Goal: Information Seeking & Learning: Learn about a topic

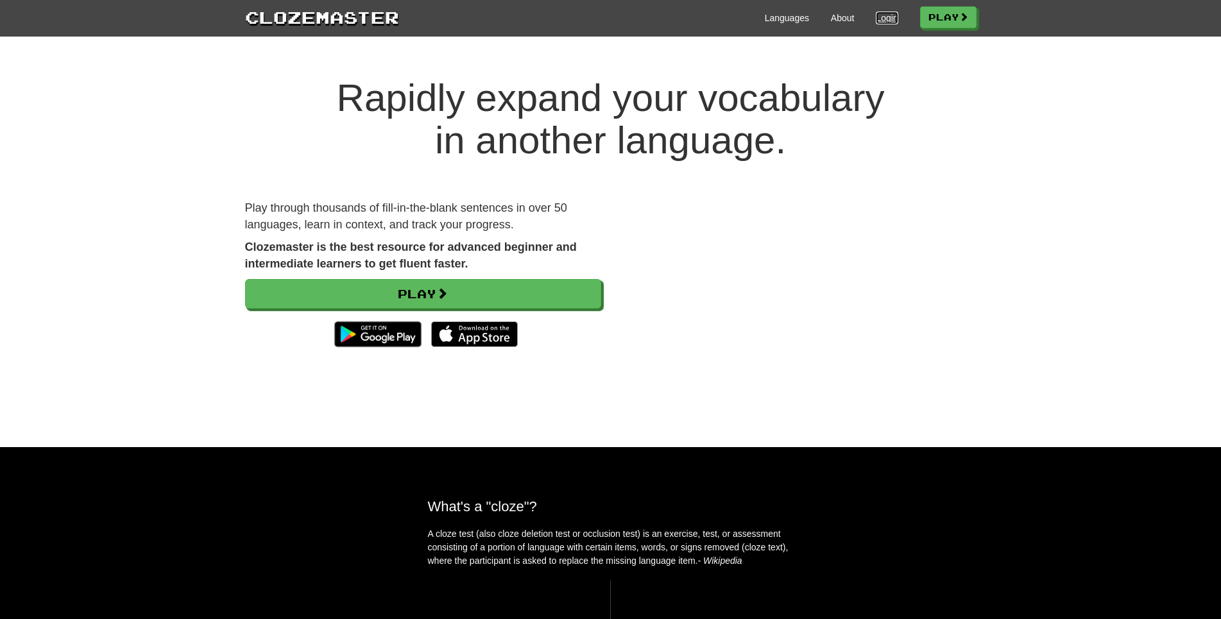
click at [876, 17] on link "Login" at bounding box center [887, 18] width 22 height 13
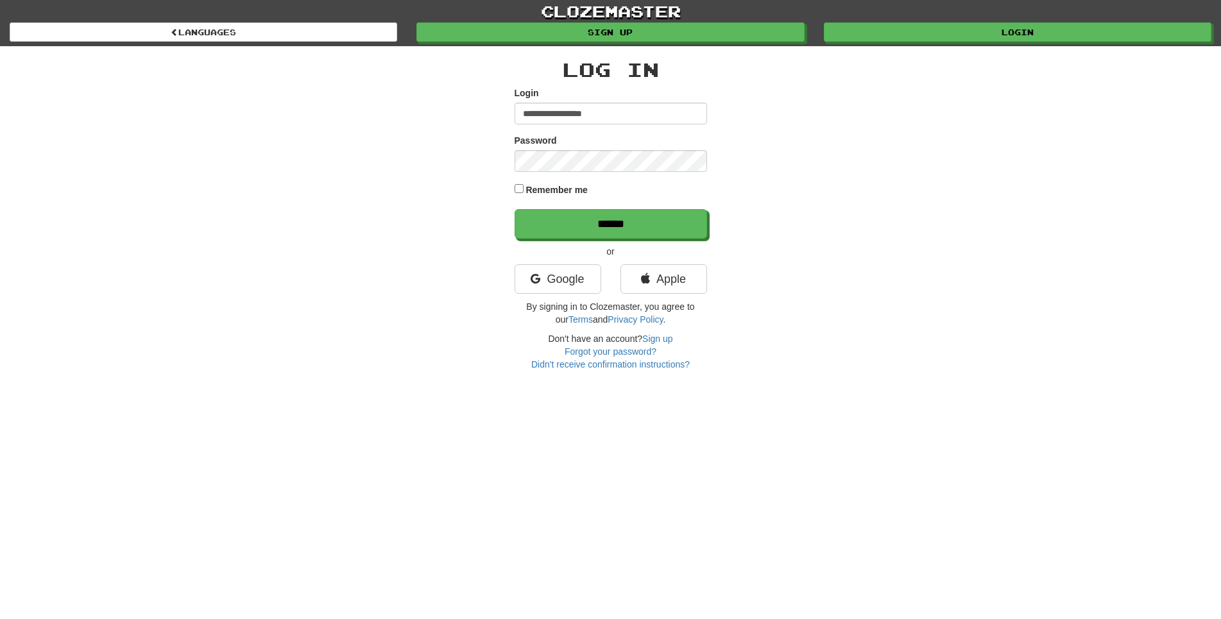
type input "**********"
click at [515, 209] on input "******" at bounding box center [611, 224] width 193 height 30
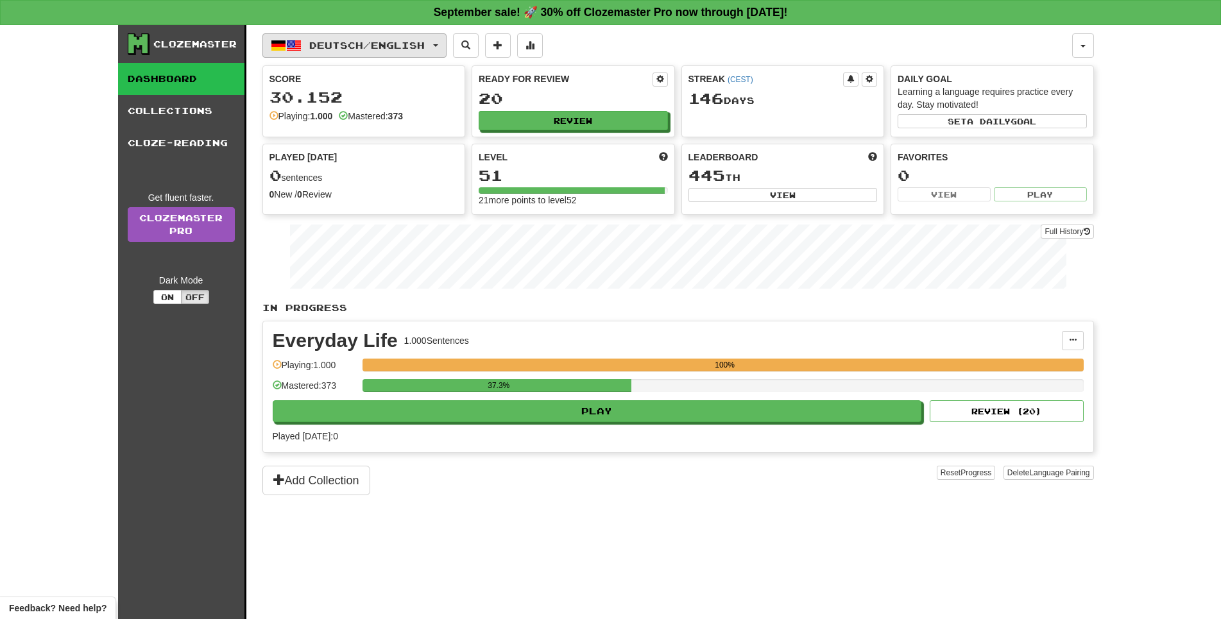
click at [359, 40] on button "Deutsch / English" at bounding box center [355, 45] width 184 height 24
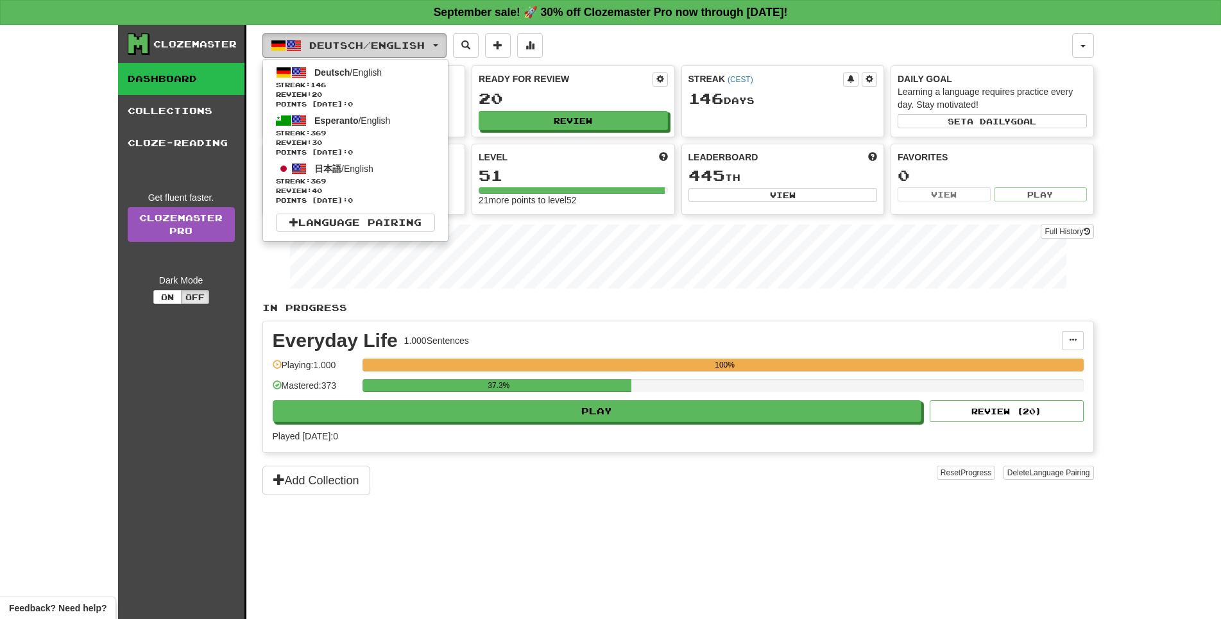
click at [359, 40] on button "Deutsch / English" at bounding box center [355, 45] width 184 height 24
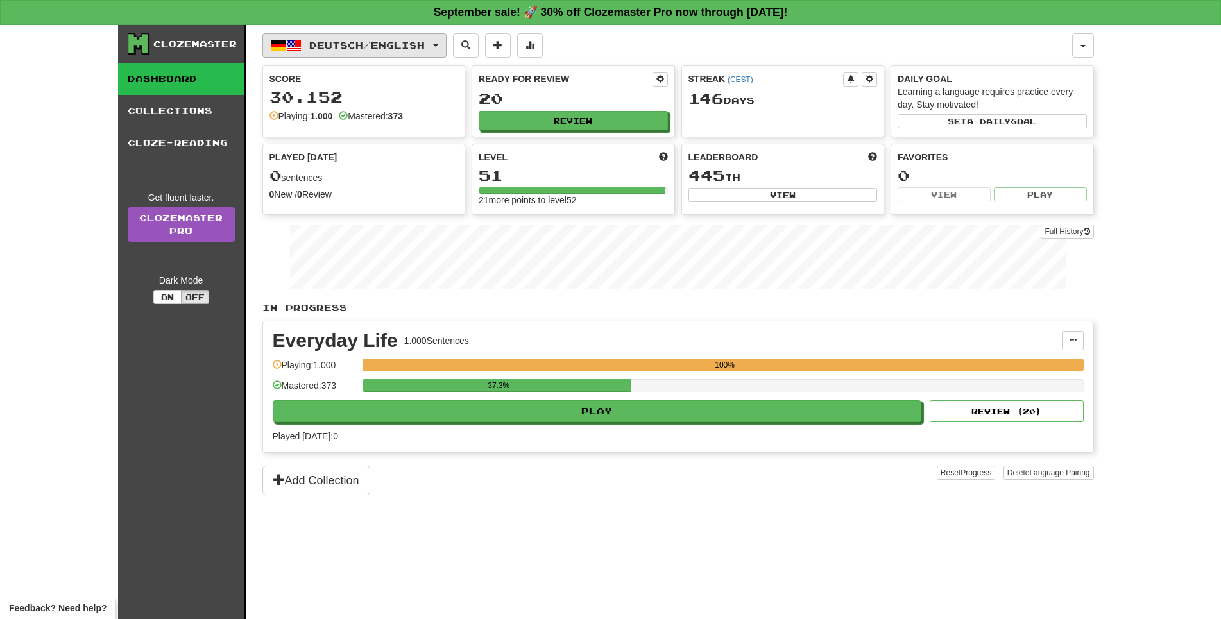
click at [359, 40] on button "Deutsch / English" at bounding box center [355, 45] width 184 height 24
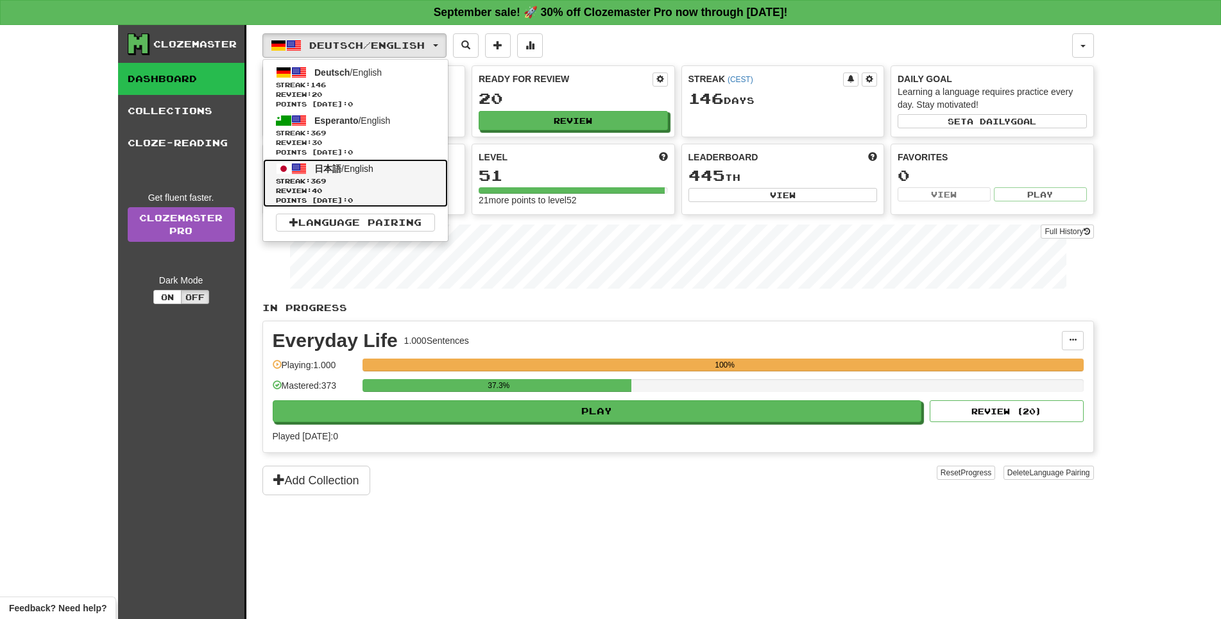
click at [374, 174] on span "日本語 / English" at bounding box center [343, 169] width 59 height 10
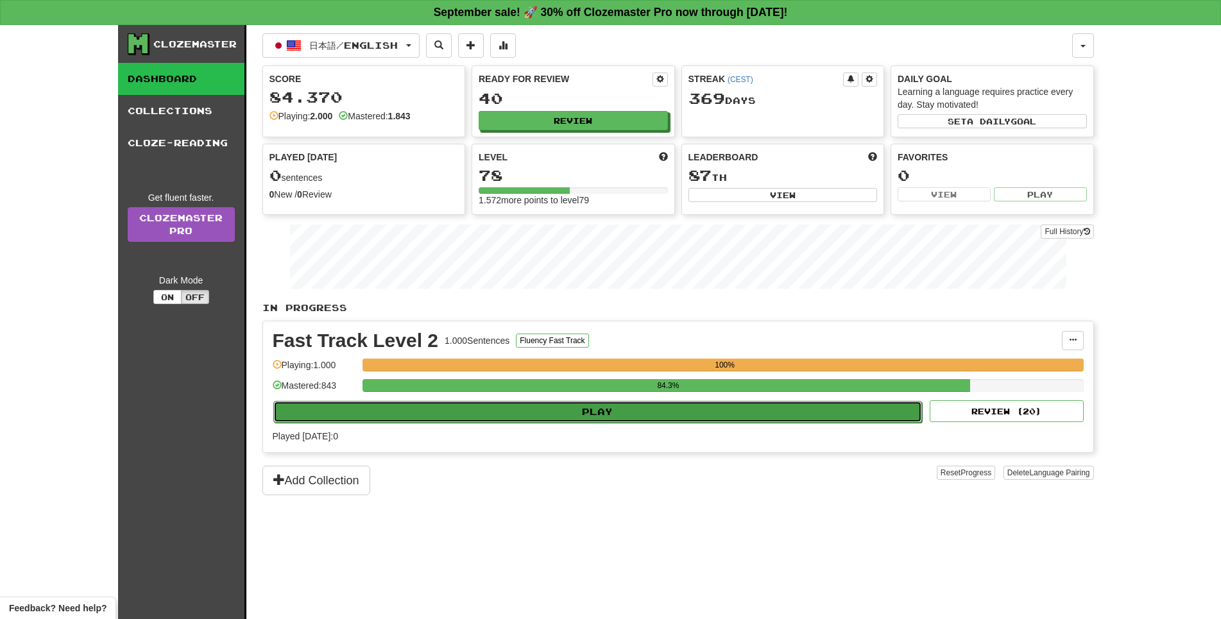
click at [636, 423] on button "Play" at bounding box center [598, 412] width 650 height 22
select select "**"
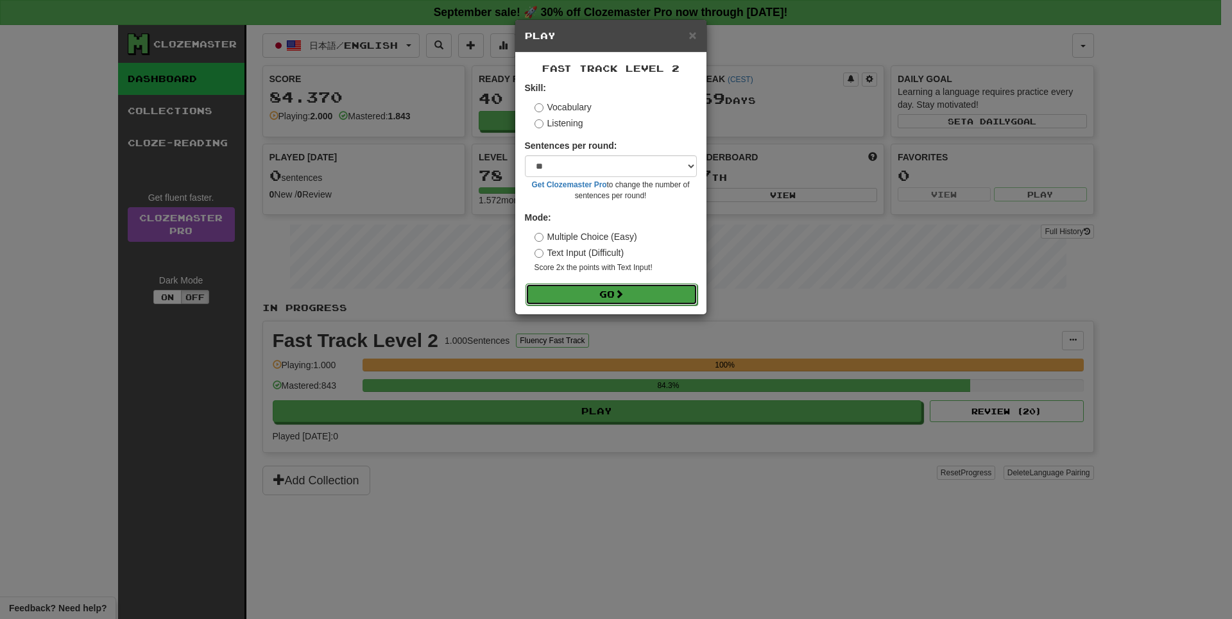
click at [633, 306] on button "Go" at bounding box center [612, 295] width 172 height 22
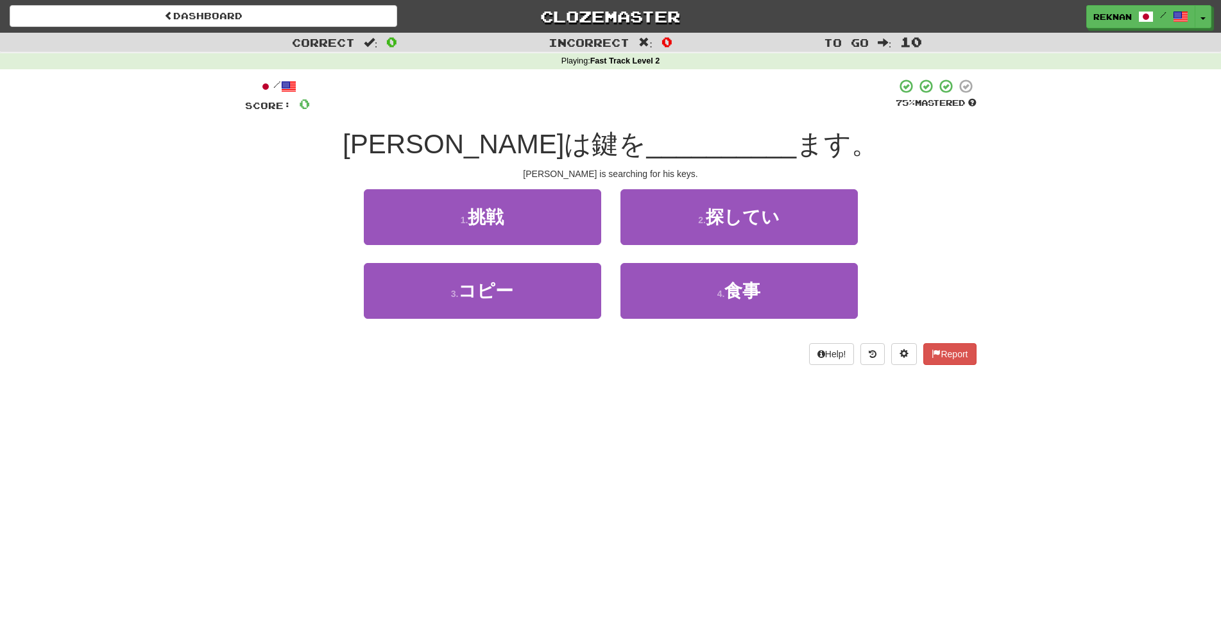
click at [42, 294] on div "Correct : 0 Incorrect : 0 To go : 10 Playing : Fast Track Level 2 / Score: 0 75…" at bounding box center [610, 208] width 1221 height 350
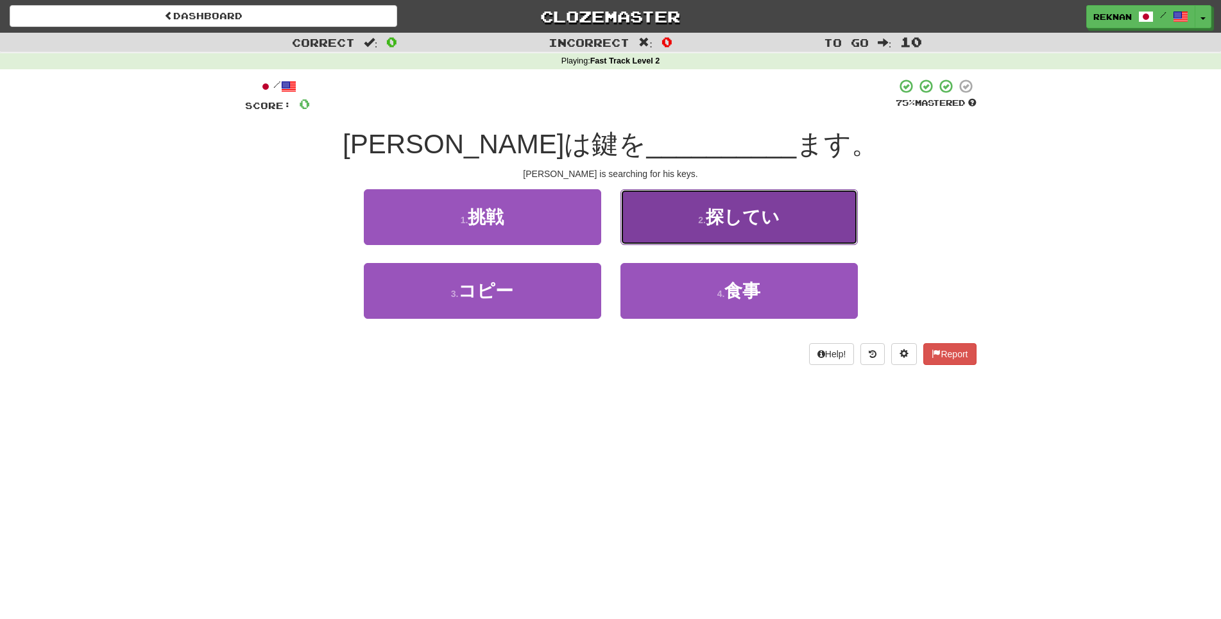
click at [813, 242] on button "2 . 探してい" at bounding box center [739, 217] width 237 height 56
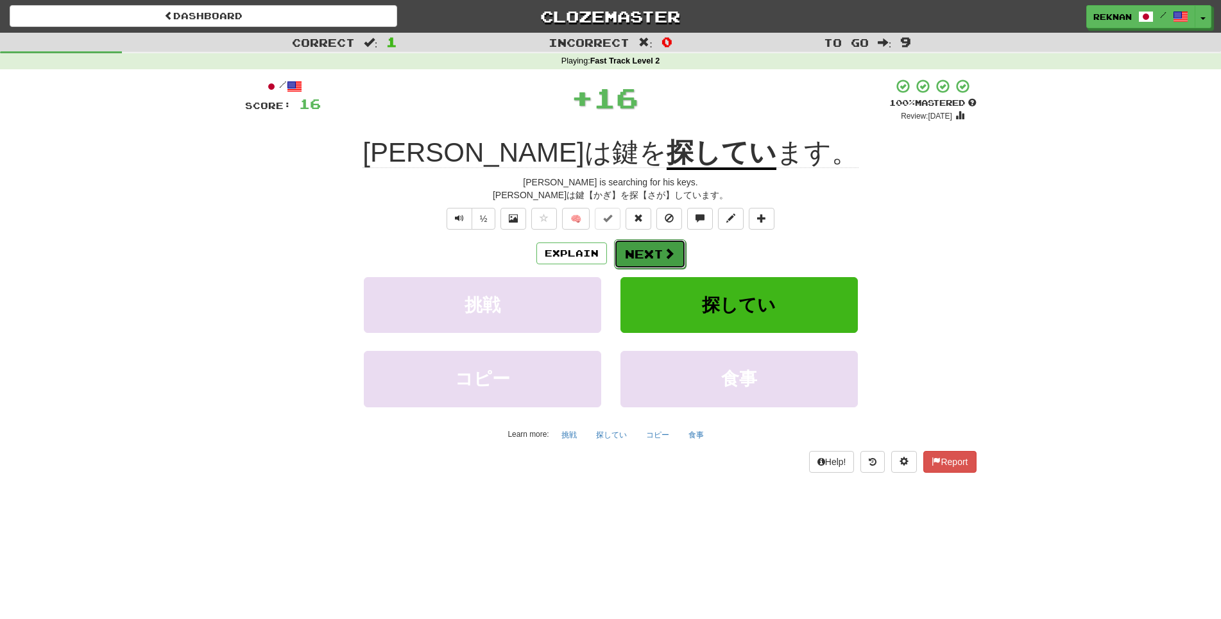
click at [653, 267] on button "Next" at bounding box center [650, 254] width 72 height 30
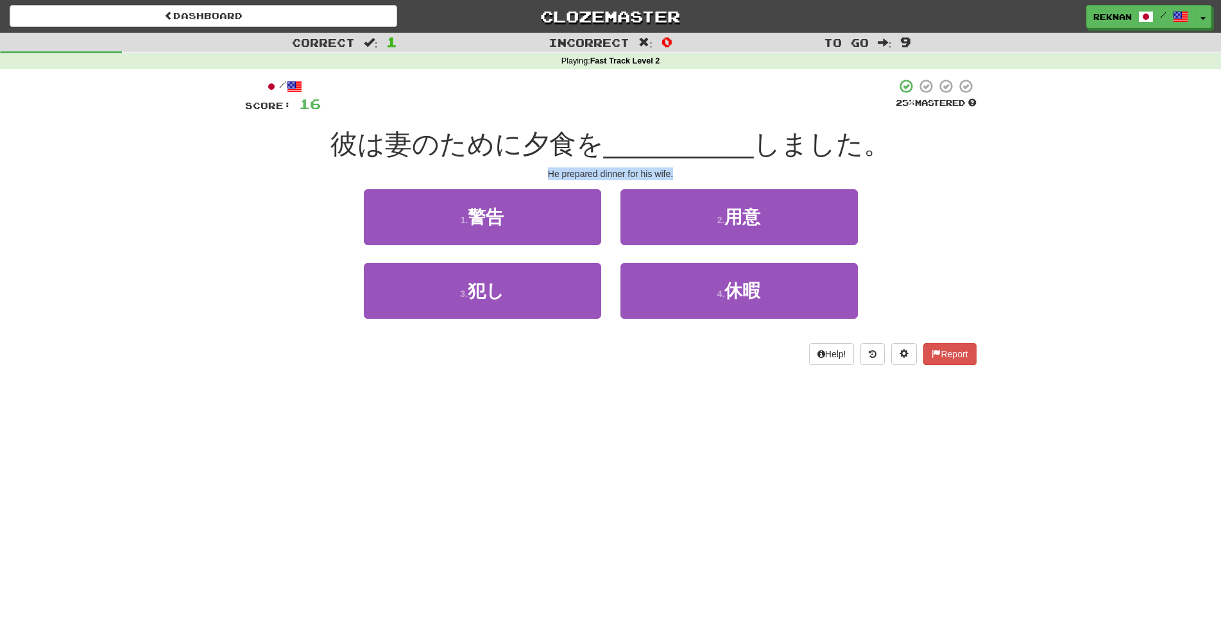
drag, startPoint x: 538, startPoint y: 191, endPoint x: 723, endPoint y: 188, distance: 184.9
click at [723, 180] on div "He prepared dinner for his wife." at bounding box center [611, 174] width 732 height 13
copy div "He prepared dinner for his wife."
click at [901, 358] on span at bounding box center [904, 353] width 9 height 9
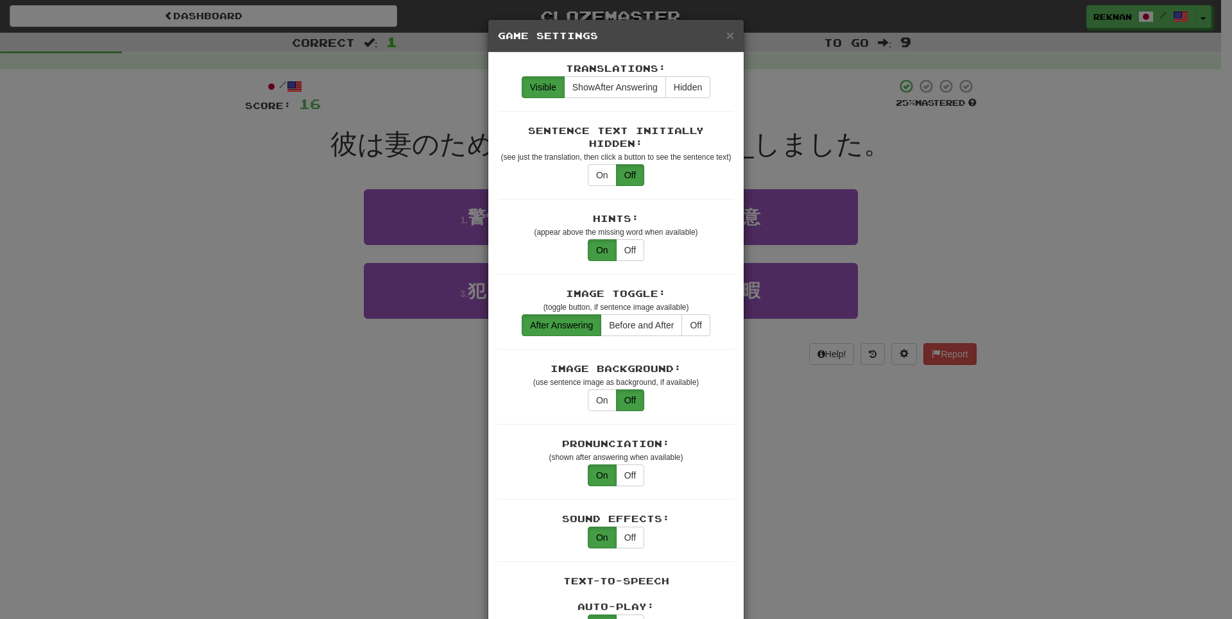
click at [981, 283] on div "× Game Settings Translations: Visible Show After Answering Hidden Sentence Text…" at bounding box center [616, 309] width 1232 height 619
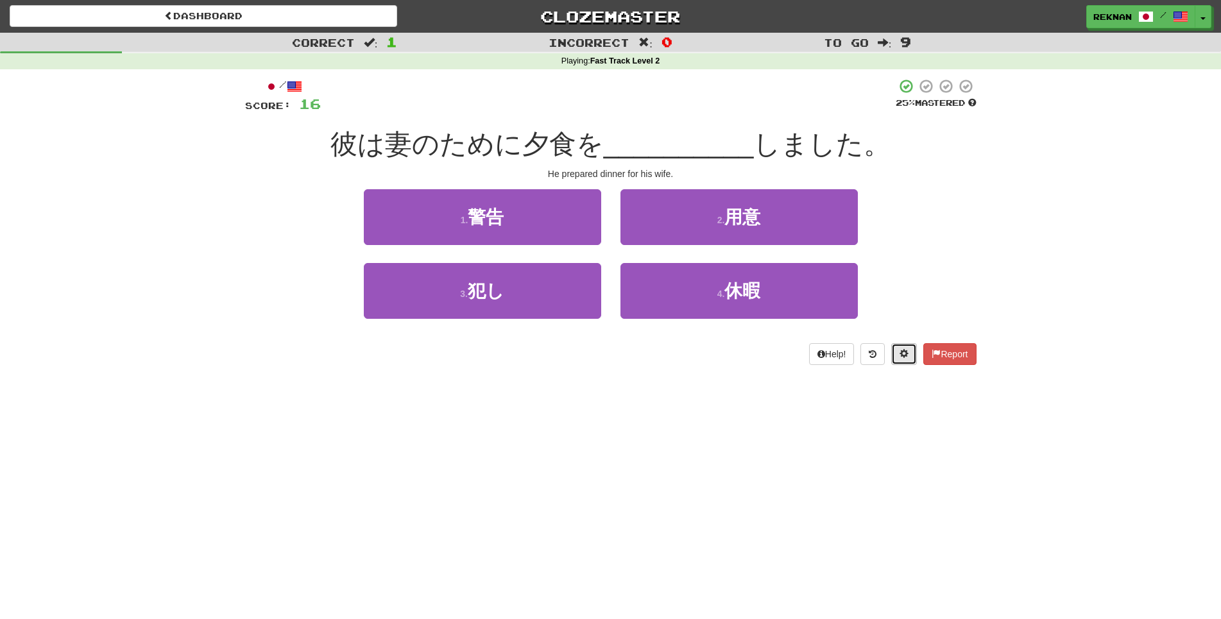
click at [900, 358] on span at bounding box center [904, 353] width 9 height 9
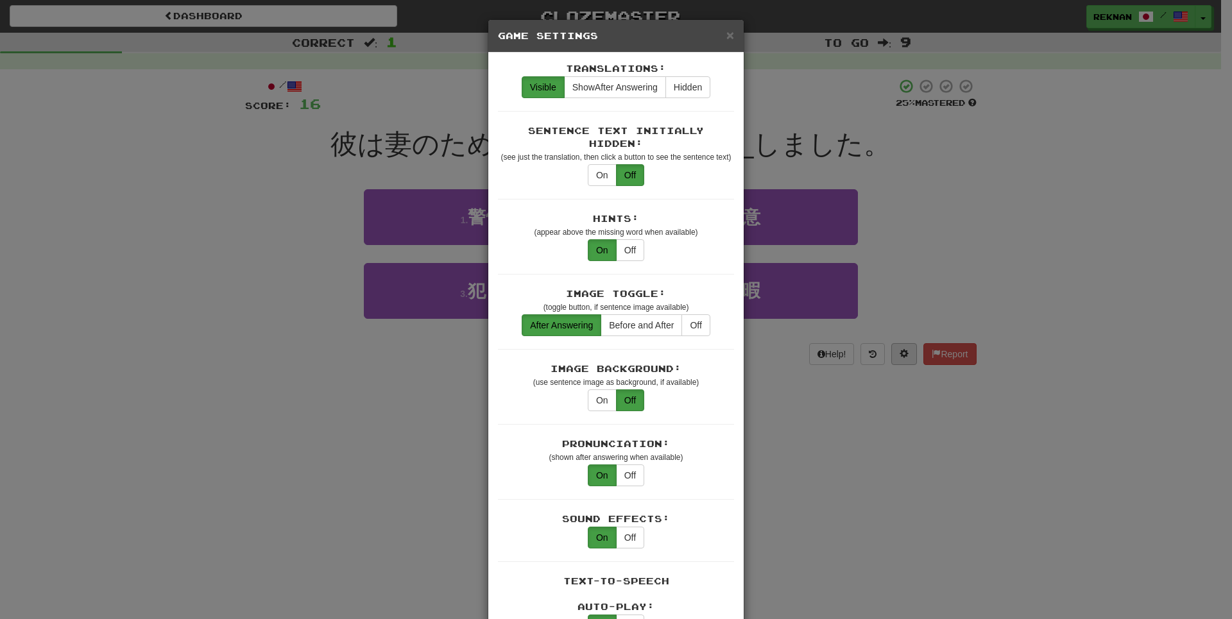
click at [898, 384] on div "× Game Settings Translations: Visible Show After Answering Hidden Sentence Text…" at bounding box center [616, 309] width 1232 height 619
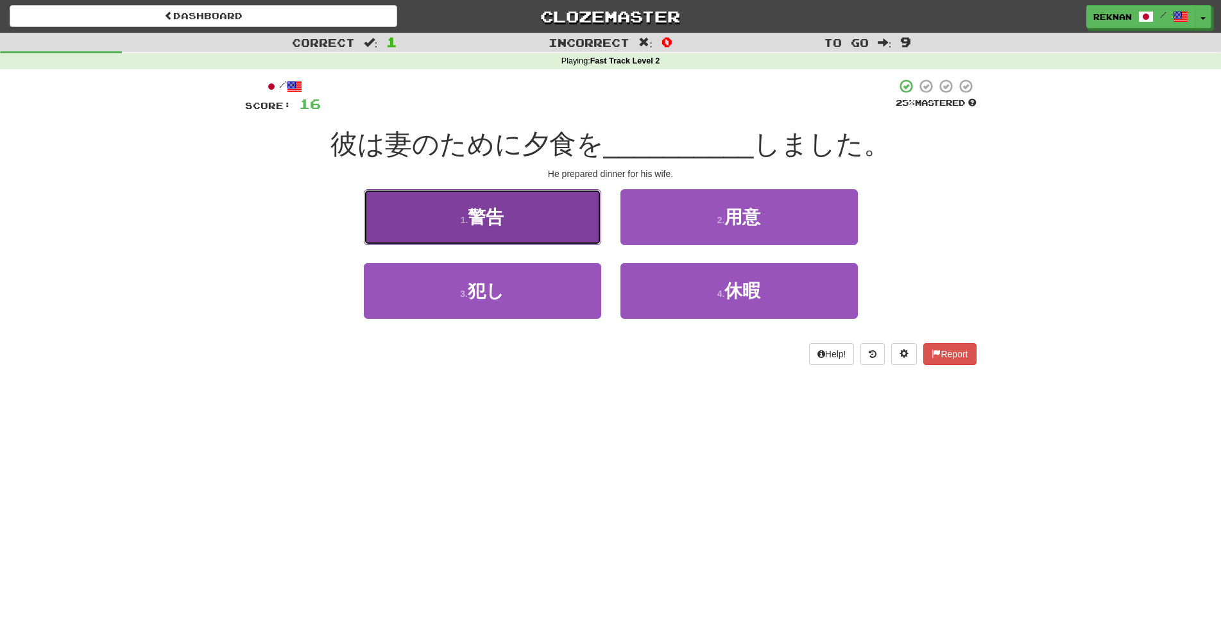
click at [506, 245] on button "1 . 警告" at bounding box center [482, 217] width 237 height 56
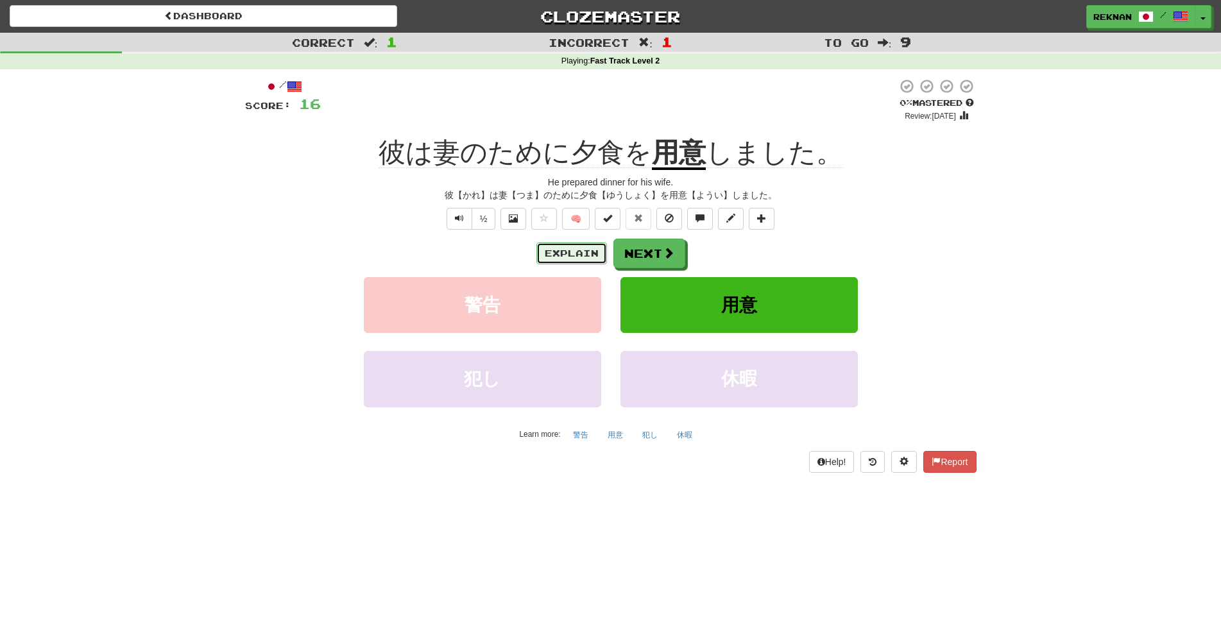
click at [539, 264] on button "Explain" at bounding box center [572, 254] width 71 height 22
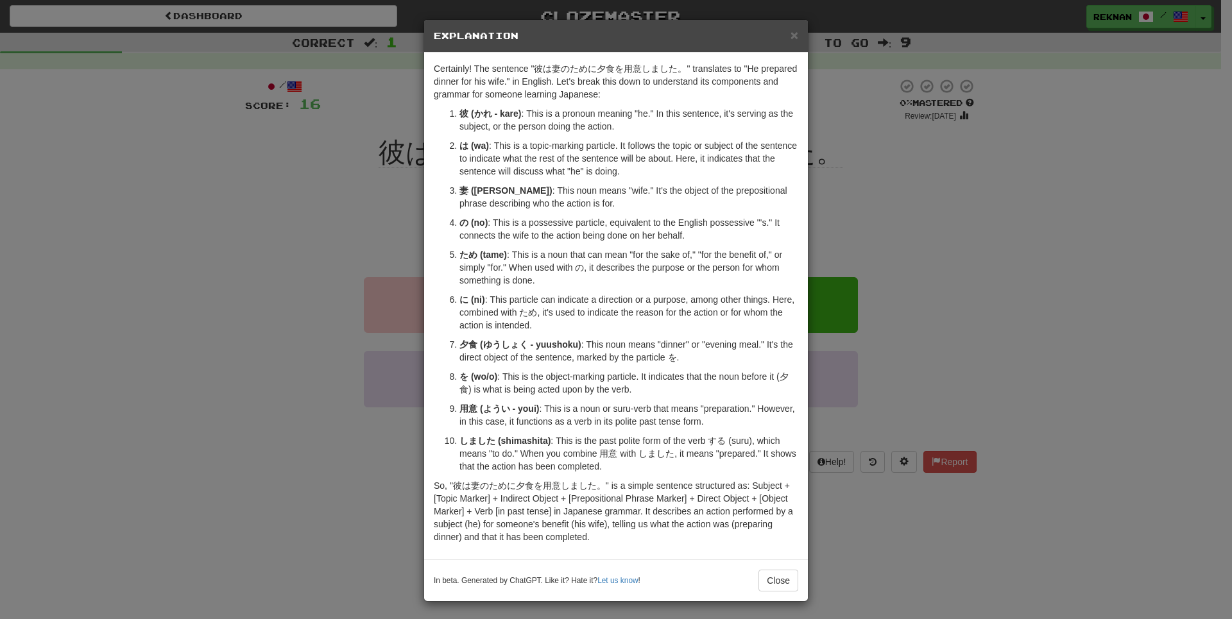
click at [0, 389] on div "× Explanation Certainly! The sentence "彼は妻のために夕食を用意しました。" translates to "He pre…" at bounding box center [616, 309] width 1232 height 619
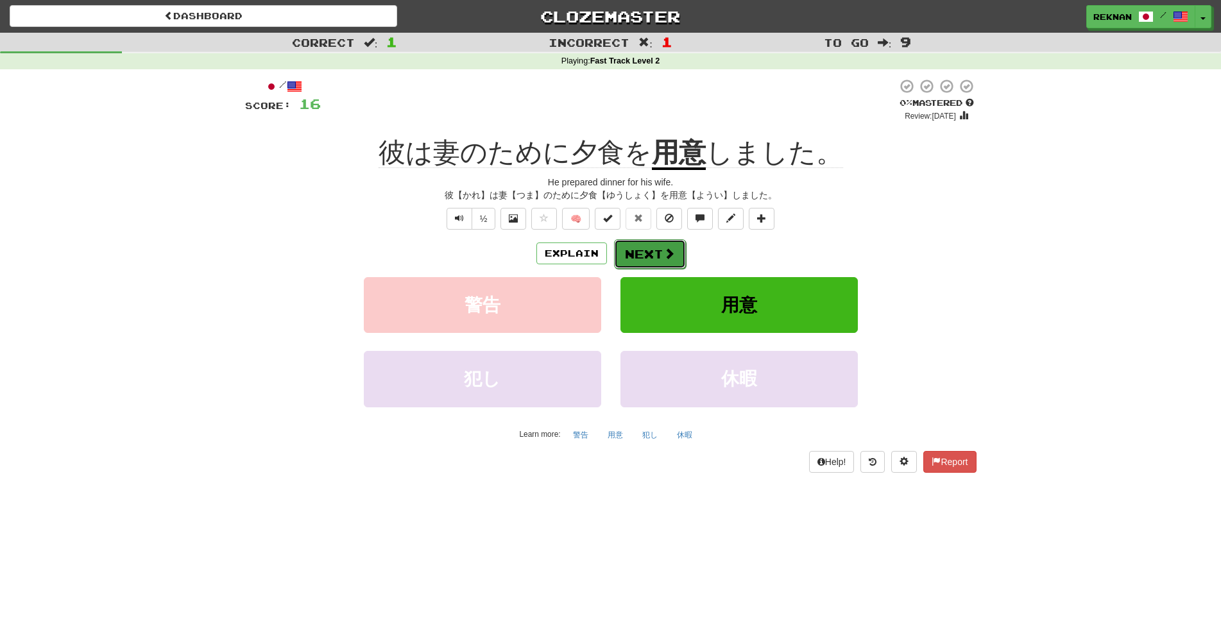
click at [654, 269] on button "Next" at bounding box center [650, 254] width 72 height 30
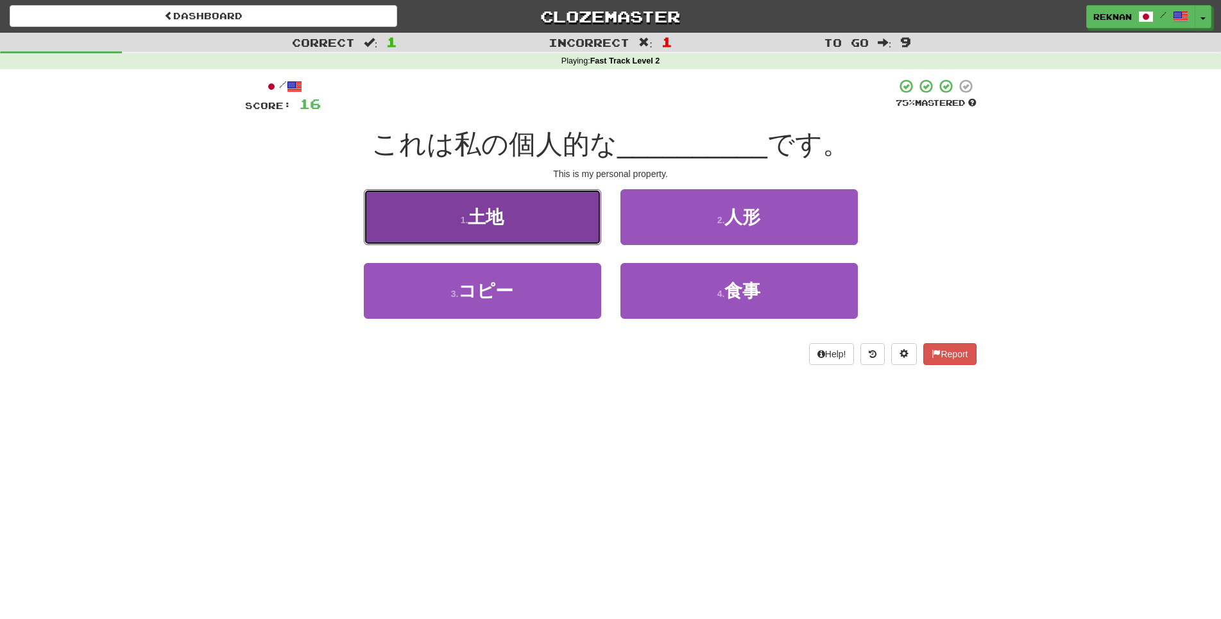
click at [560, 239] on button "1 . 土地" at bounding box center [482, 217] width 237 height 56
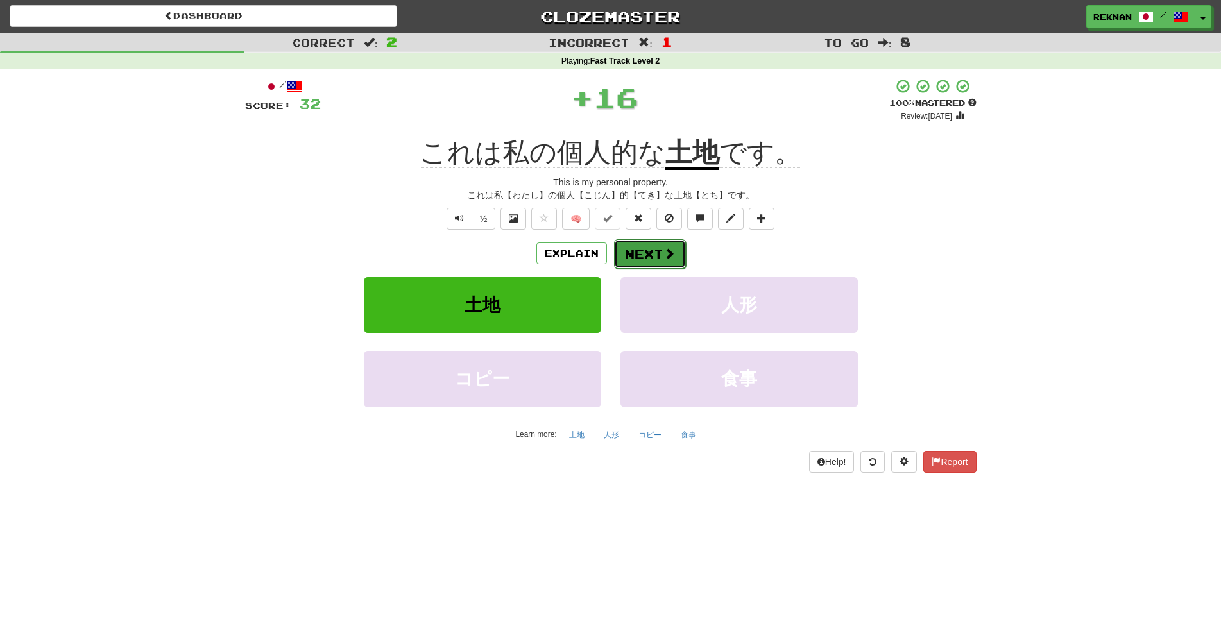
click at [646, 269] on button "Next" at bounding box center [650, 254] width 72 height 30
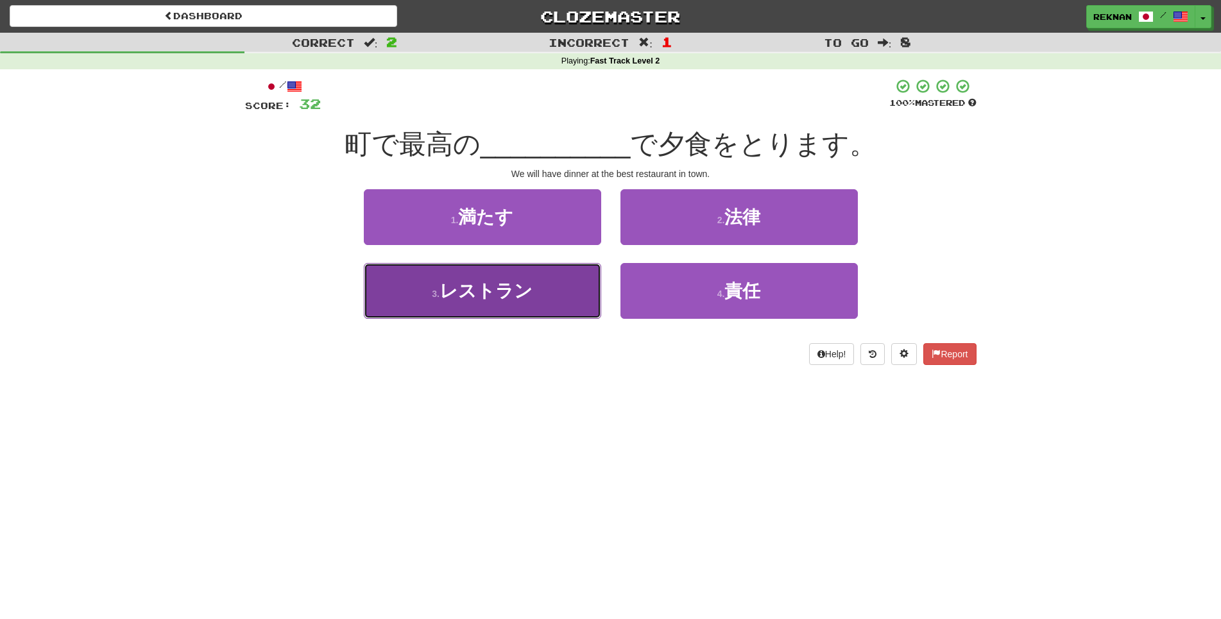
click at [553, 319] on button "3 . レストラン" at bounding box center [482, 291] width 237 height 56
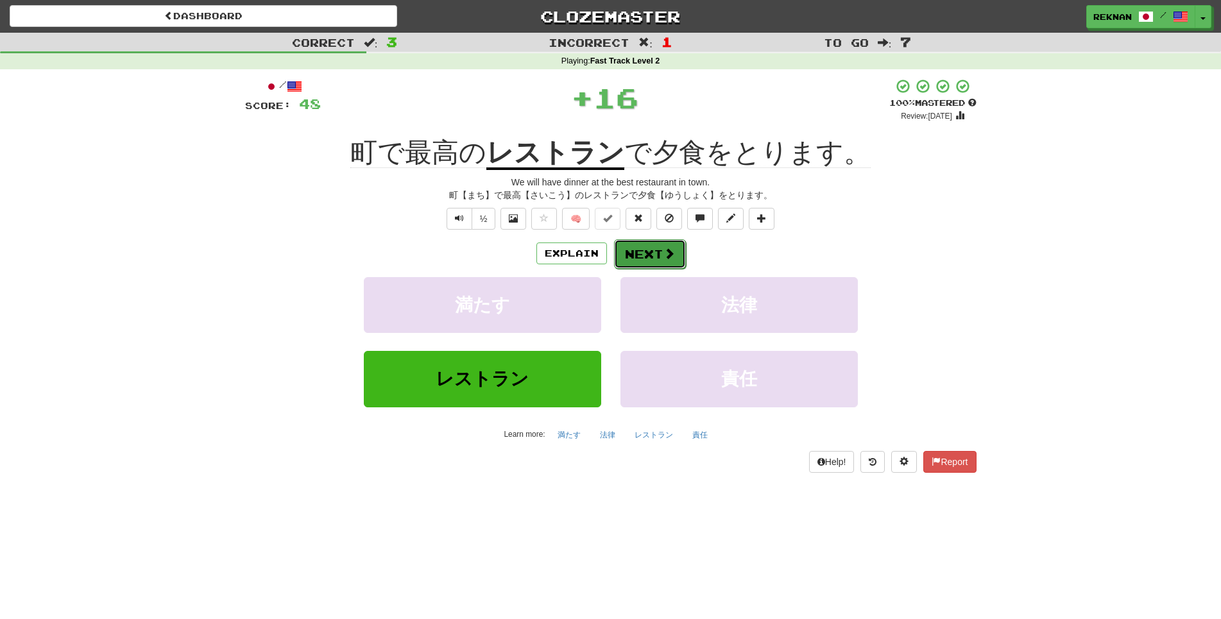
click at [668, 266] on button "Next" at bounding box center [650, 254] width 72 height 30
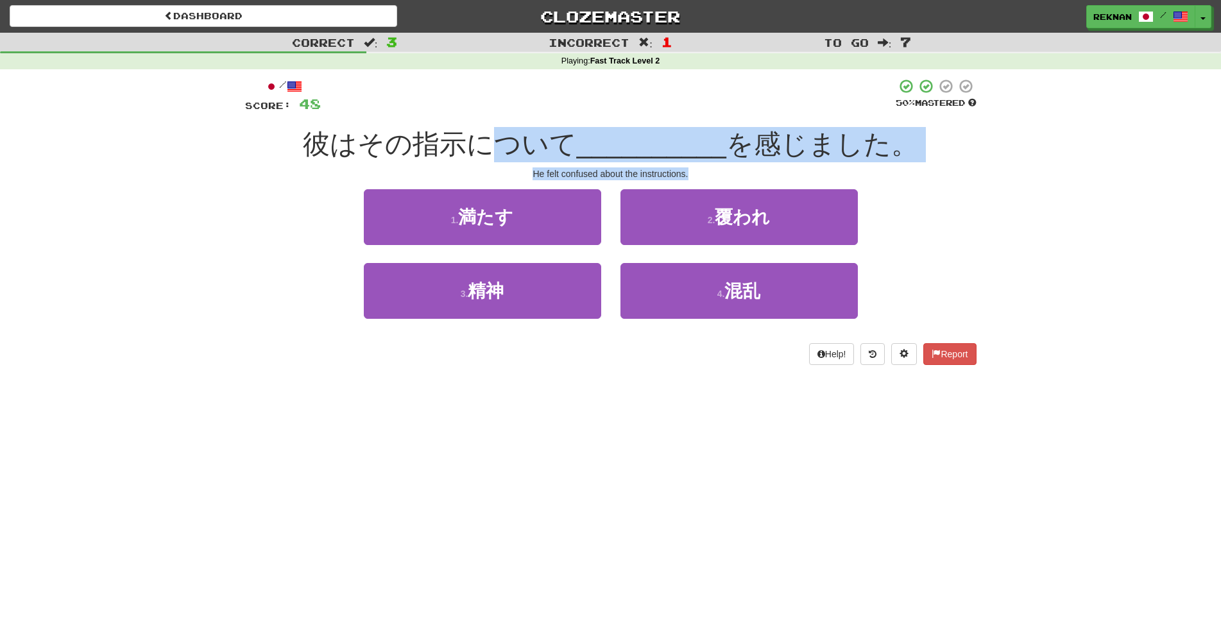
drag, startPoint x: 486, startPoint y: 178, endPoint x: 769, endPoint y: 196, distance: 283.6
click at [769, 196] on div "/ Score: 48 50 % Mastered 彼はその指示について __________ を感じました。 He felt confused about …" at bounding box center [611, 221] width 732 height 287
drag, startPoint x: 755, startPoint y: 190, endPoint x: 586, endPoint y: 189, distance: 169.4
click at [753, 180] on div "He felt confused about the instructions." at bounding box center [611, 174] width 732 height 13
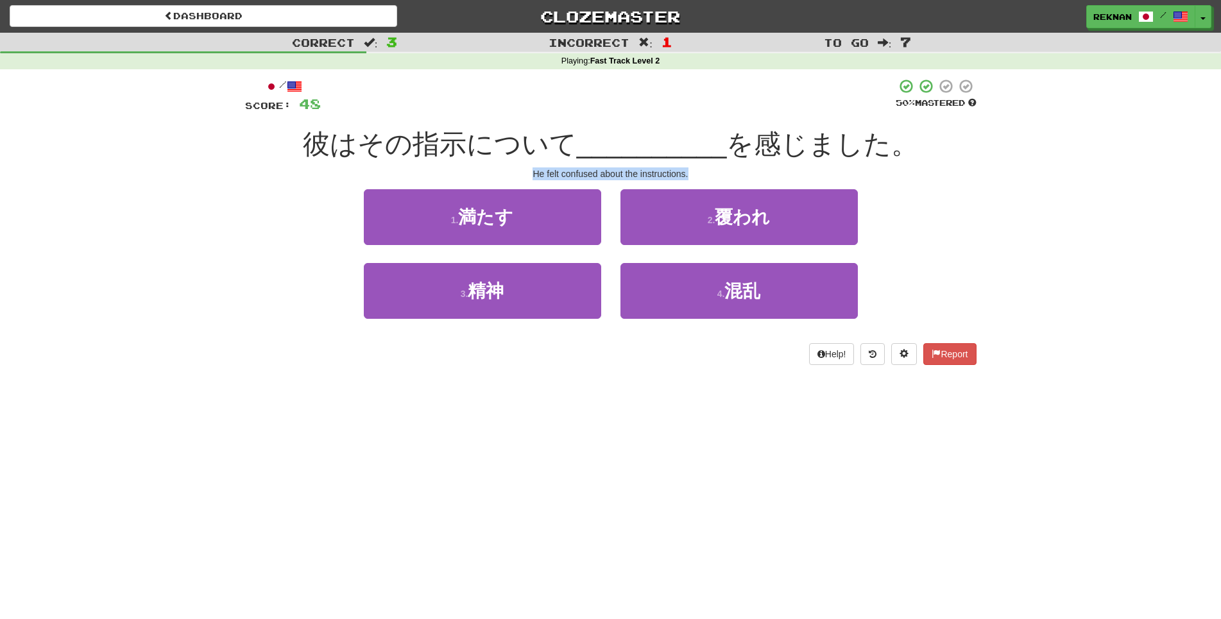
drag, startPoint x: 510, startPoint y: 191, endPoint x: 719, endPoint y: 198, distance: 210.0
click at [719, 198] on div "/ Score: 48 50 % Mastered 彼はその指示について __________ を感じました。 He felt confused about …" at bounding box center [611, 221] width 732 height 287
copy div "He felt confused about the instructions."
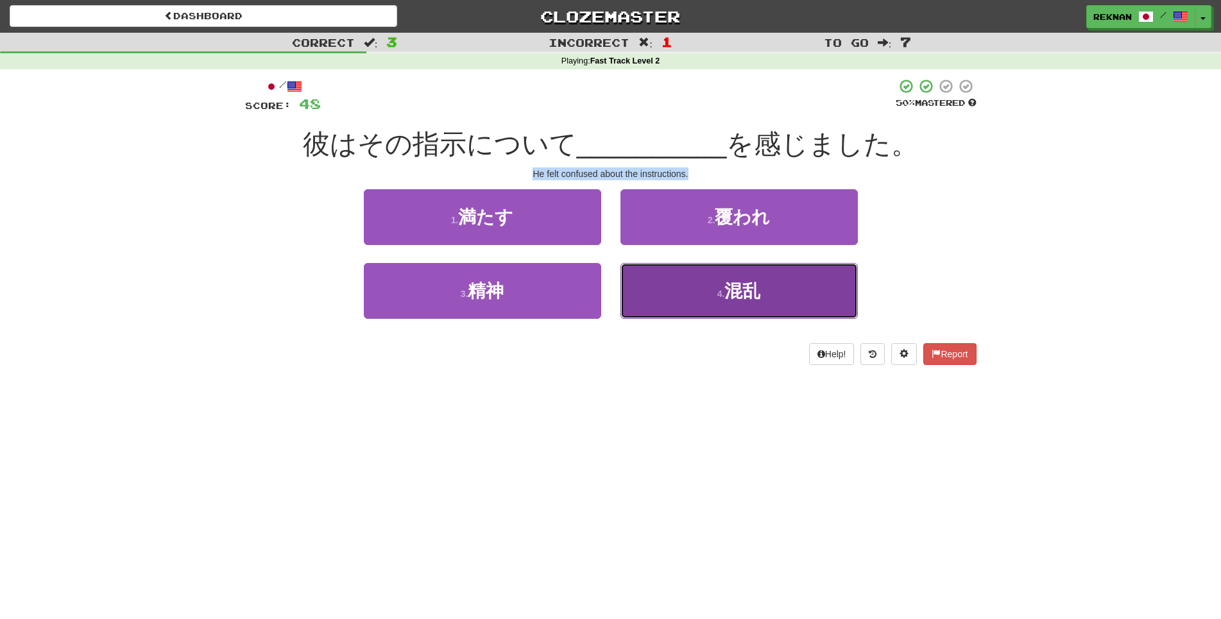
click at [718, 299] on small "4 ." at bounding box center [722, 294] width 8 height 10
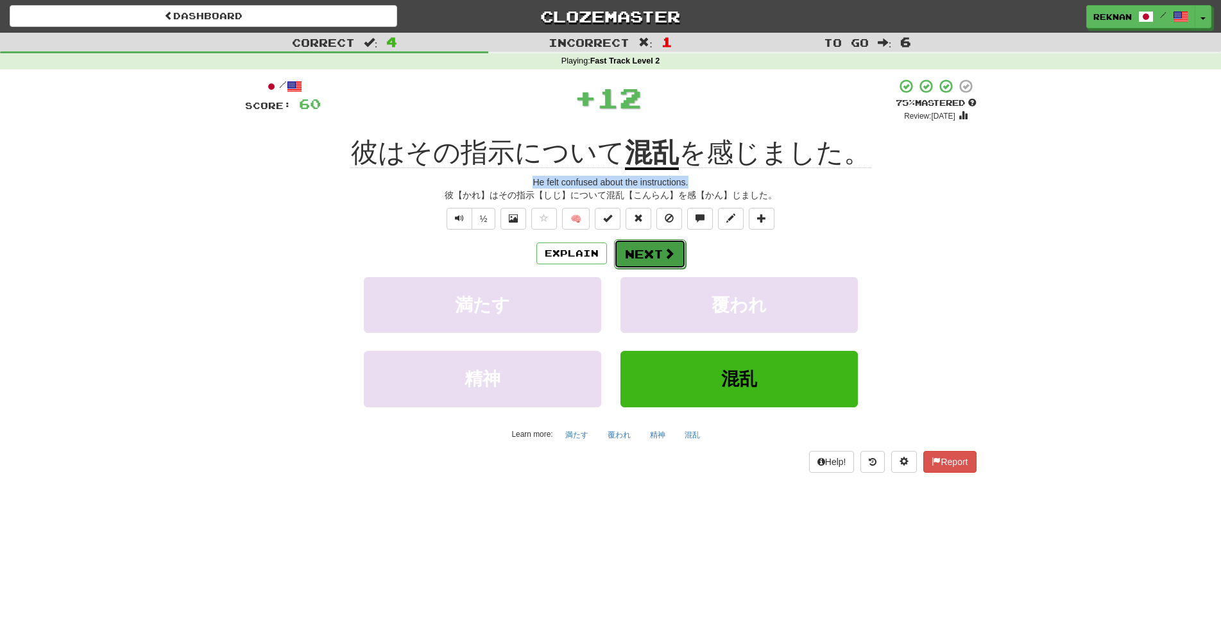
click at [675, 259] on span at bounding box center [670, 254] width 12 height 12
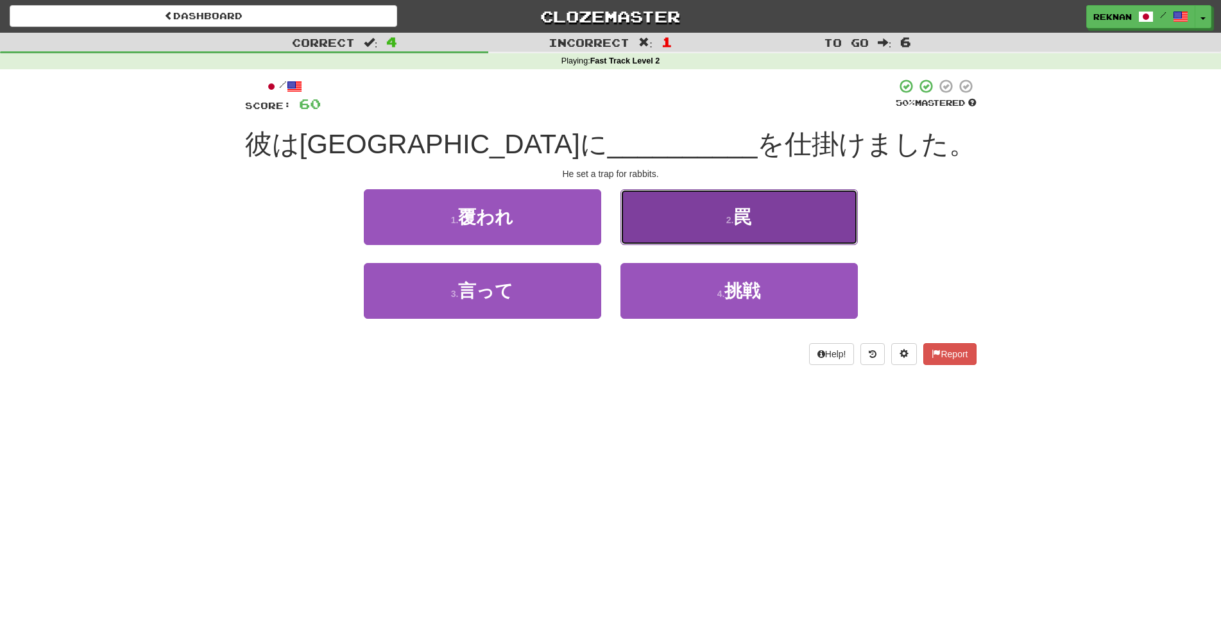
click at [648, 232] on button "2 . 罠" at bounding box center [739, 217] width 237 height 56
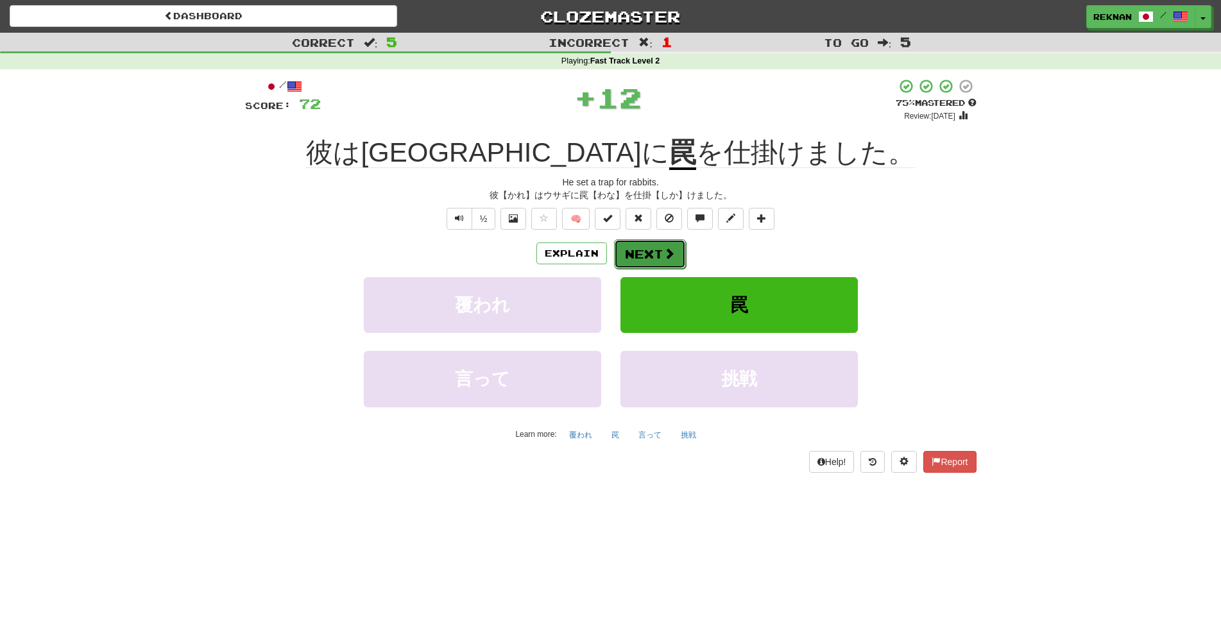
click at [635, 269] on button "Next" at bounding box center [650, 254] width 72 height 30
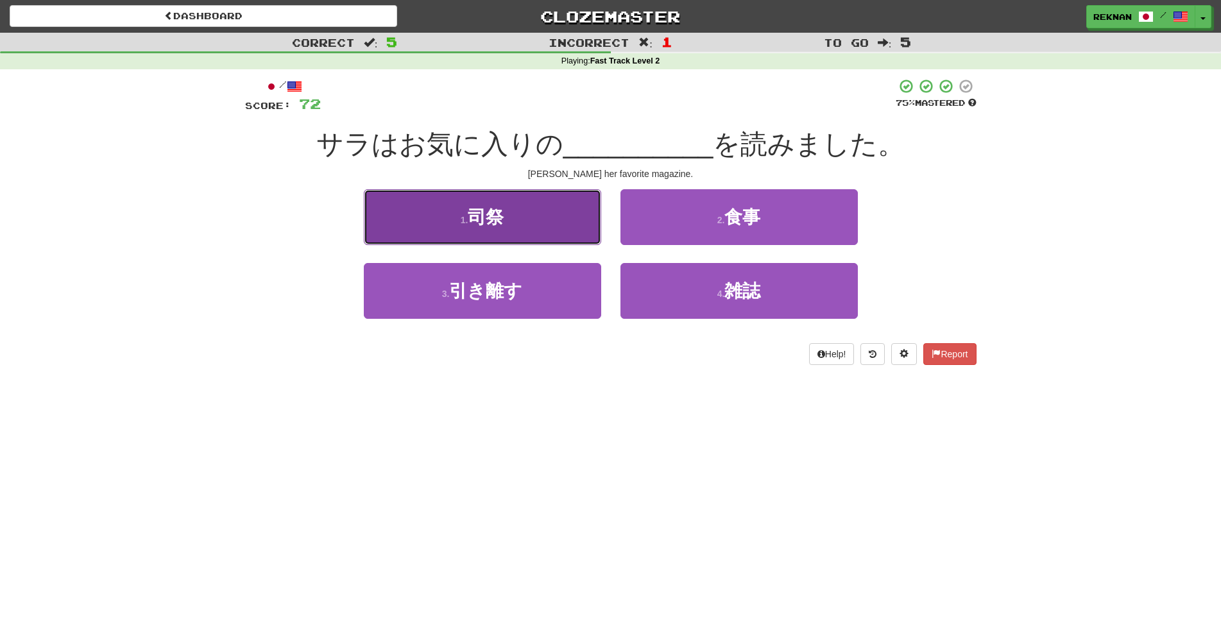
click at [549, 225] on button "1 . 司祭" at bounding box center [482, 217] width 237 height 56
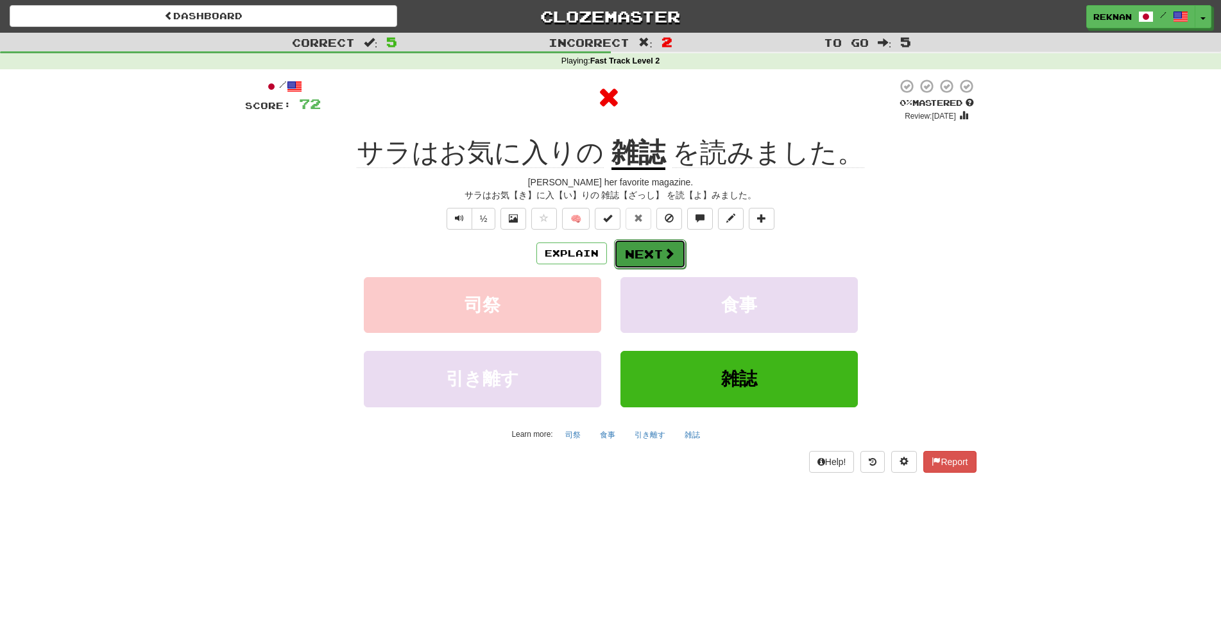
click at [634, 269] on button "Next" at bounding box center [650, 254] width 72 height 30
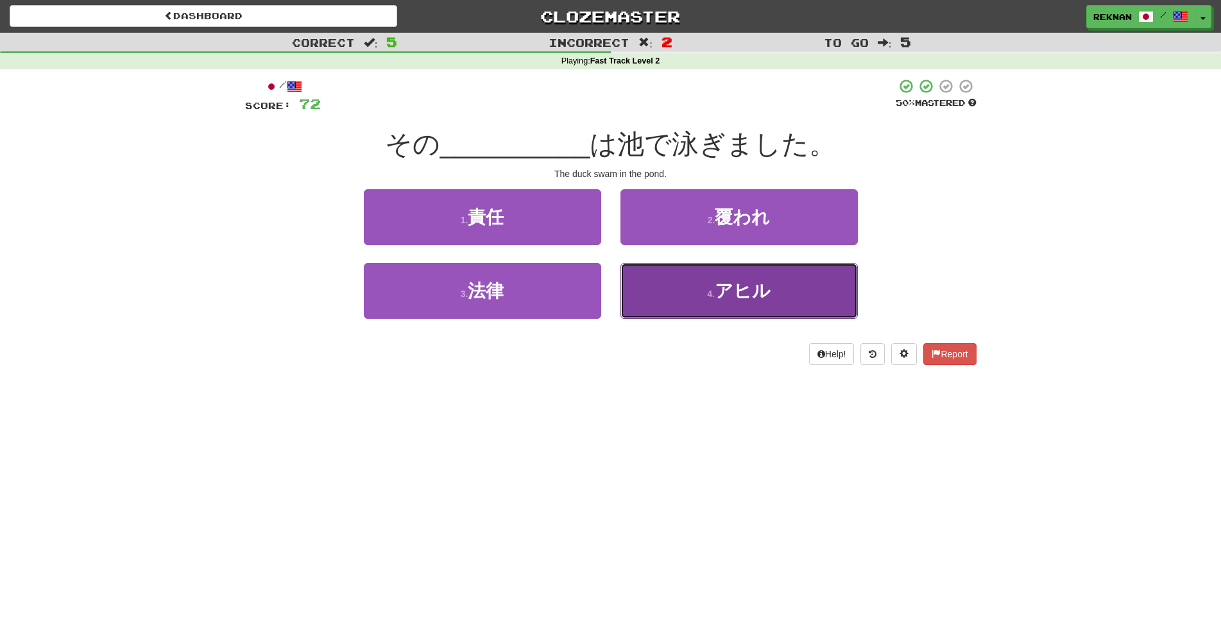
click at [716, 301] on span "アヒル" at bounding box center [743, 291] width 56 height 20
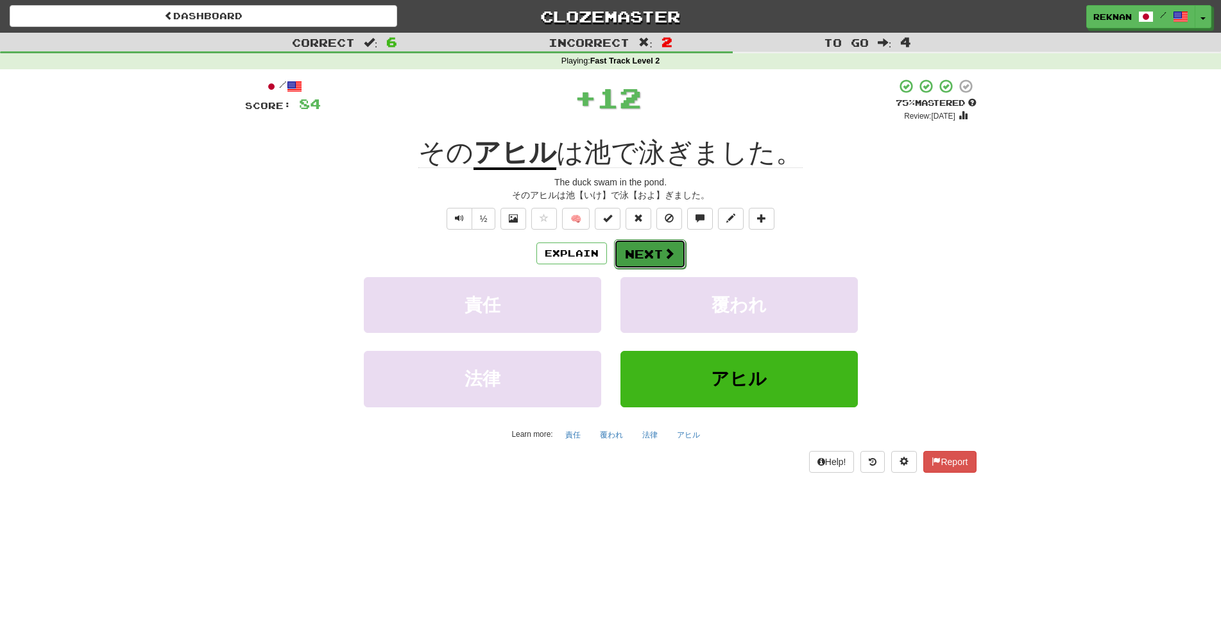
click at [666, 269] on button "Next" at bounding box center [650, 254] width 72 height 30
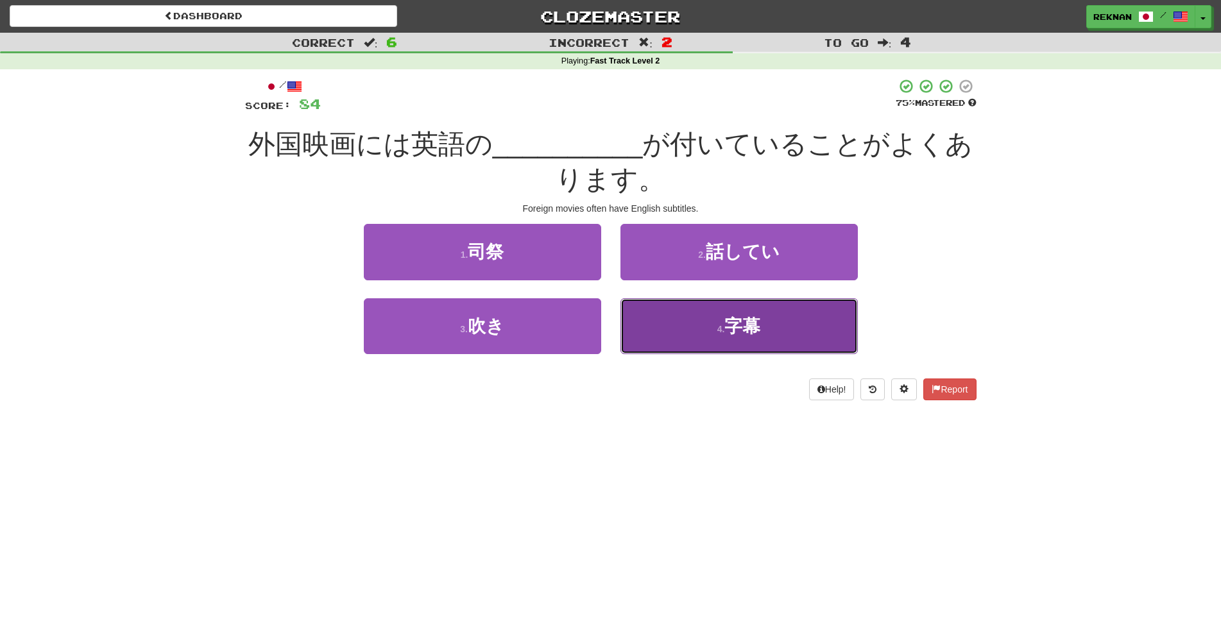
click at [695, 332] on button "4 . 字幕" at bounding box center [739, 326] width 237 height 56
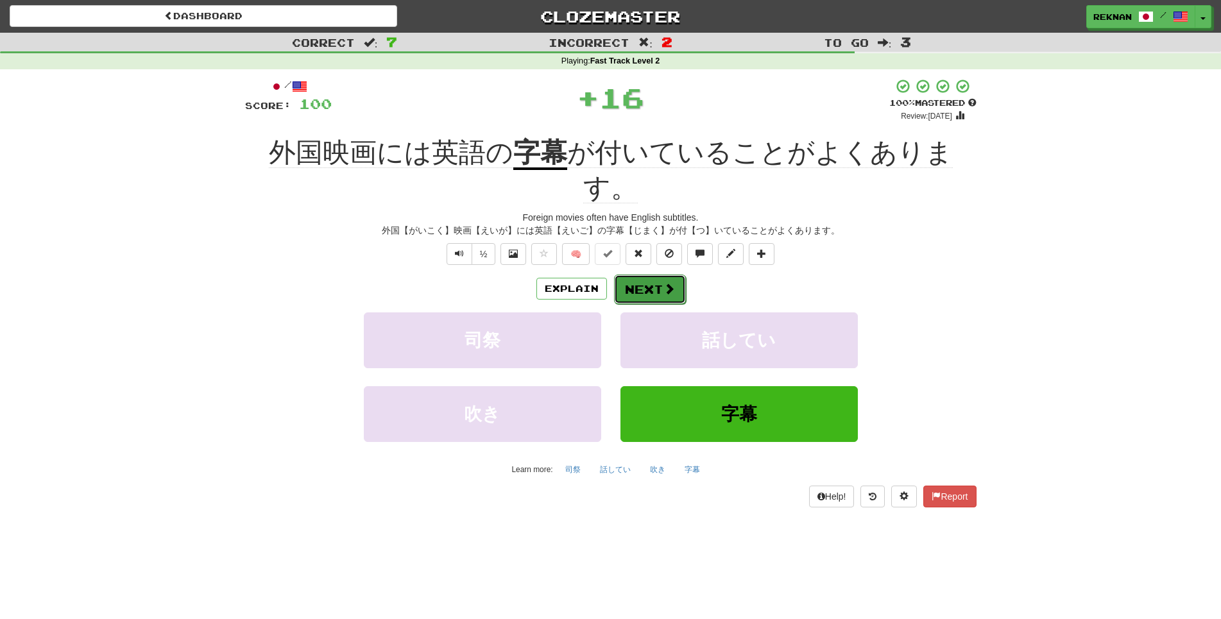
click at [656, 304] on button "Next" at bounding box center [650, 290] width 72 height 30
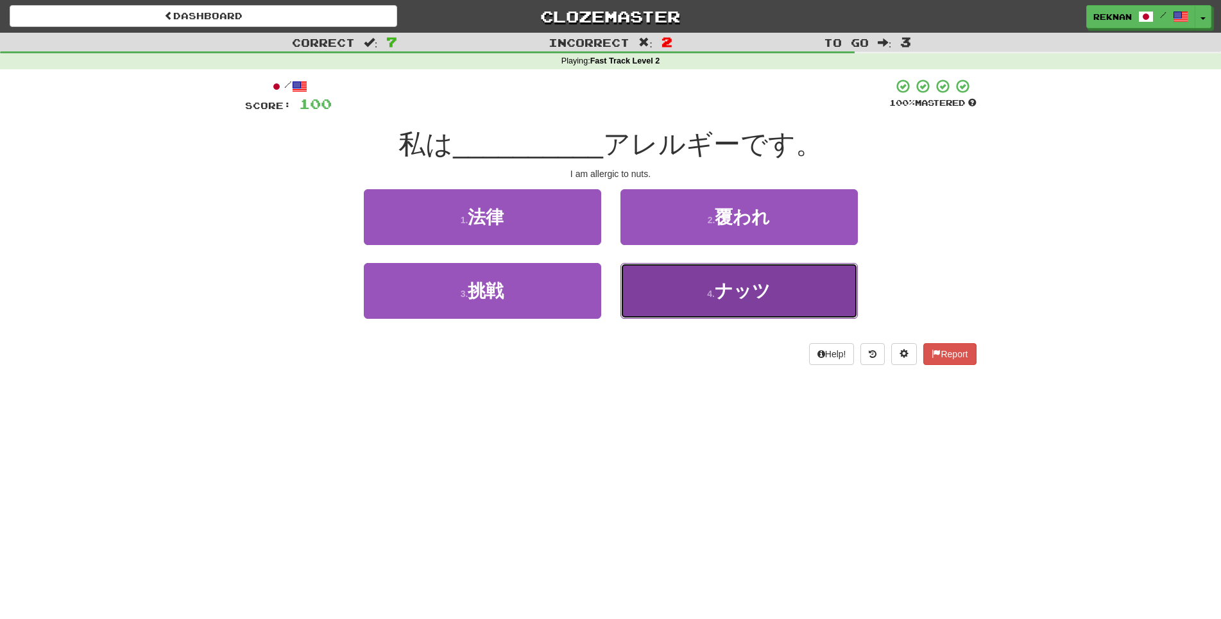
click at [674, 319] on button "4 . ナッツ" at bounding box center [739, 291] width 237 height 56
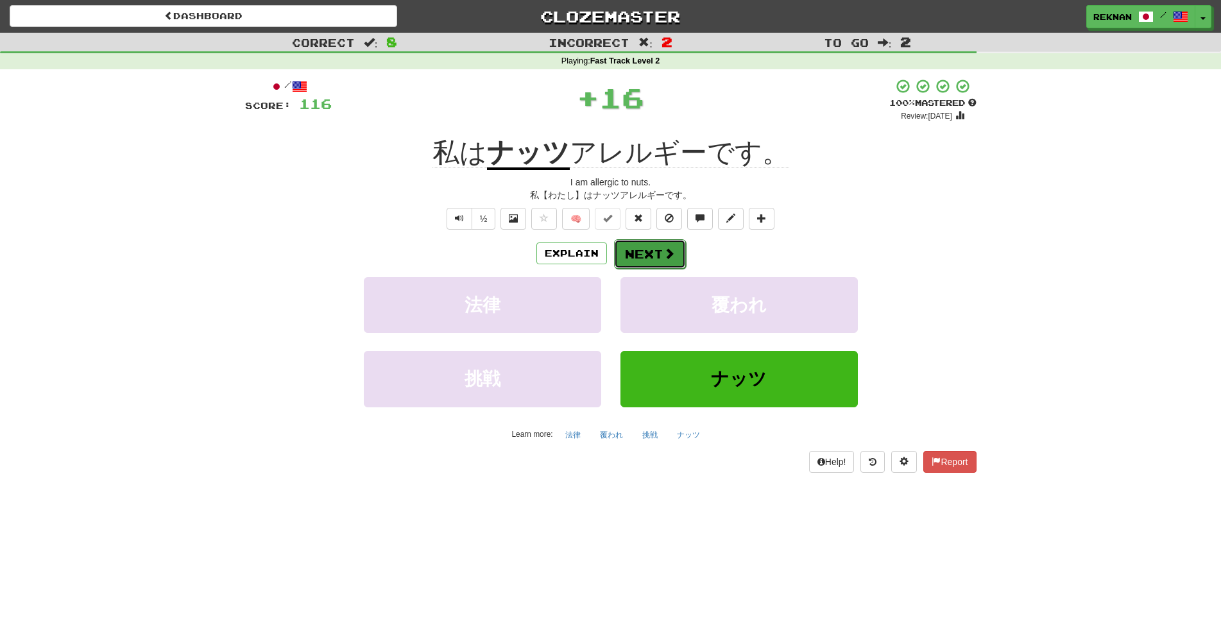
click at [680, 269] on button "Next" at bounding box center [650, 254] width 72 height 30
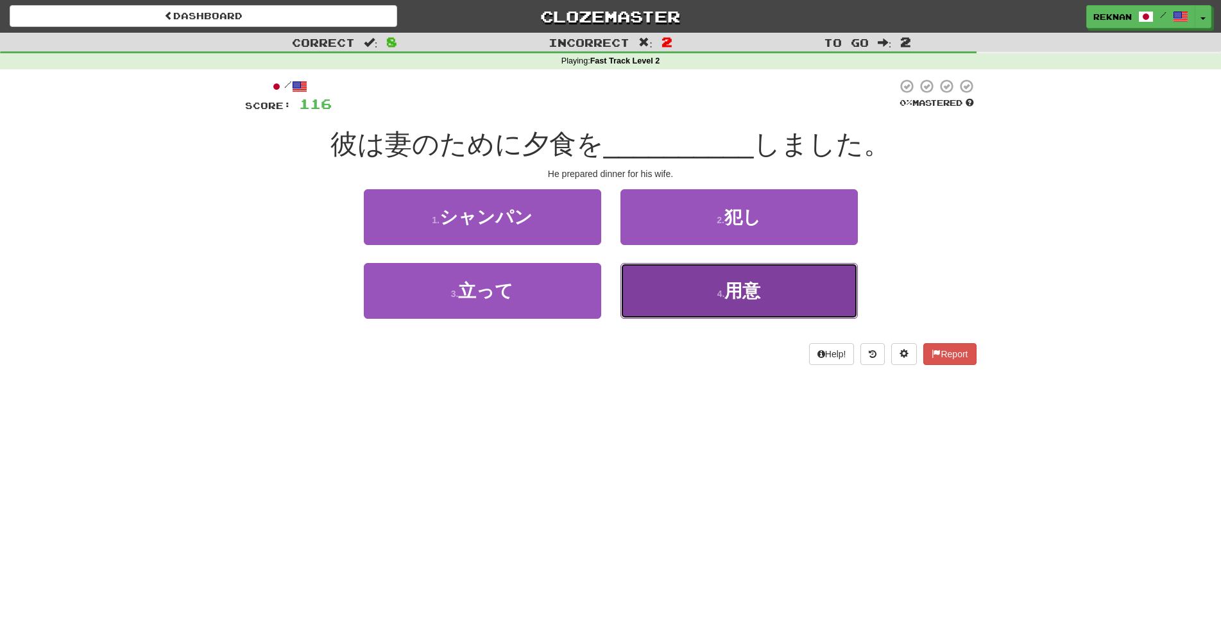
click at [695, 319] on button "4 . 用意" at bounding box center [739, 291] width 237 height 56
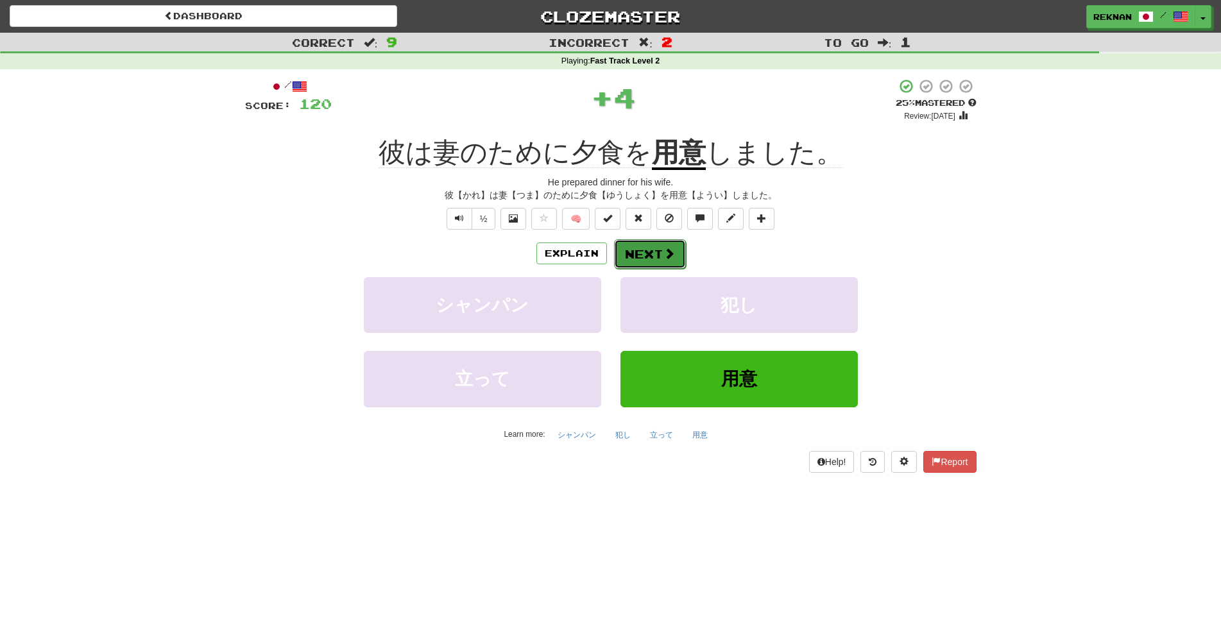
click at [664, 269] on button "Next" at bounding box center [650, 254] width 72 height 30
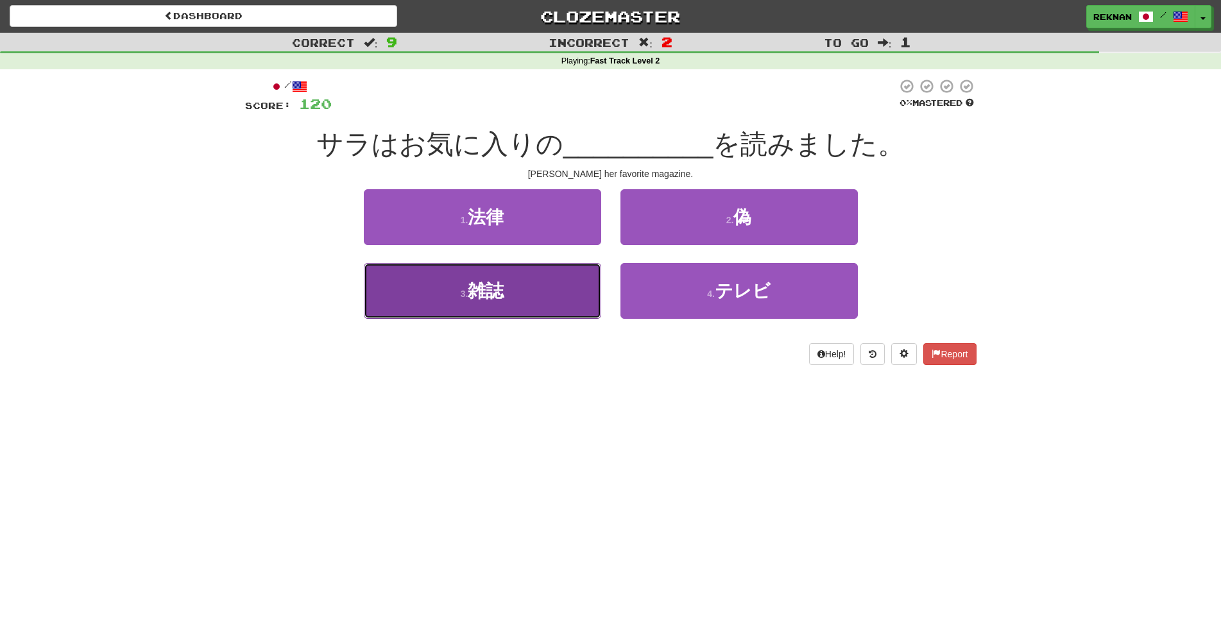
click at [549, 319] on button "3 . 雑誌" at bounding box center [482, 291] width 237 height 56
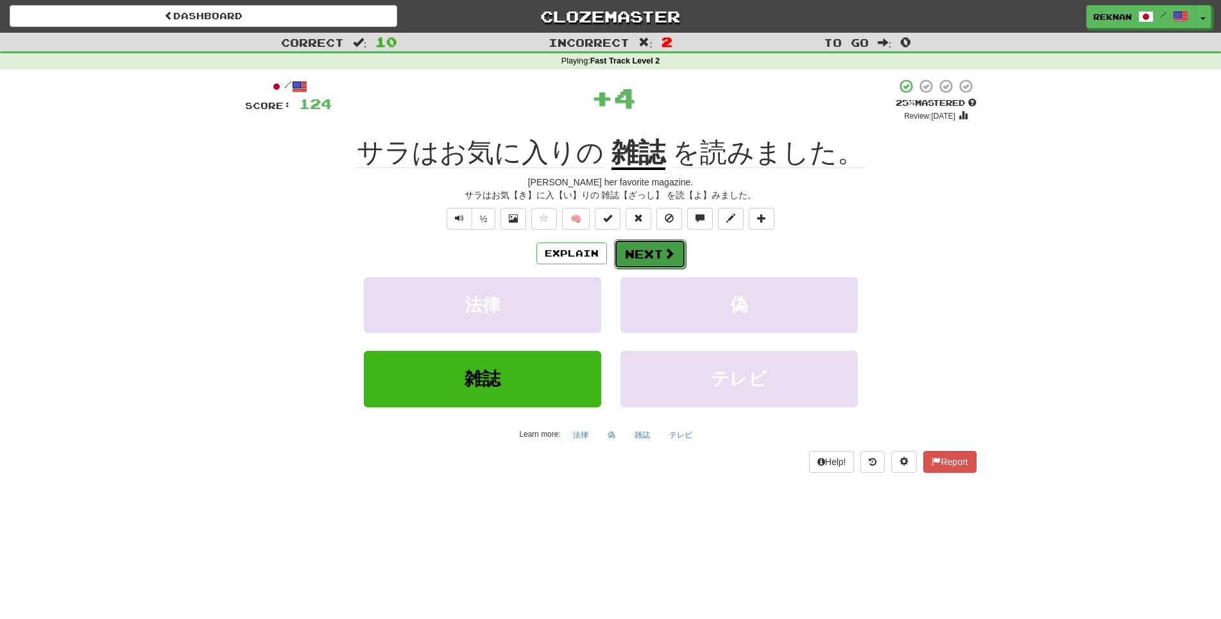
click at [646, 269] on button "Next" at bounding box center [650, 254] width 72 height 30
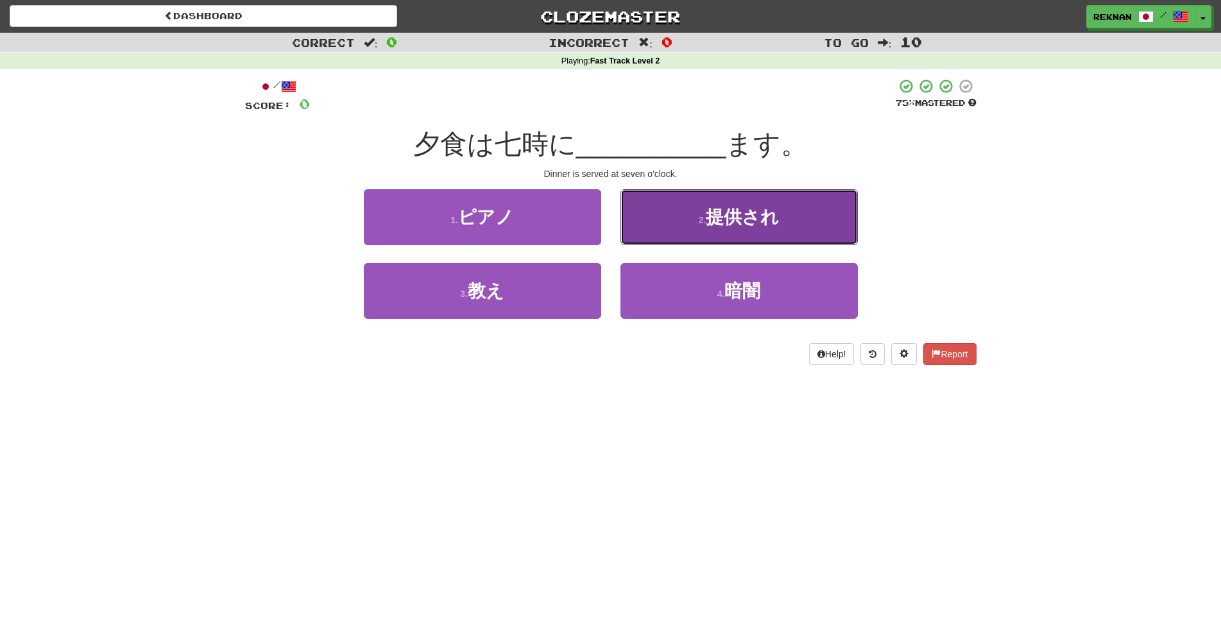
click at [714, 227] on span "提供され" at bounding box center [742, 217] width 73 height 20
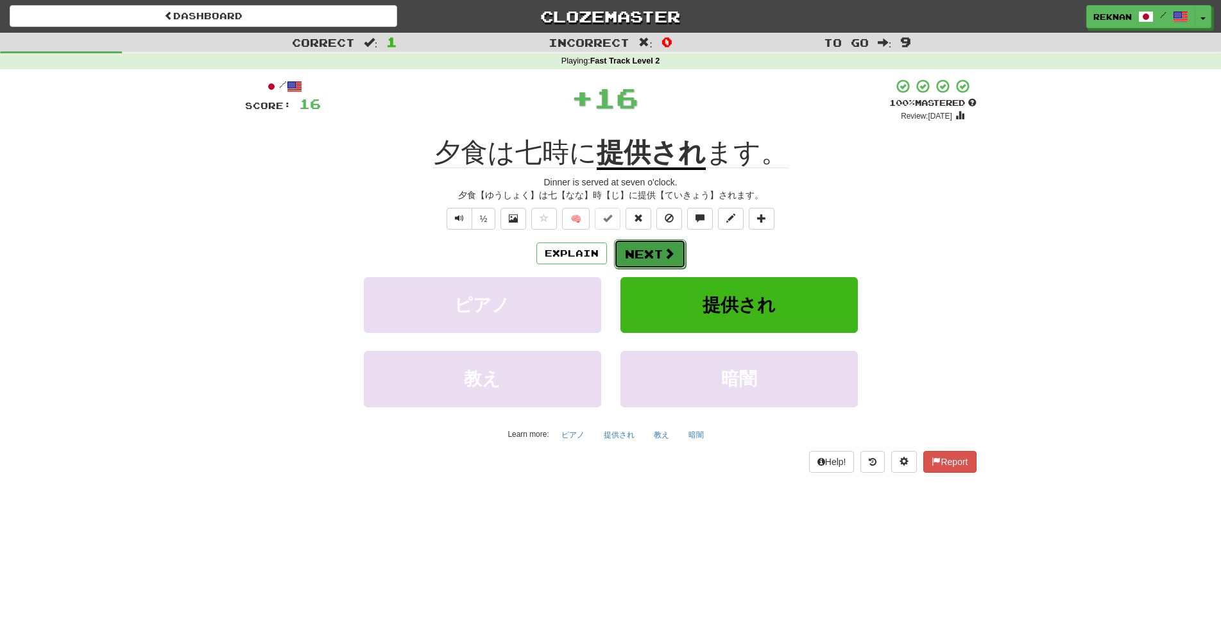
click at [660, 269] on button "Next" at bounding box center [650, 254] width 72 height 30
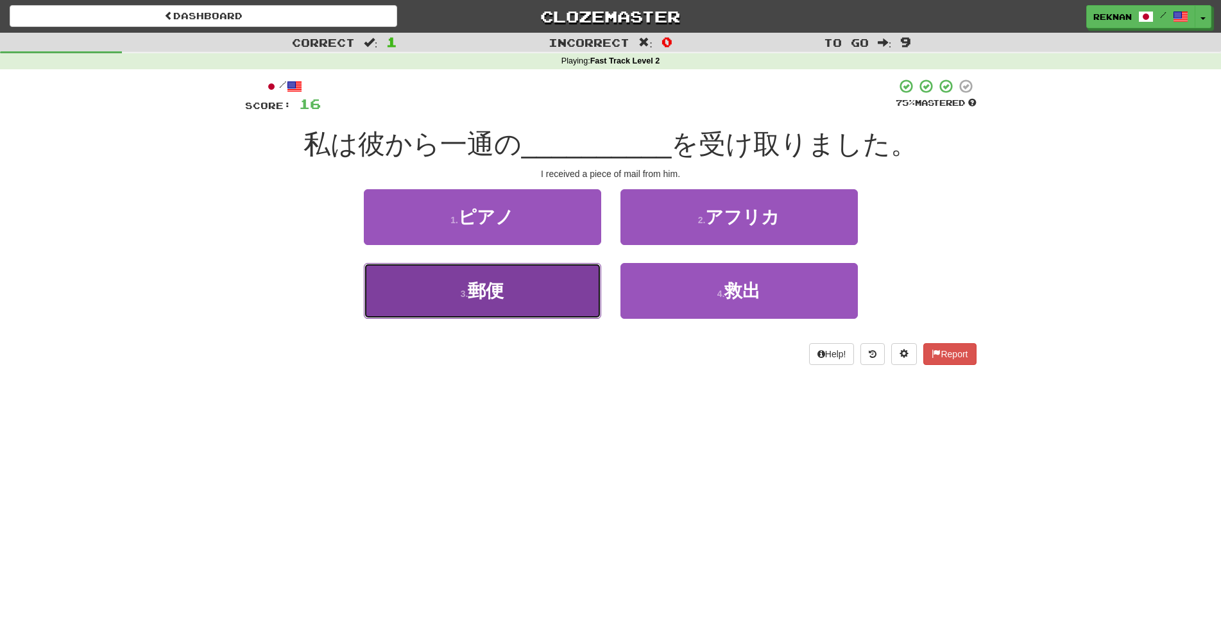
click at [553, 319] on button "3 . 郵便" at bounding box center [482, 291] width 237 height 56
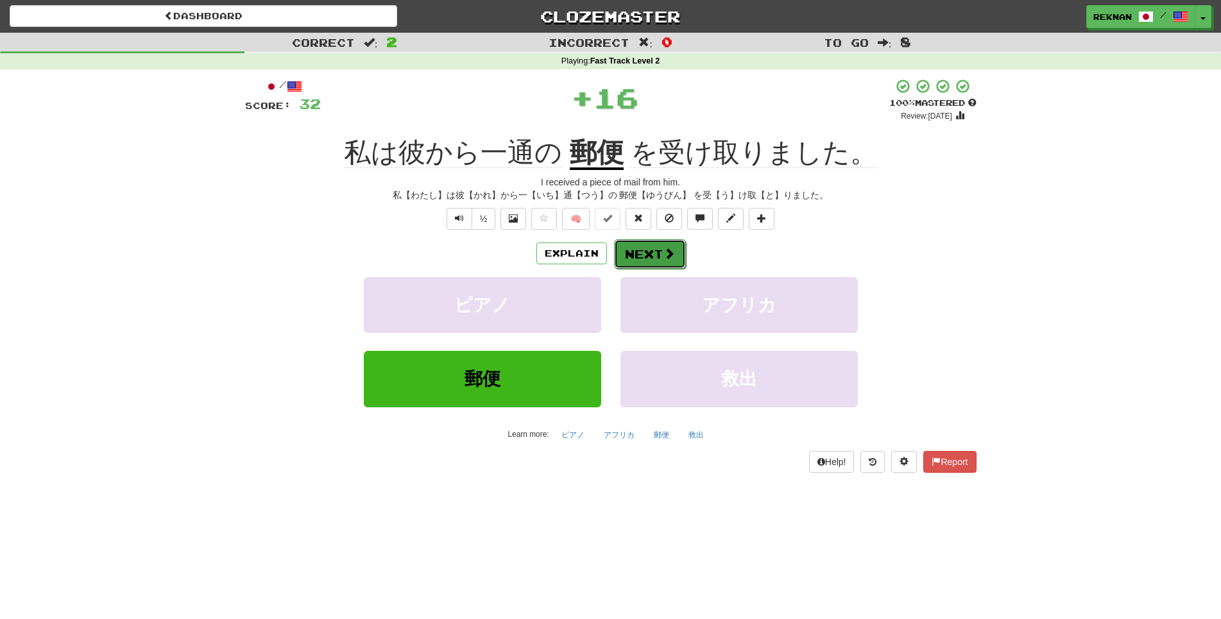
click at [650, 269] on button "Next" at bounding box center [650, 254] width 72 height 30
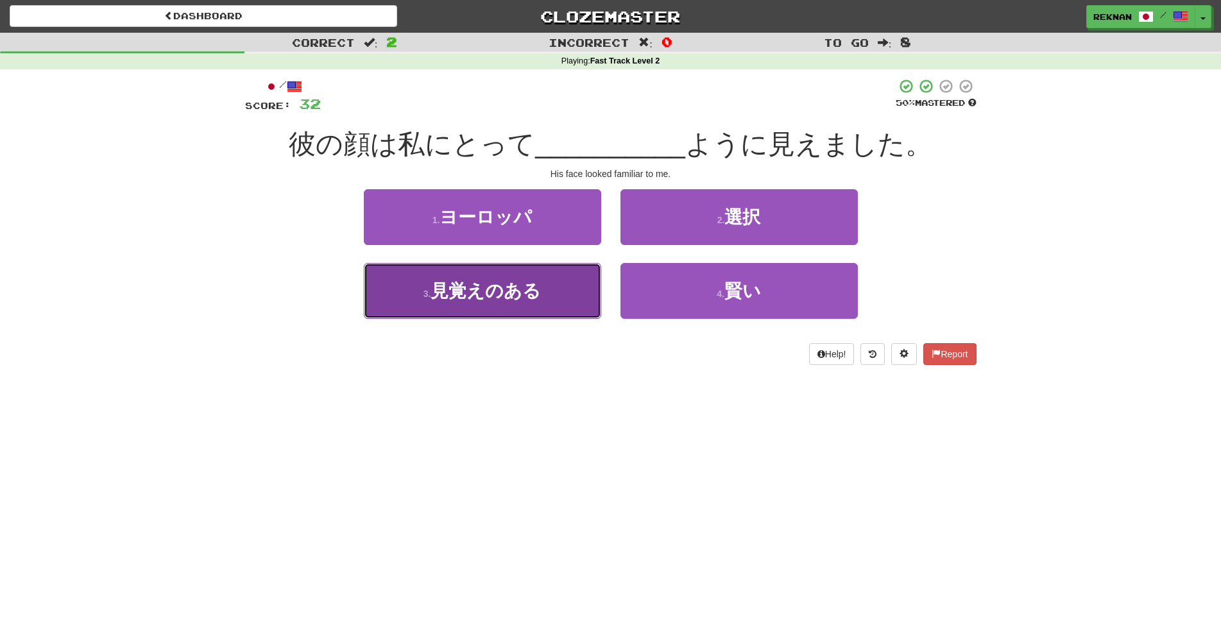
click at [503, 301] on span "見覚えのある" at bounding box center [486, 291] width 110 height 20
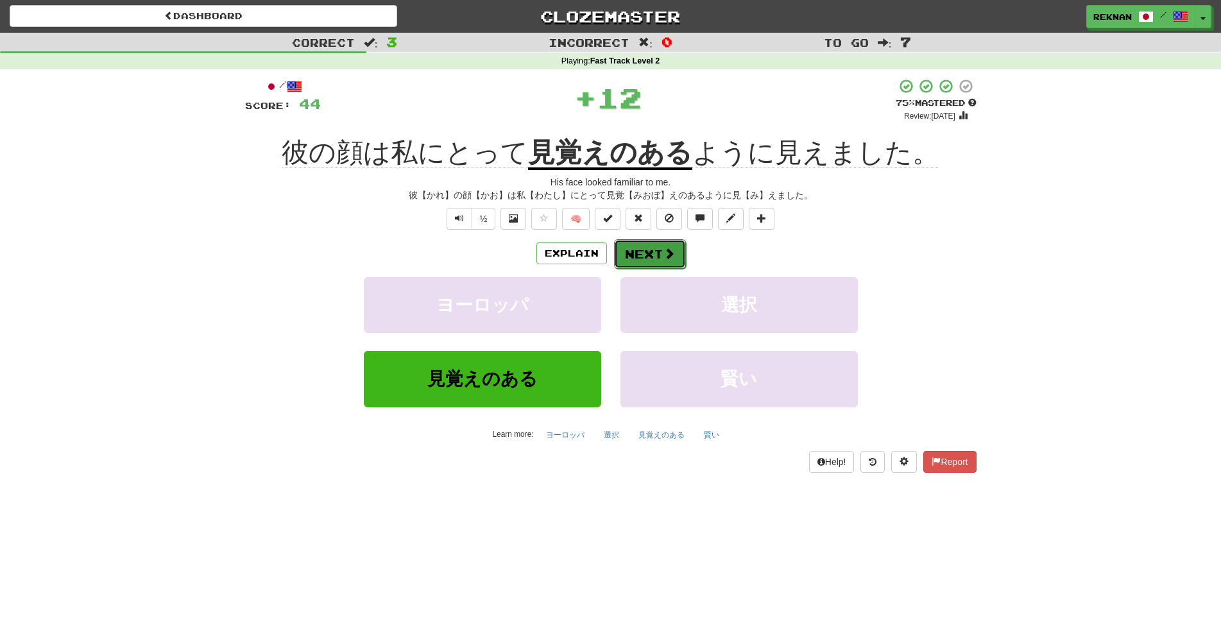
click at [616, 269] on button "Next" at bounding box center [650, 254] width 72 height 30
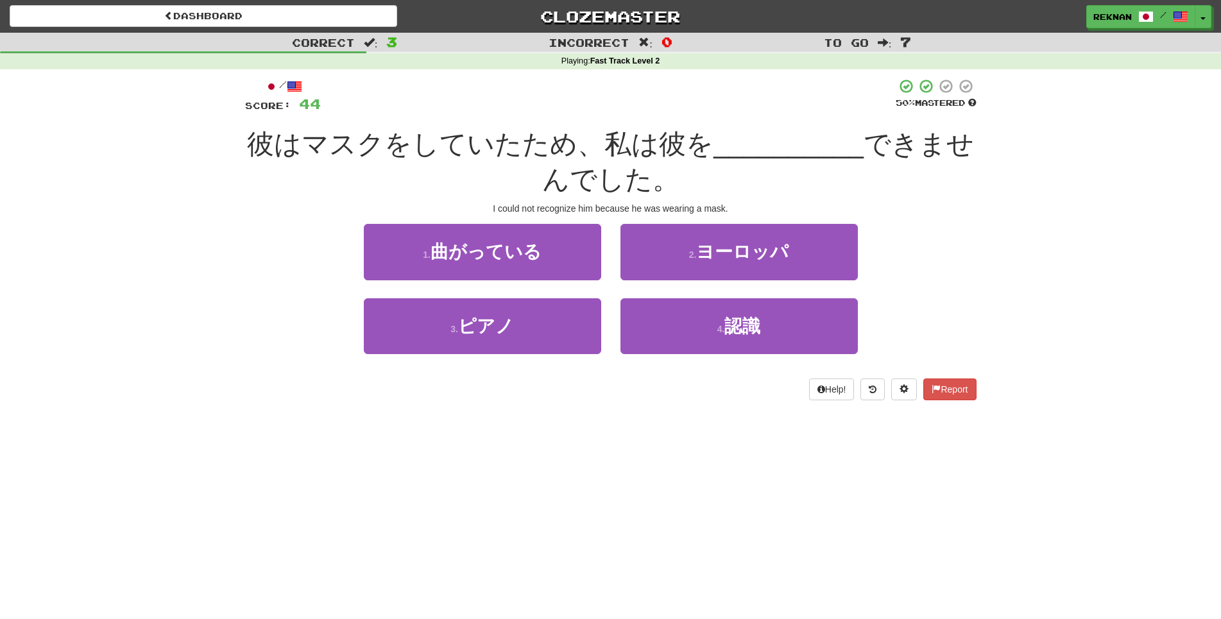
click at [673, 372] on div "4 . 認識" at bounding box center [739, 335] width 257 height 74
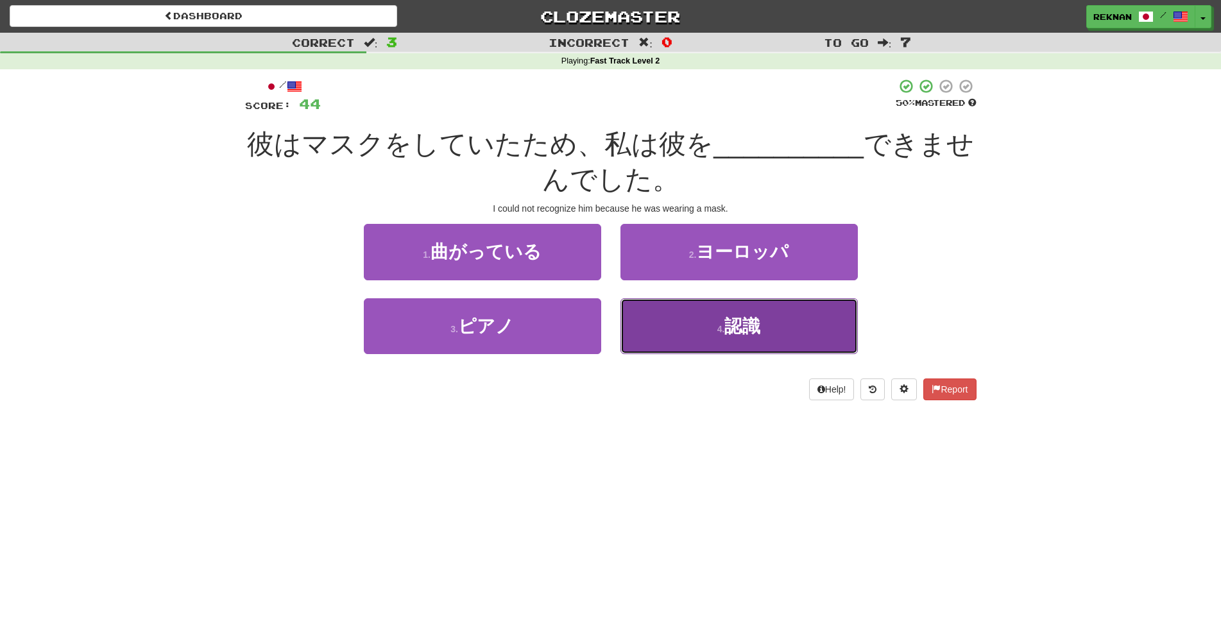
click at [682, 354] on button "4 . 認識" at bounding box center [739, 326] width 237 height 56
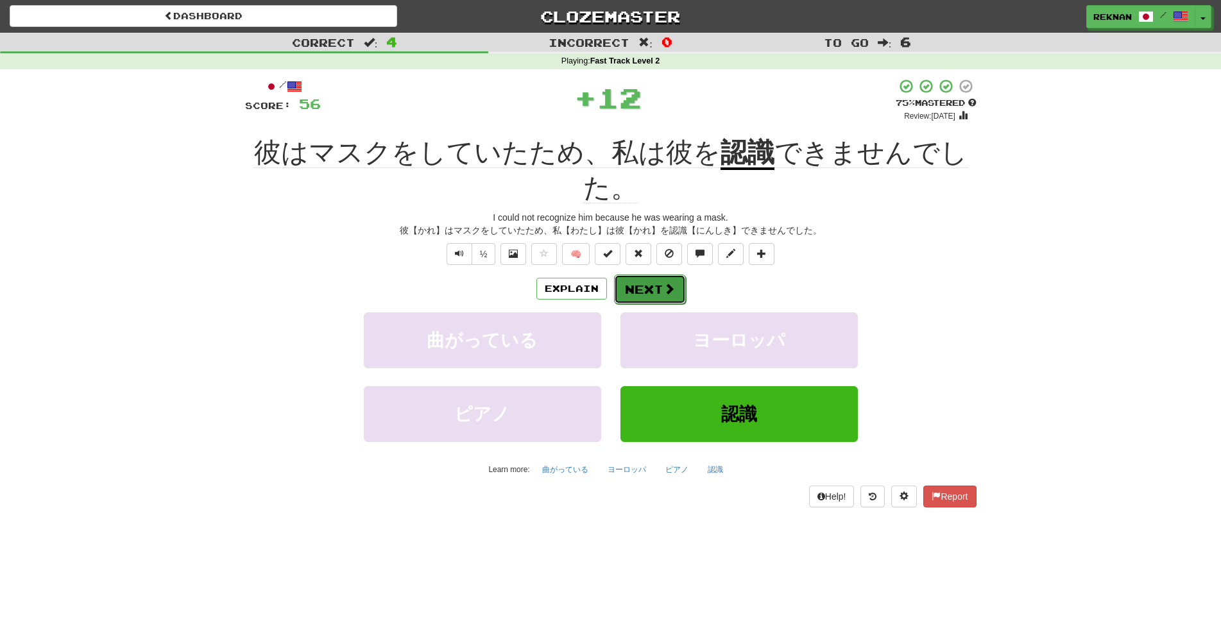
click at [656, 304] on button "Next" at bounding box center [650, 290] width 72 height 30
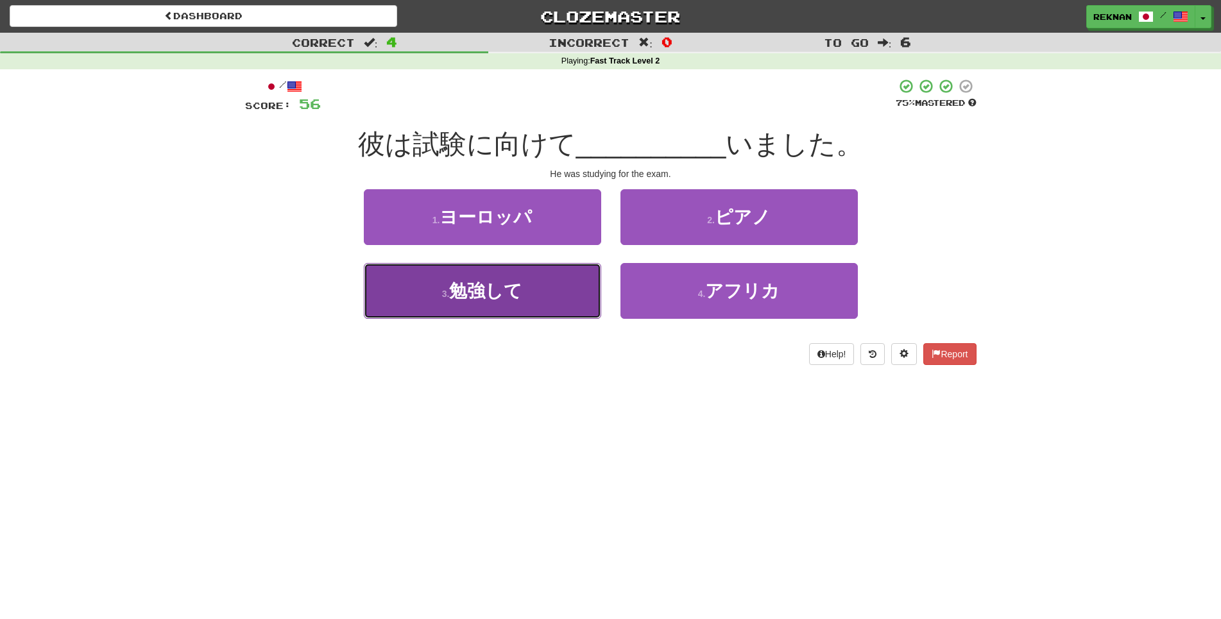
click at [513, 319] on button "3 . 勉強して" at bounding box center [482, 291] width 237 height 56
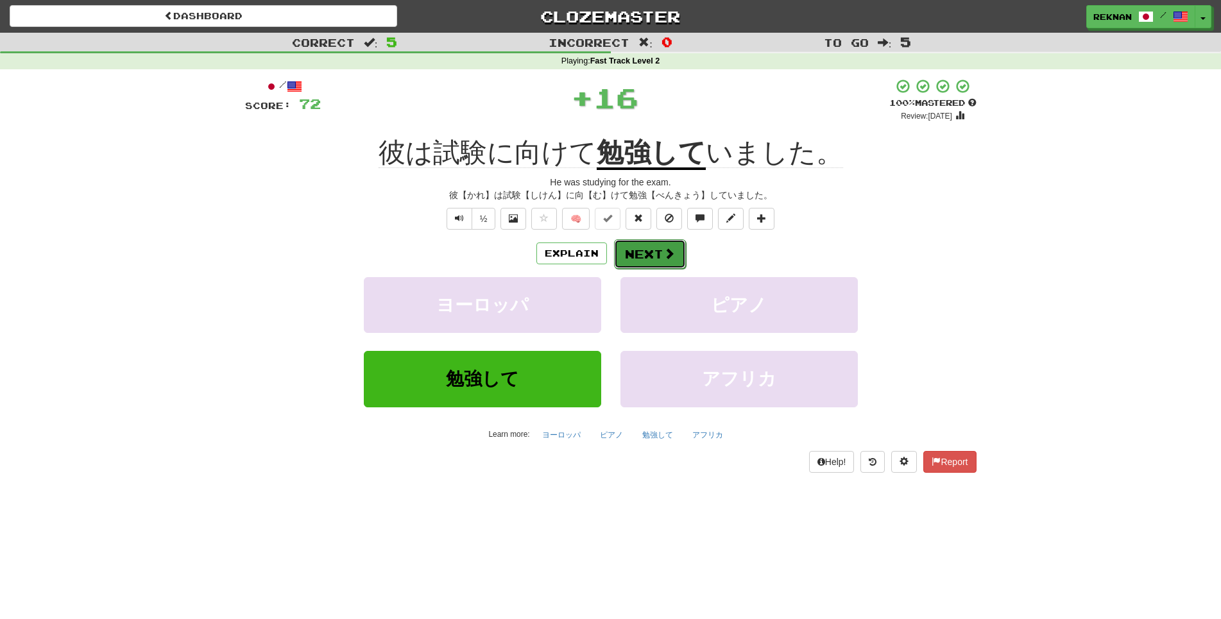
click at [651, 269] on button "Next" at bounding box center [650, 254] width 72 height 30
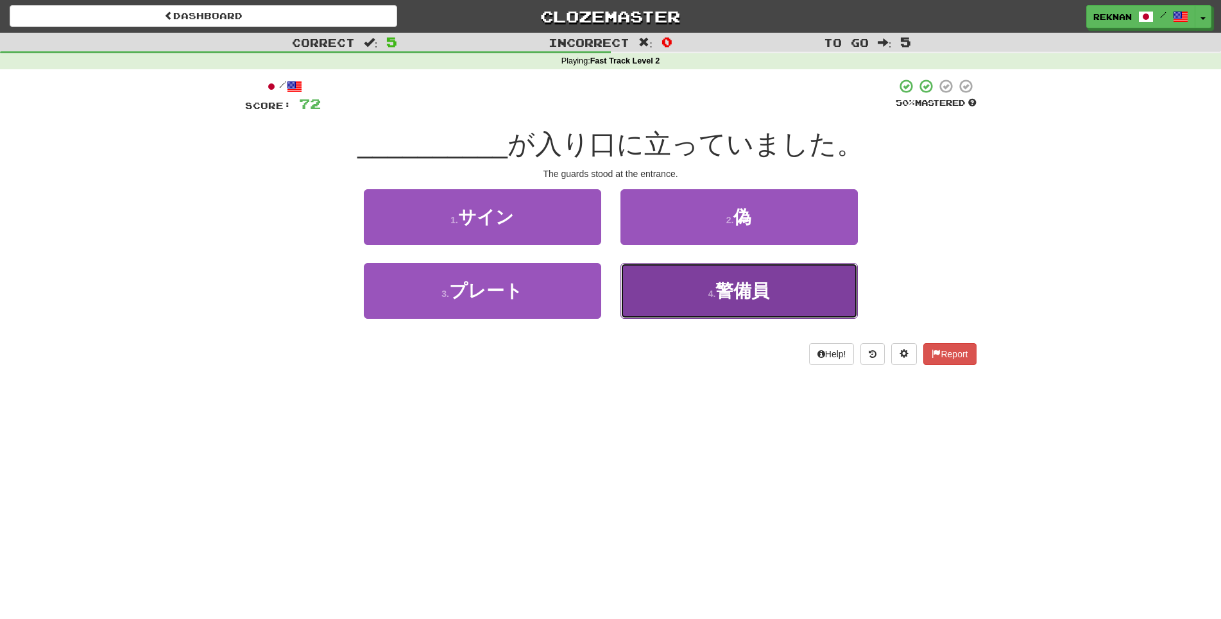
click at [670, 310] on button "4 . 警備員" at bounding box center [739, 291] width 237 height 56
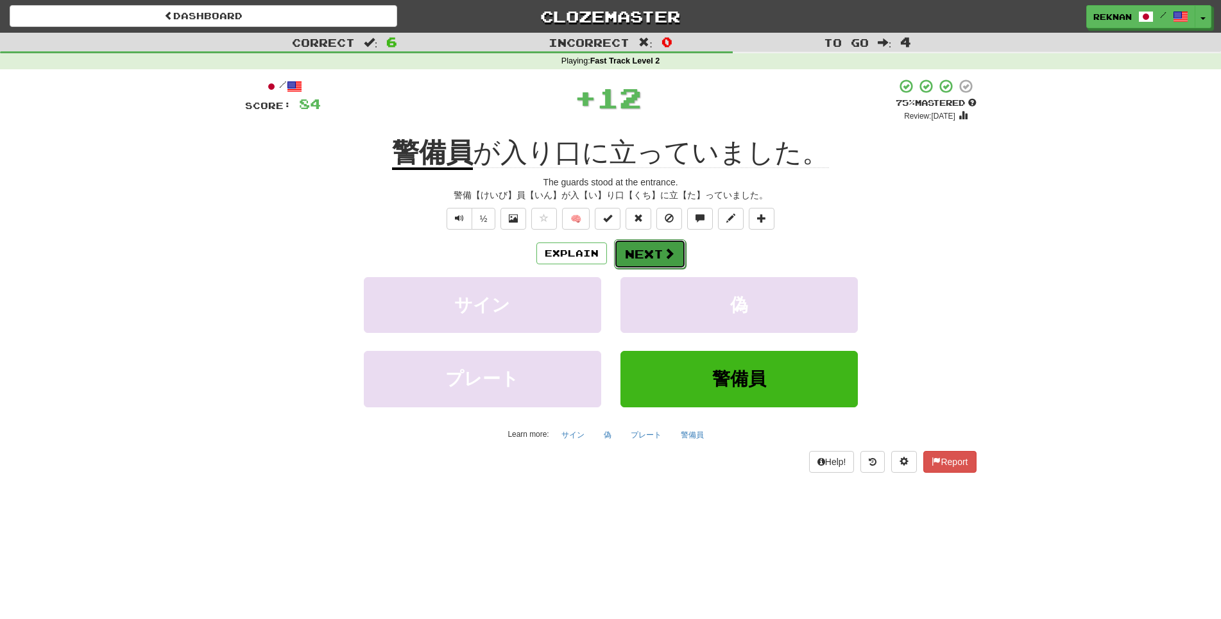
click at [640, 269] on button "Next" at bounding box center [650, 254] width 72 height 30
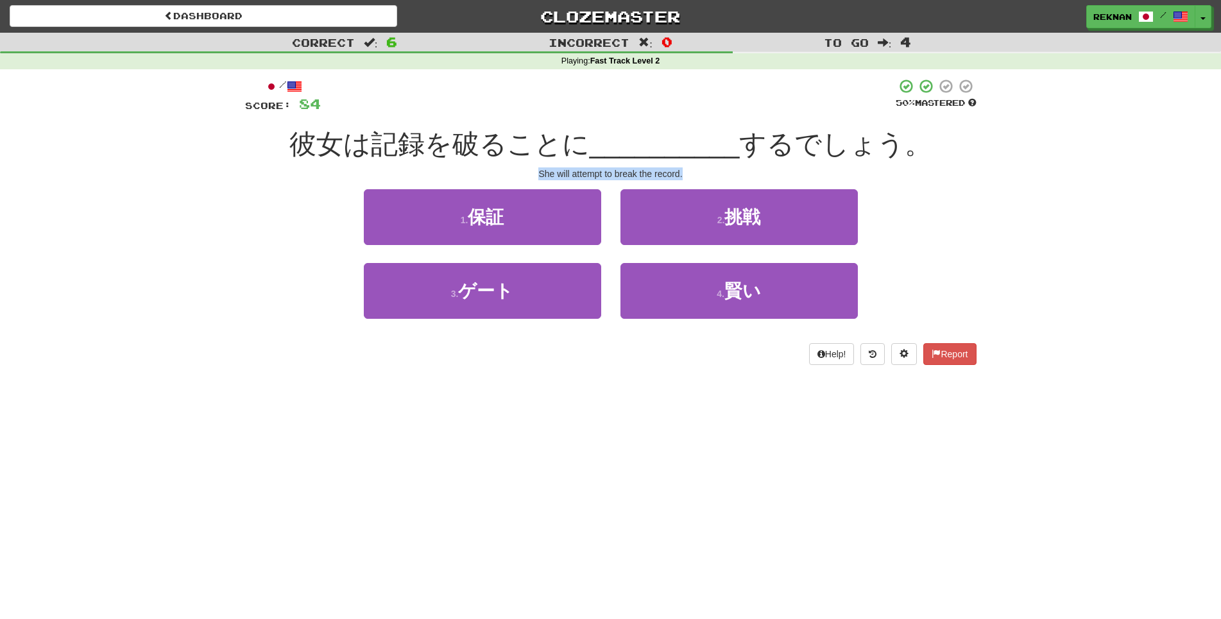
drag, startPoint x: 528, startPoint y: 189, endPoint x: 734, endPoint y: 197, distance: 206.8
click at [734, 197] on div "/ Score: 84 50 % Mastered 彼女は記録を破ることに __________ するでしょう。 She will attempt to br…" at bounding box center [611, 221] width 732 height 287
copy div "She will attempt to break the record."
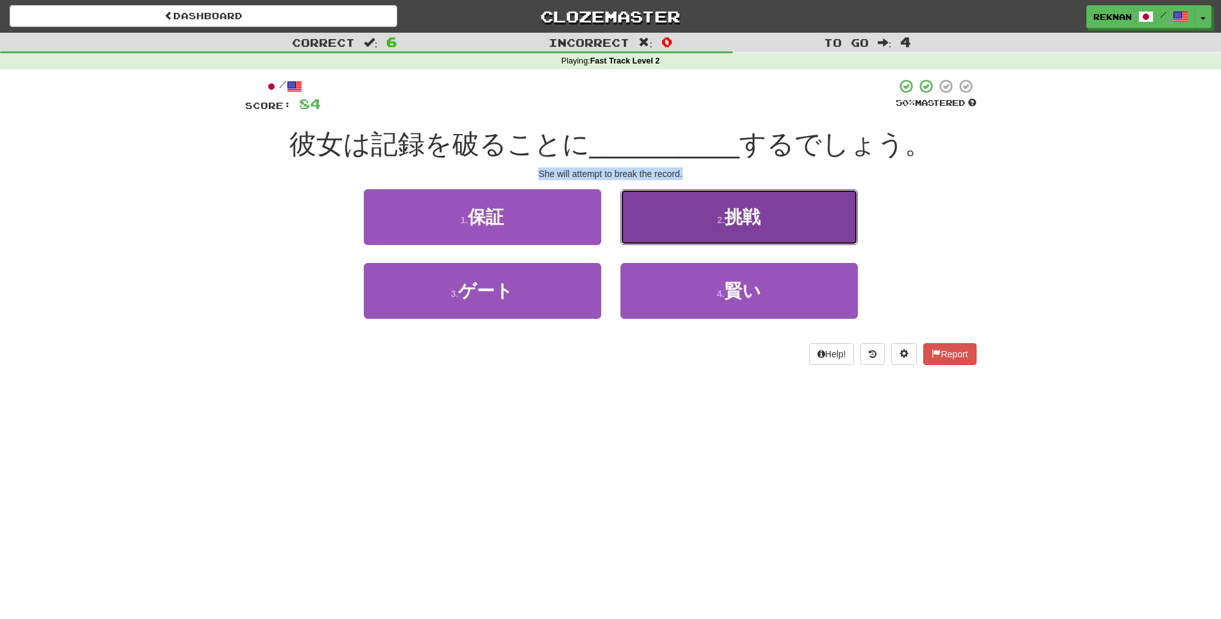
click at [689, 245] on button "2 . 挑戦" at bounding box center [739, 217] width 237 height 56
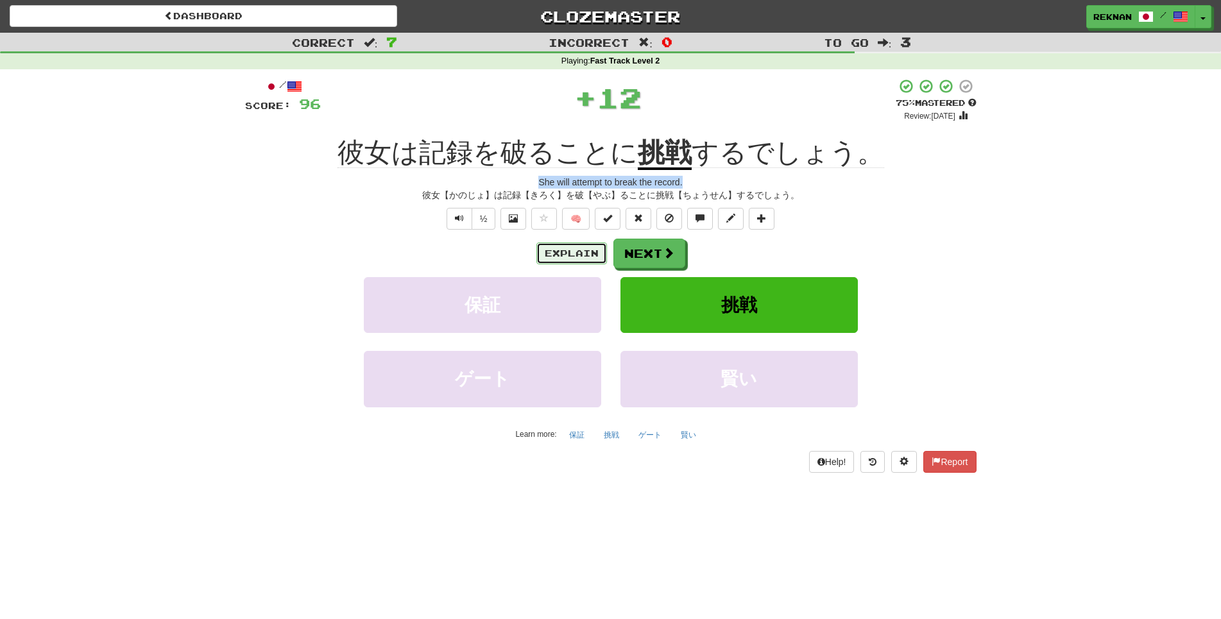
click at [580, 264] on button "Explain" at bounding box center [572, 254] width 71 height 22
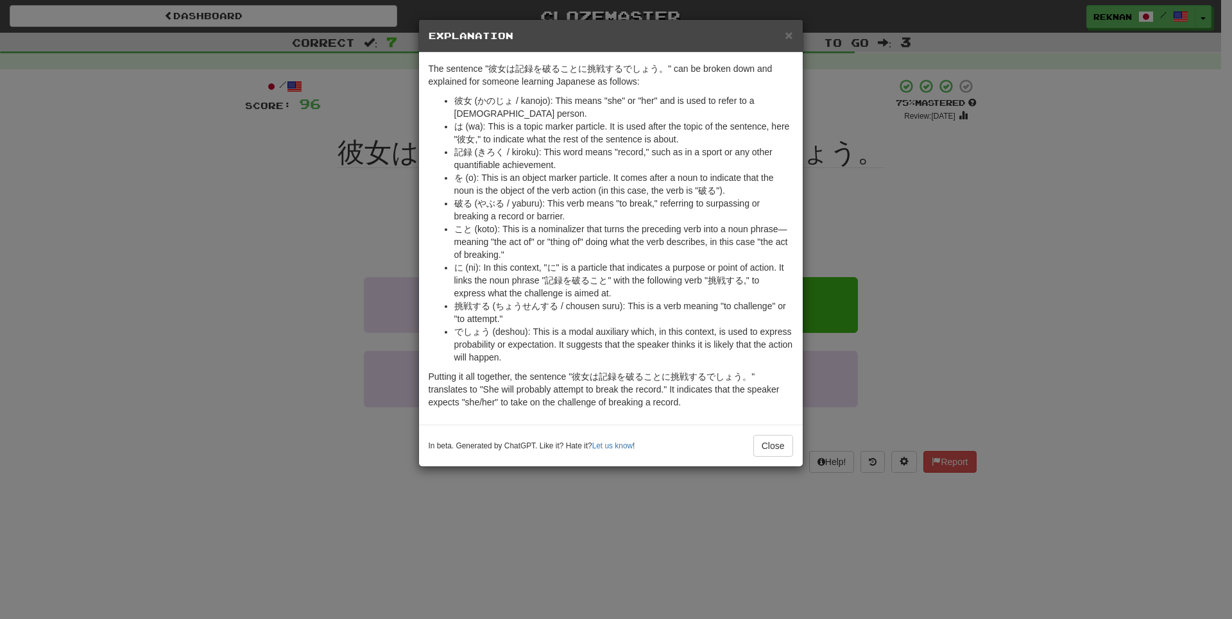
click at [218, 302] on div "× Explanation The sentence "彼女は記録を破ることに挑戦するでしょう。" can be broken down and explai…" at bounding box center [616, 309] width 1232 height 619
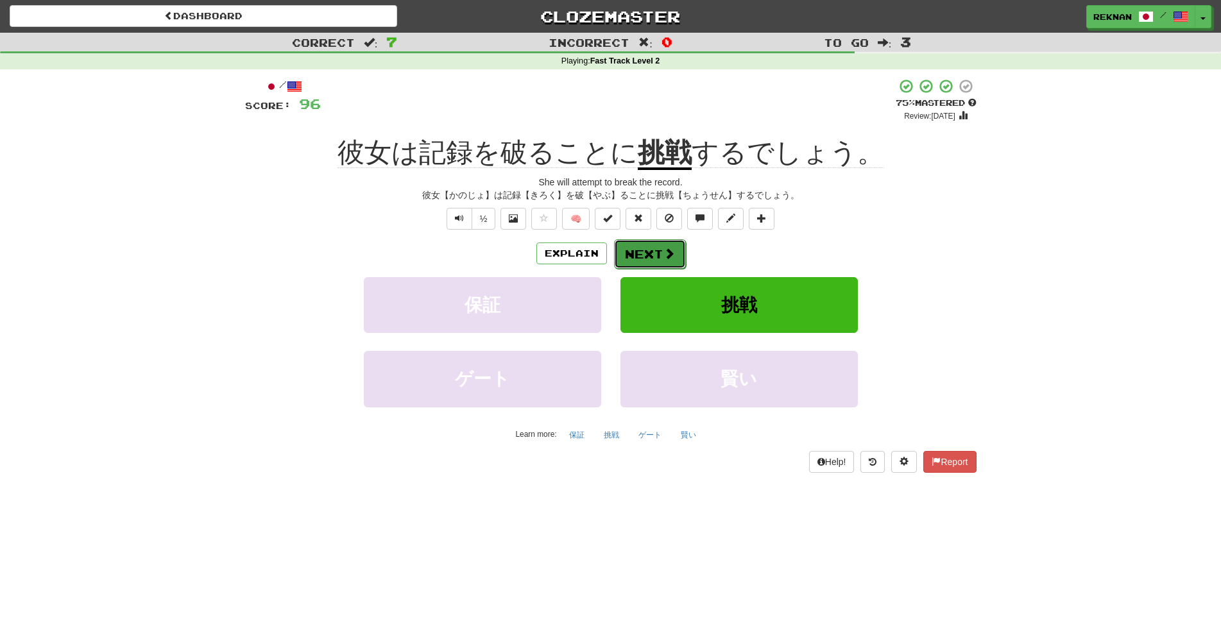
click at [681, 267] on button "Next" at bounding box center [650, 254] width 72 height 30
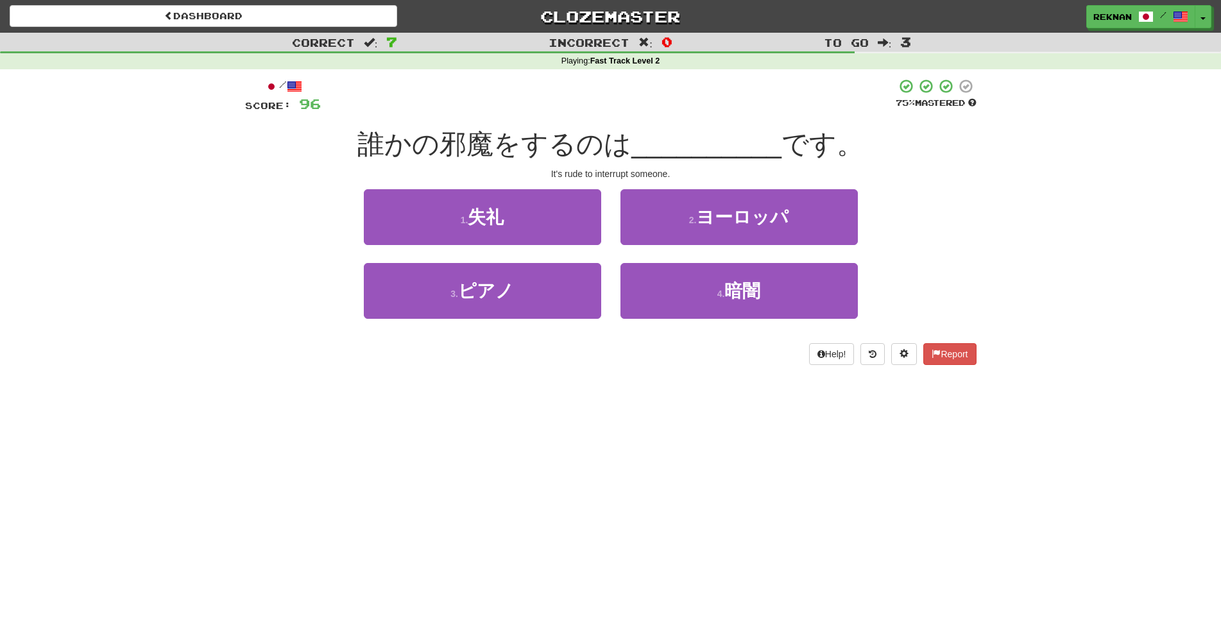
click at [598, 365] on div "Help! Report" at bounding box center [611, 354] width 732 height 22
drag, startPoint x: 617, startPoint y: 188, endPoint x: 727, endPoint y: 200, distance: 110.4
click at [727, 200] on div "/ Score: 96 75 % Mastered 誰かの邪魔をするのは __________ です。 It's rude to interrupt some…" at bounding box center [611, 221] width 732 height 287
copy div "It's rude to interrupt someone."
click at [536, 263] on div "1 . 失礼" at bounding box center [482, 226] width 257 height 74
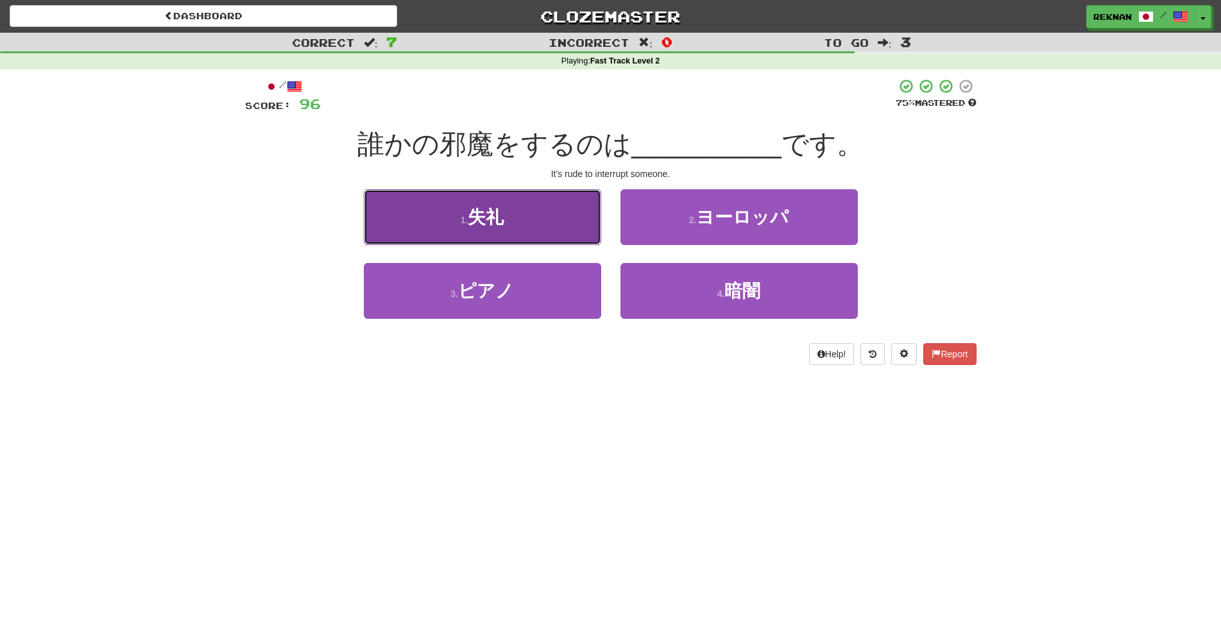
click at [536, 241] on button "1 . 失礼" at bounding box center [482, 217] width 237 height 56
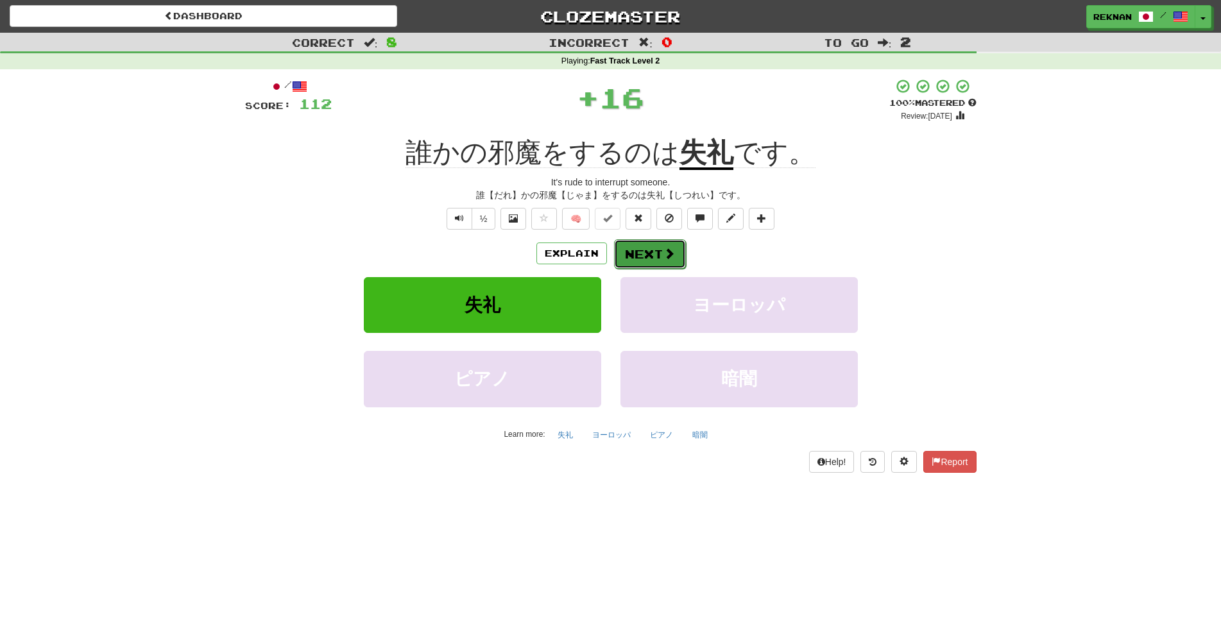
click at [647, 269] on button "Next" at bounding box center [650, 254] width 72 height 30
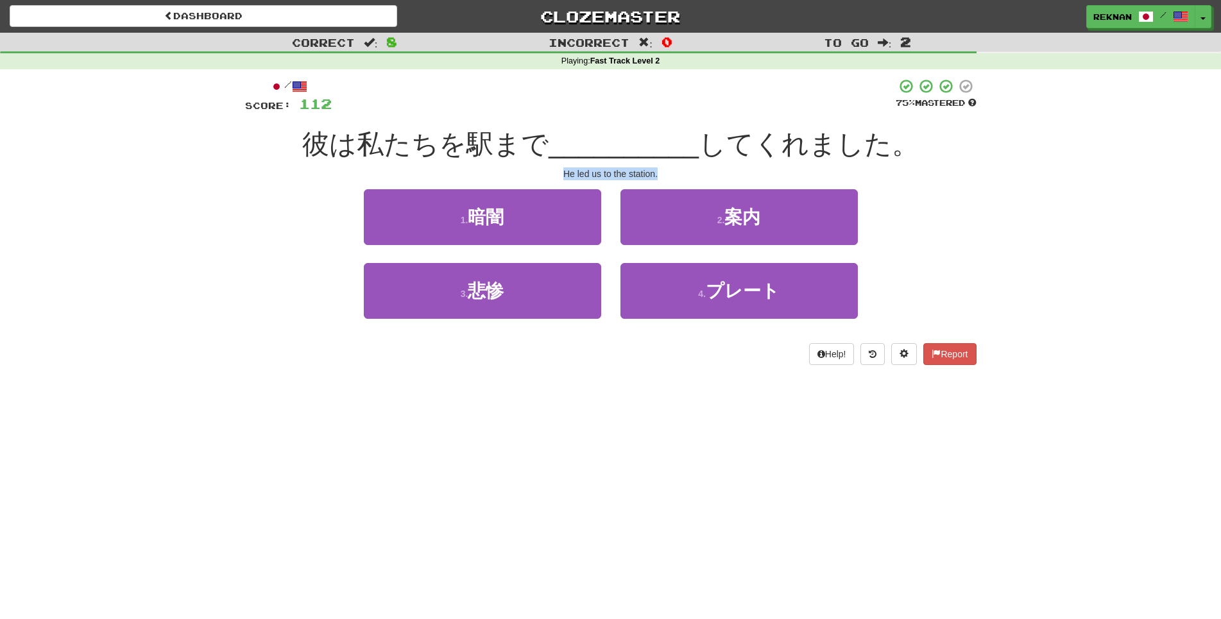
drag, startPoint x: 551, startPoint y: 187, endPoint x: 713, endPoint y: 193, distance: 161.8
click at [718, 202] on div "/ Score: 112 75 % Mastered 彼は私たちを駅まで __________ してくれました。 He led us to the stati…" at bounding box center [611, 221] width 732 height 287
copy div "He led us to the station."
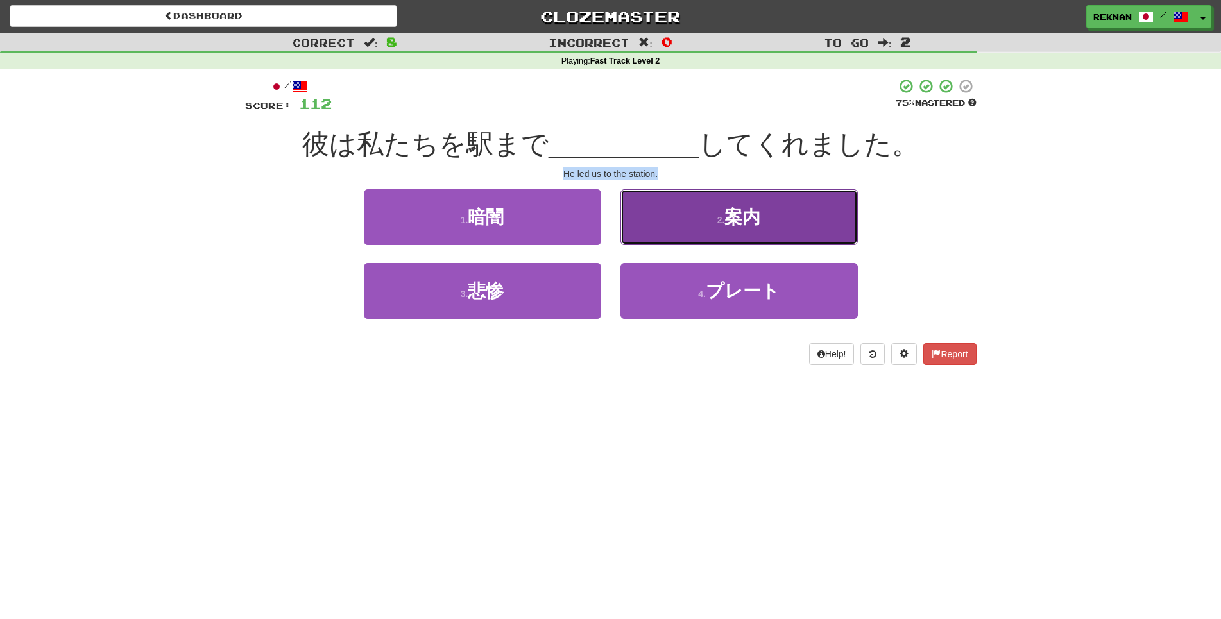
click at [816, 220] on button "2 . 案内" at bounding box center [739, 217] width 237 height 56
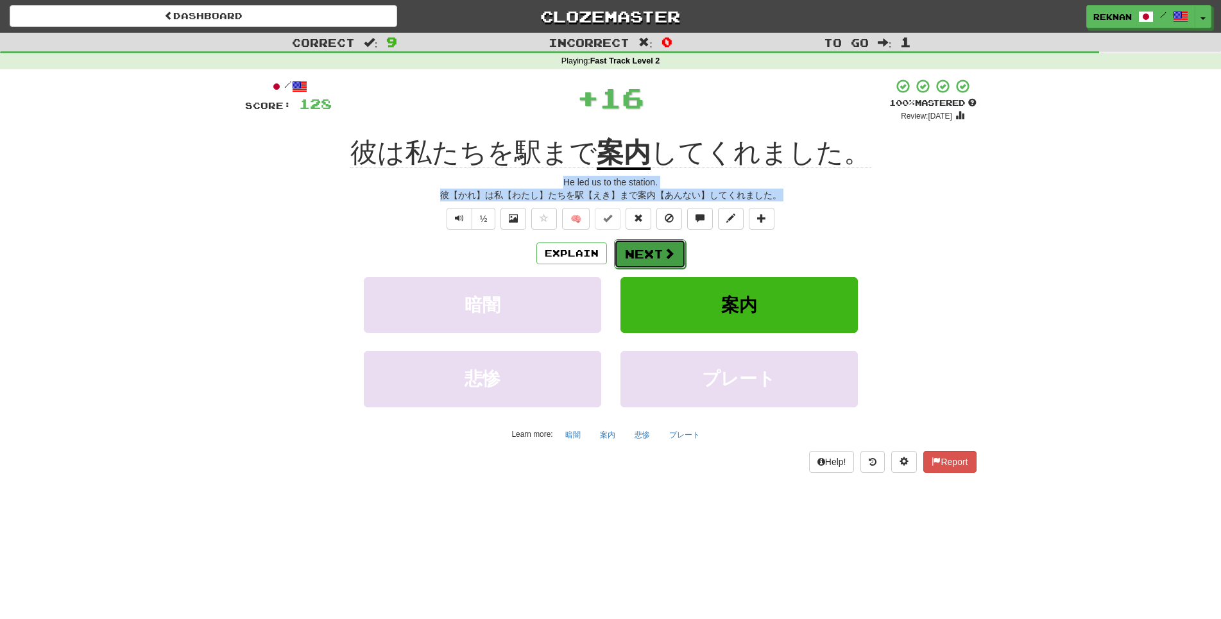
click at [668, 259] on span at bounding box center [670, 254] width 12 height 12
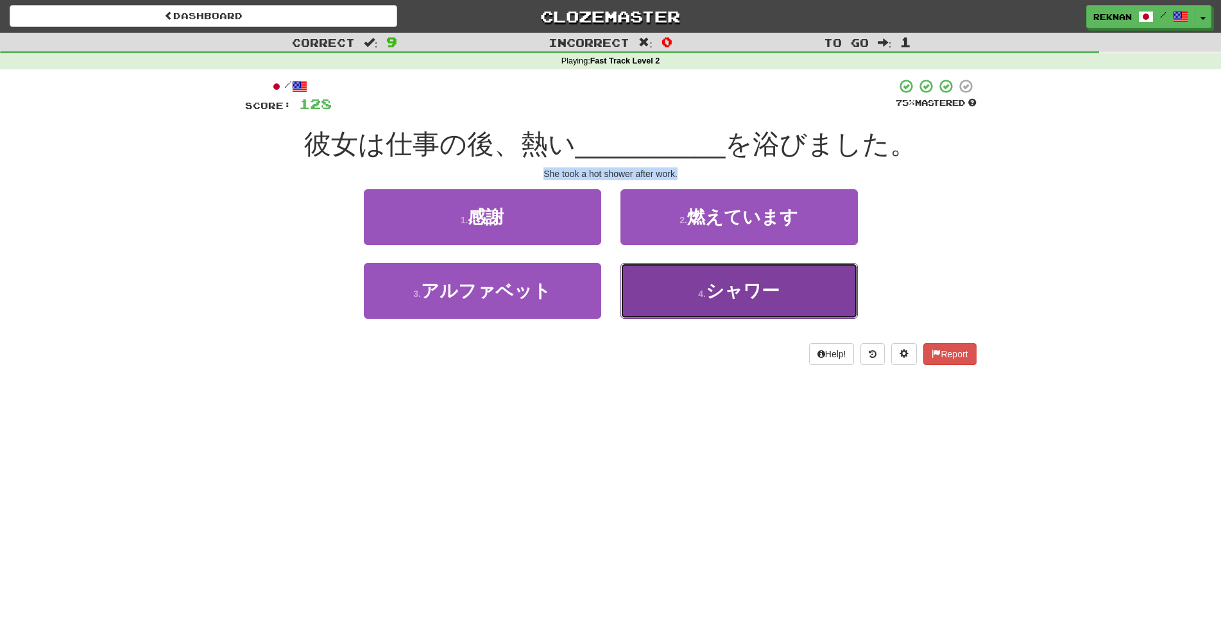
click at [736, 301] on span "シャワー" at bounding box center [743, 291] width 74 height 20
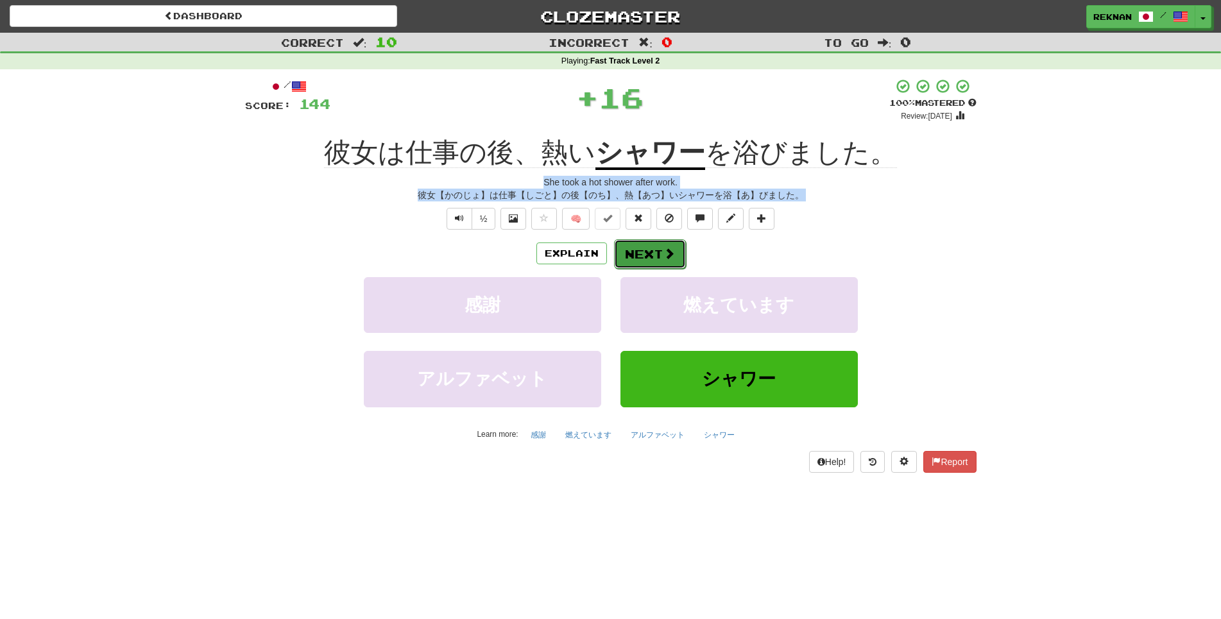
click at [665, 269] on button "Next" at bounding box center [650, 254] width 72 height 30
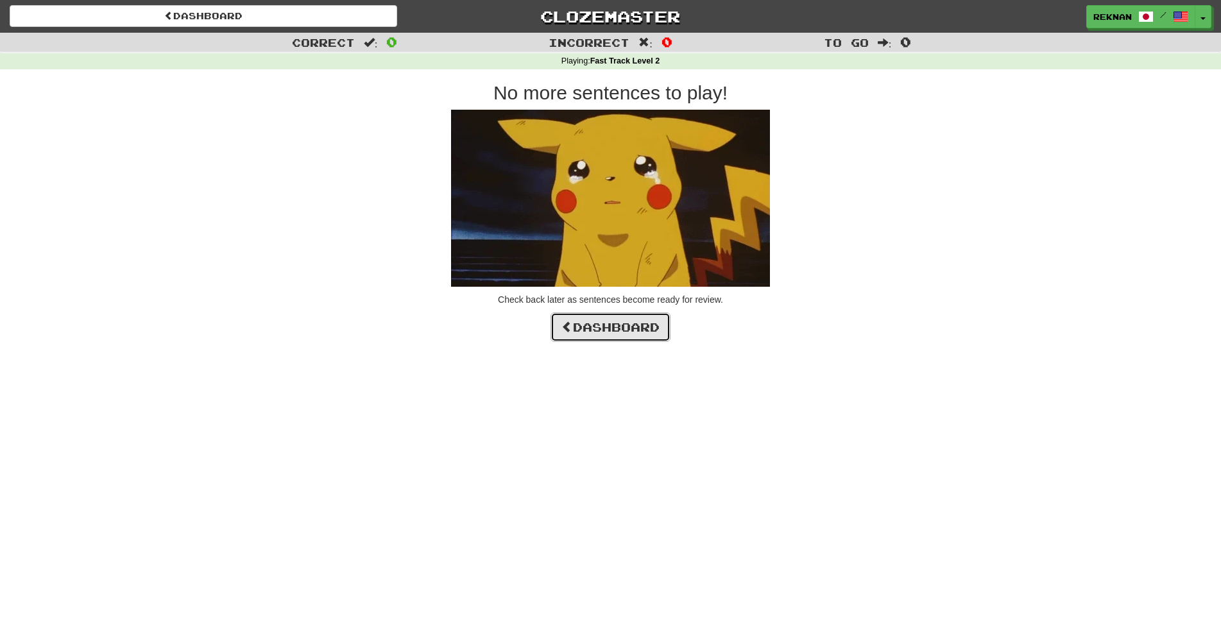
click at [637, 342] on link "Dashboard" at bounding box center [611, 328] width 120 height 30
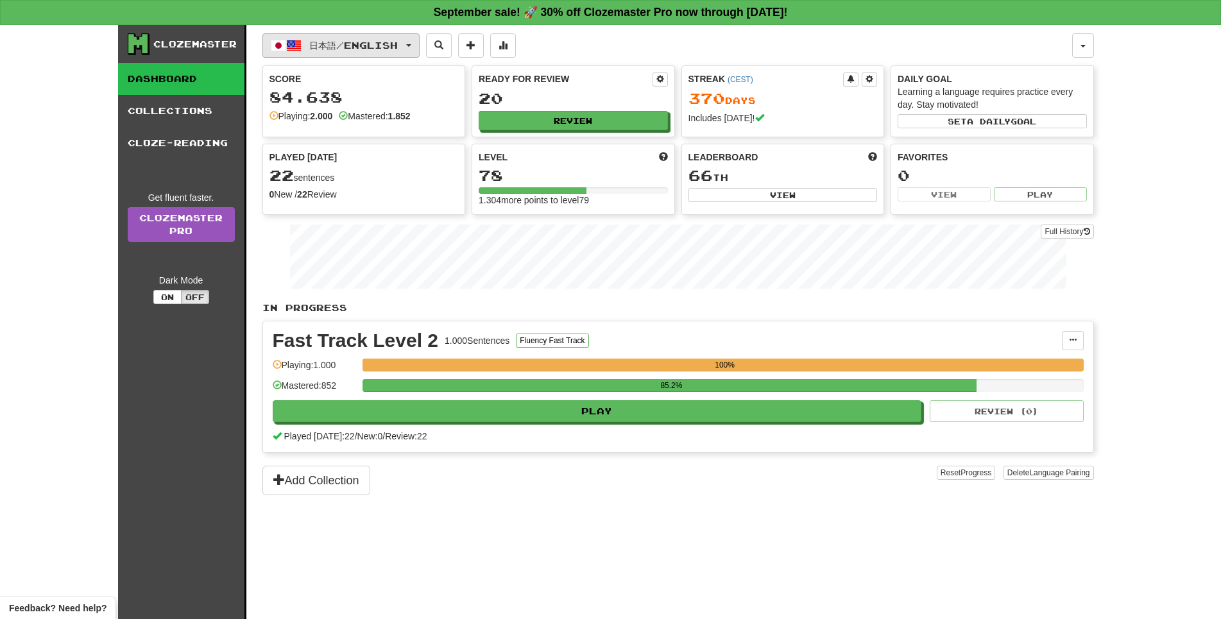
click at [398, 45] on span "日本語 / English" at bounding box center [353, 45] width 89 height 11
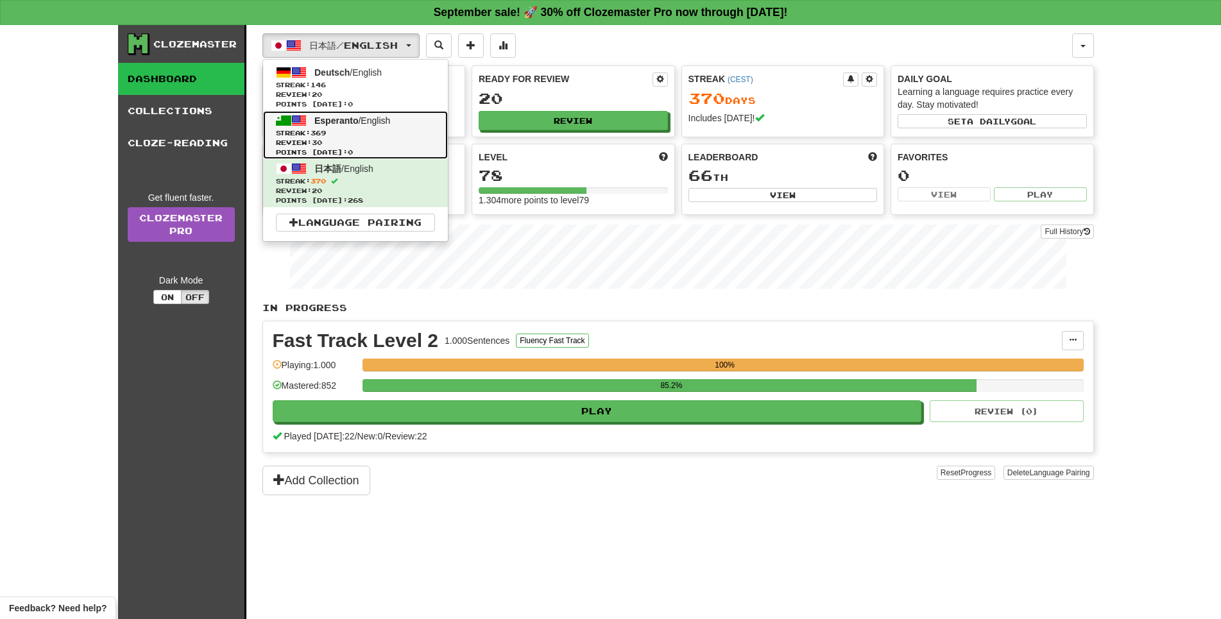
click at [390, 126] on span "Esperanto / English" at bounding box center [352, 121] width 76 height 10
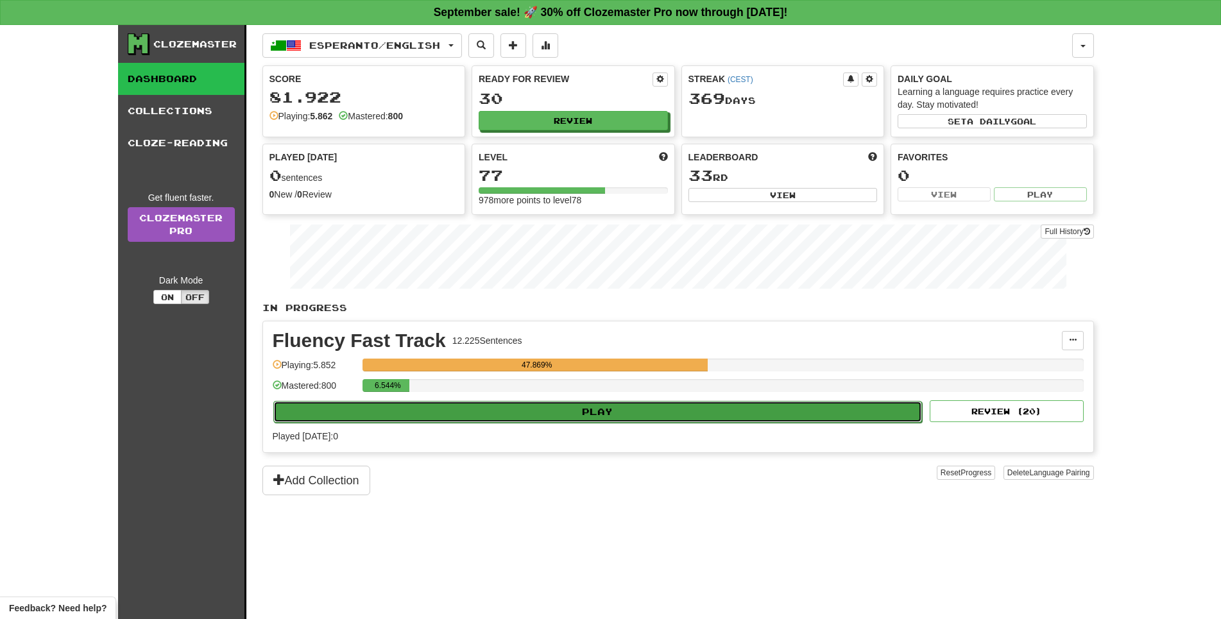
click at [546, 423] on button "Play" at bounding box center [598, 412] width 650 height 22
select select "**"
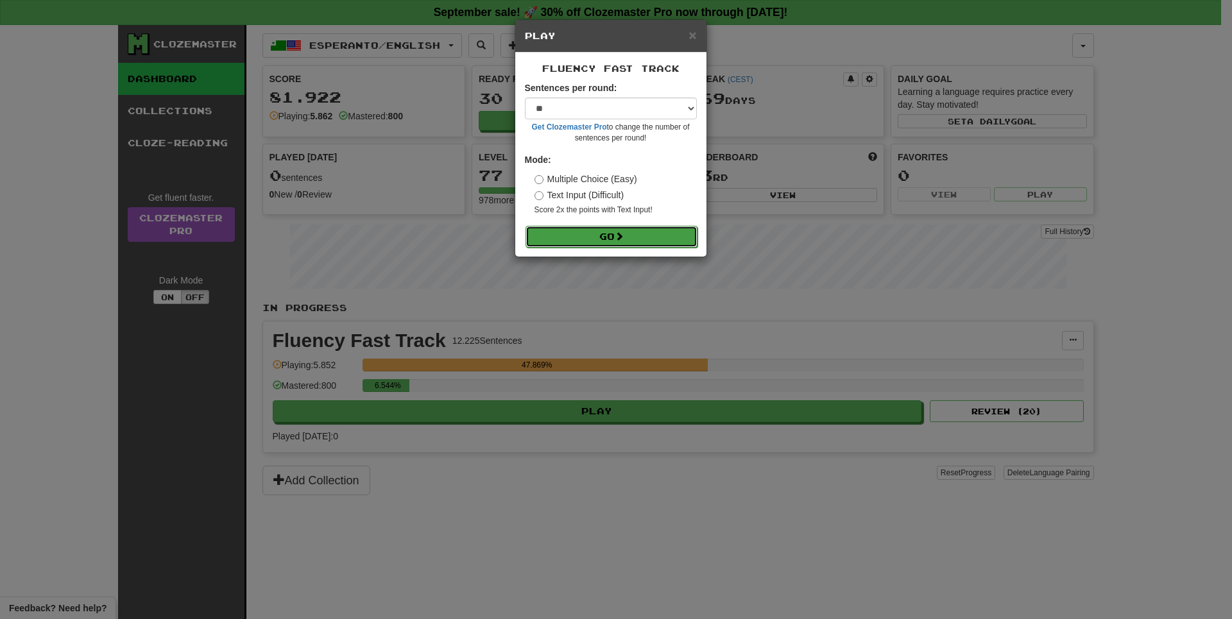
click at [610, 248] on button "Go" at bounding box center [612, 237] width 172 height 22
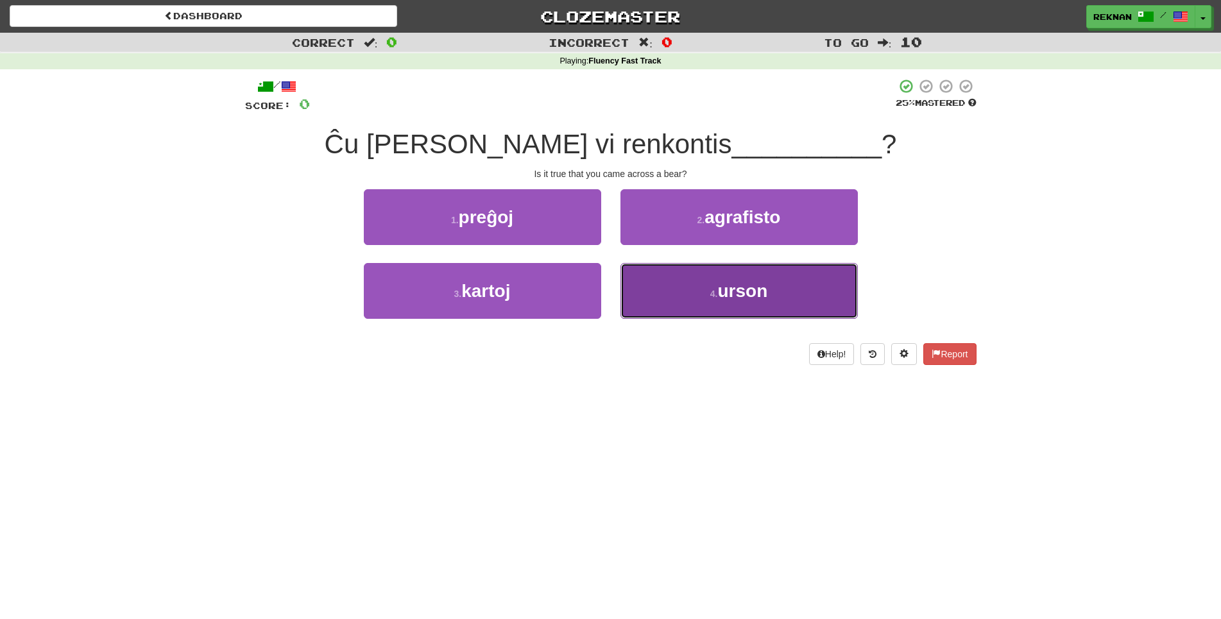
click at [682, 305] on button "4 . urson" at bounding box center [739, 291] width 237 height 56
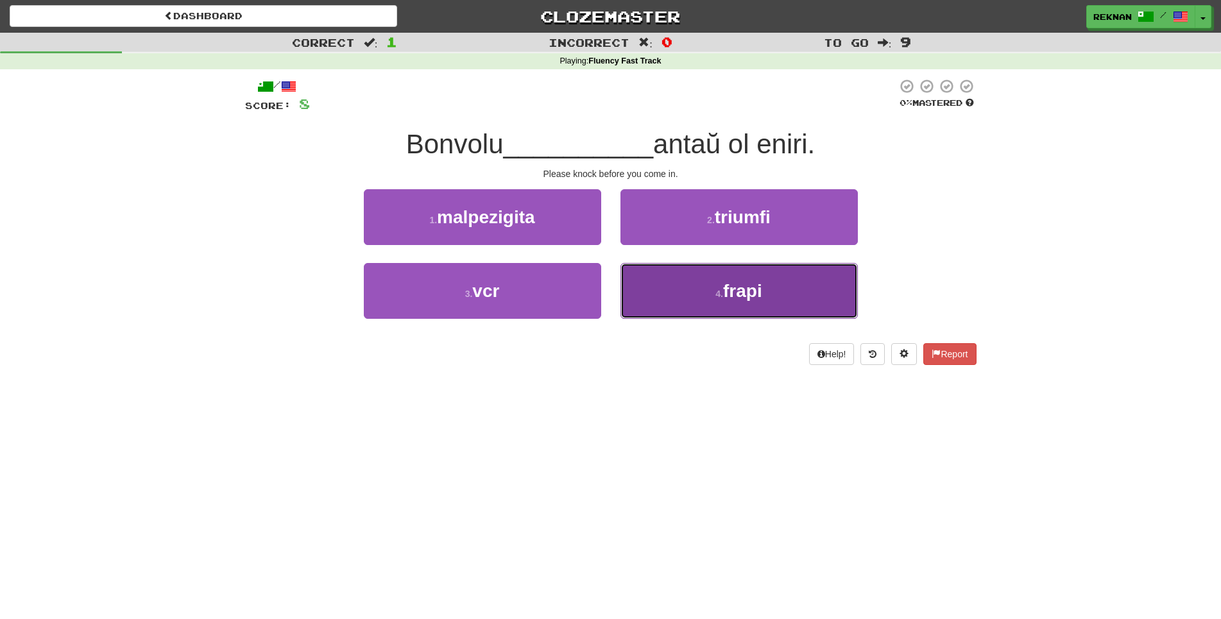
click at [686, 311] on button "4 . frapi" at bounding box center [739, 291] width 237 height 56
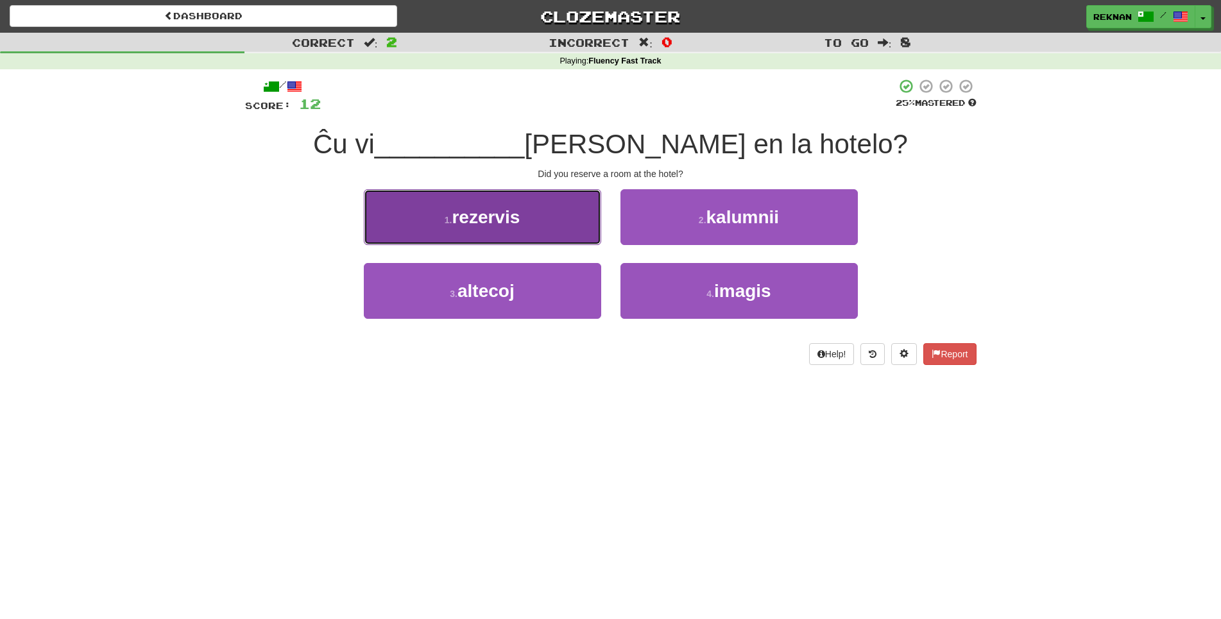
click at [530, 230] on button "1 . rezervis" at bounding box center [482, 217] width 237 height 56
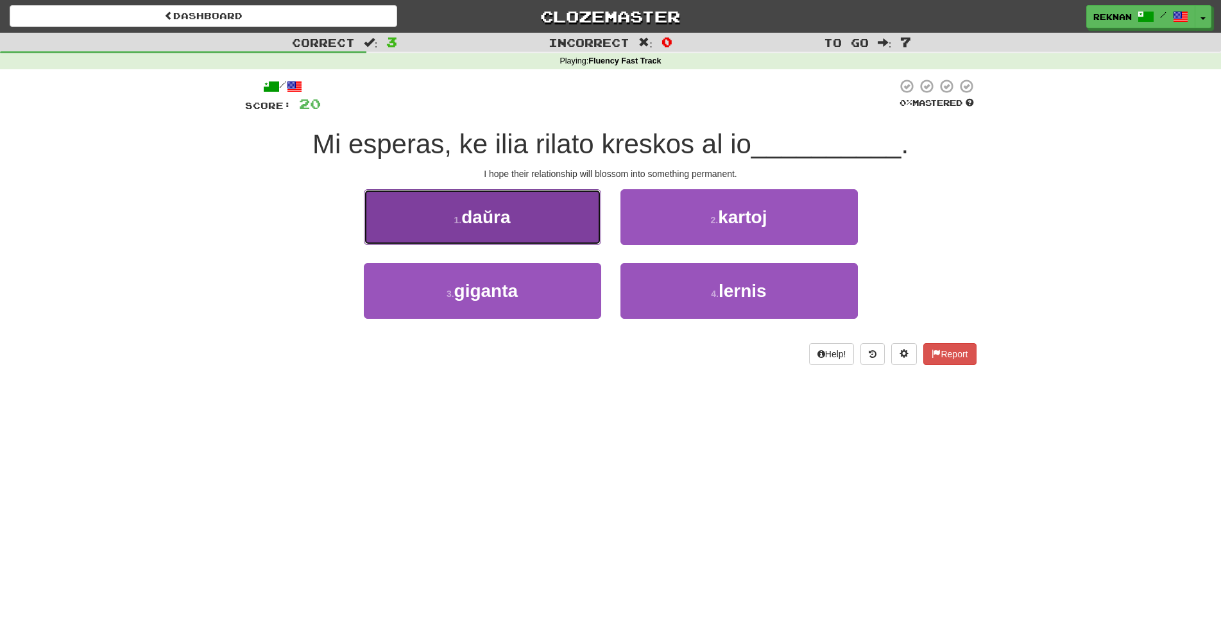
click at [574, 244] on button "1 . daŭra" at bounding box center [482, 217] width 237 height 56
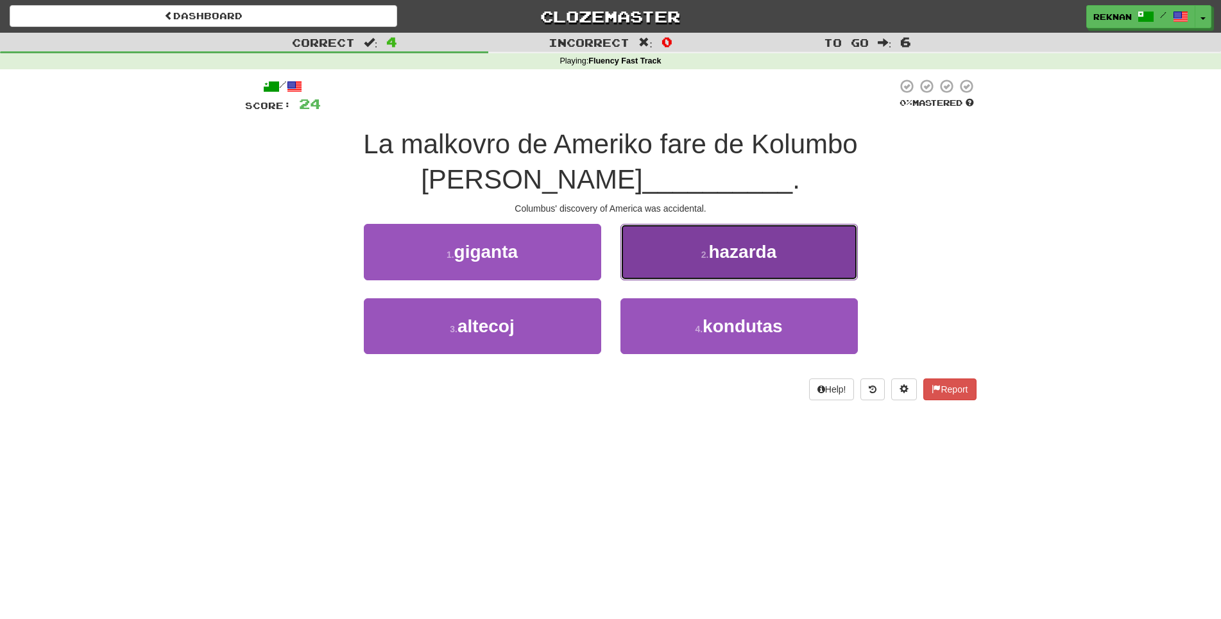
click at [733, 280] on button "2 . hazarda" at bounding box center [739, 252] width 237 height 56
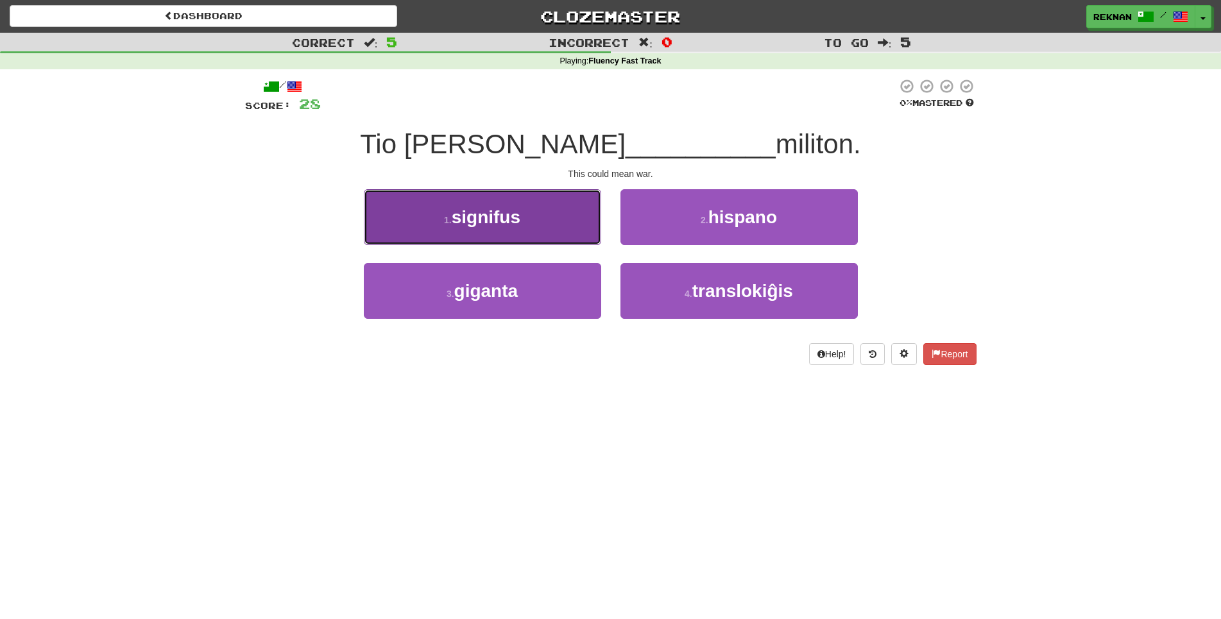
click at [458, 245] on button "1 . signifus" at bounding box center [482, 217] width 237 height 56
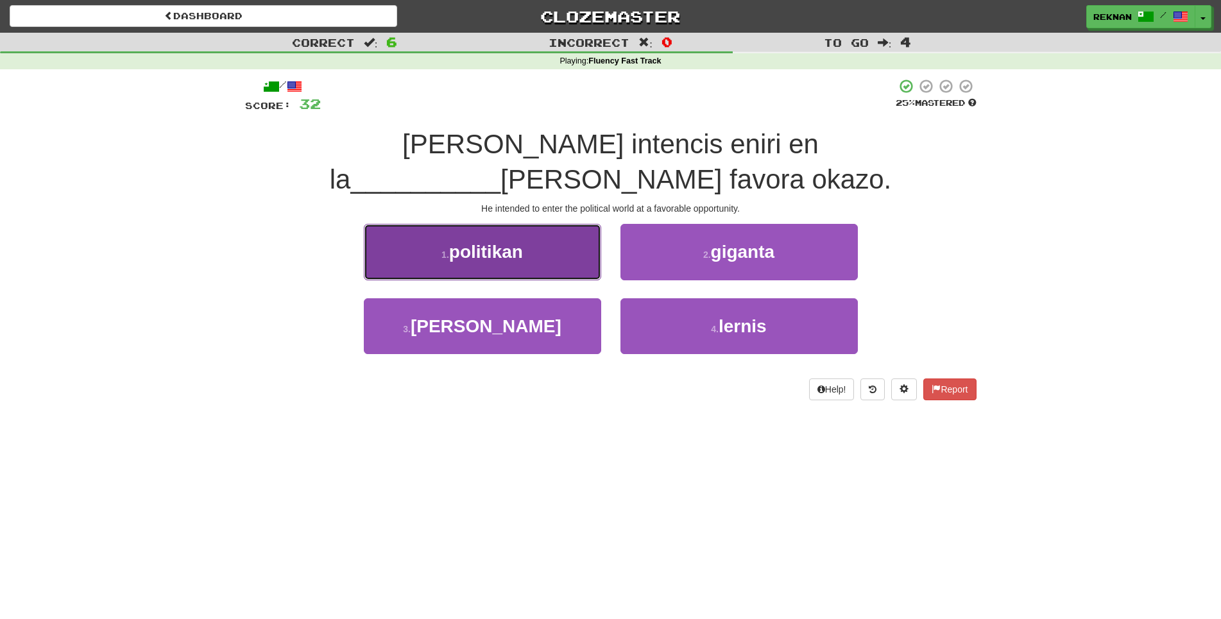
click at [569, 280] on button "1 . politikan" at bounding box center [482, 252] width 237 height 56
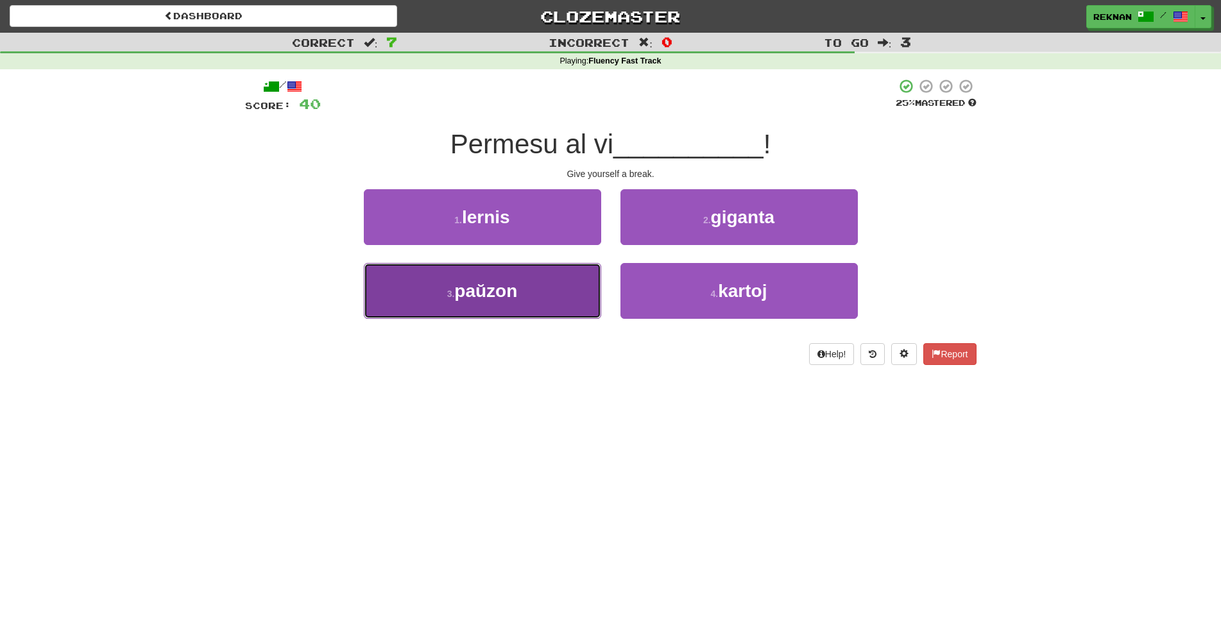
click at [506, 301] on span "paŭzon" at bounding box center [485, 291] width 63 height 20
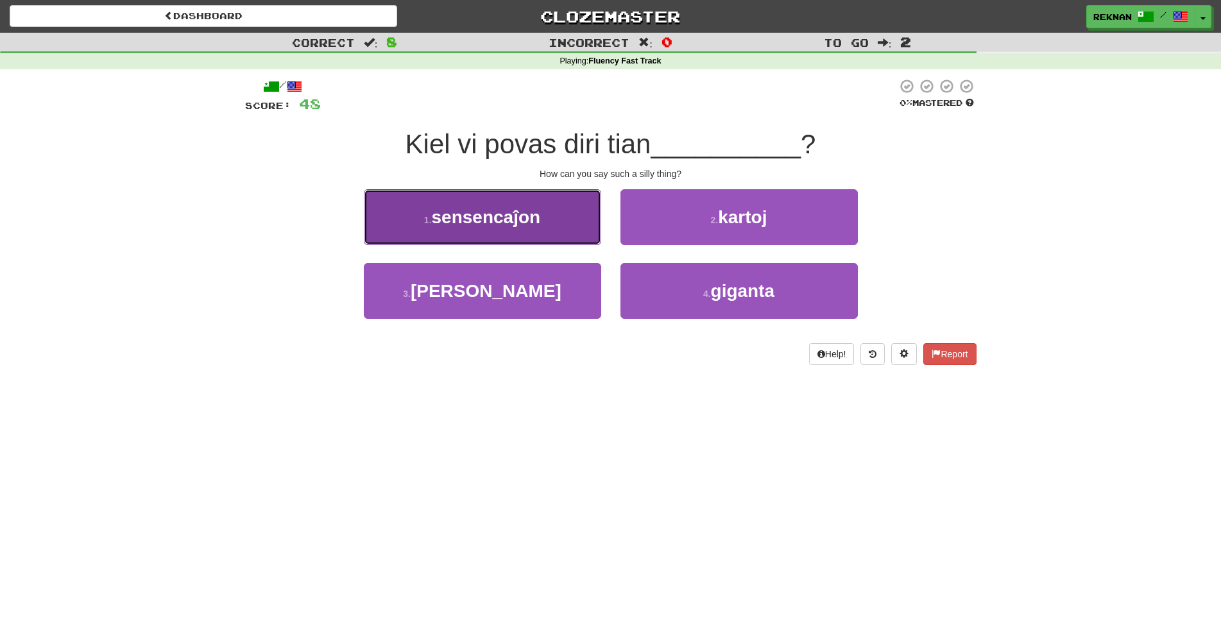
click at [556, 243] on button "1 . sensencaĵon" at bounding box center [482, 217] width 237 height 56
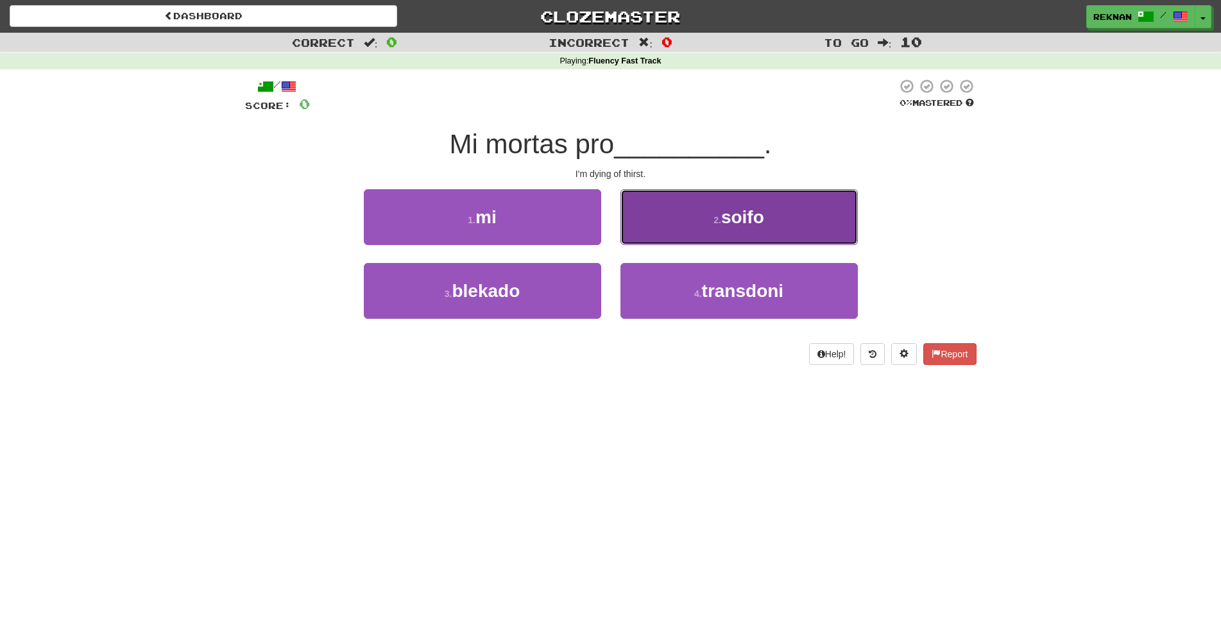
click at [726, 227] on span "soifo" at bounding box center [742, 217] width 43 height 20
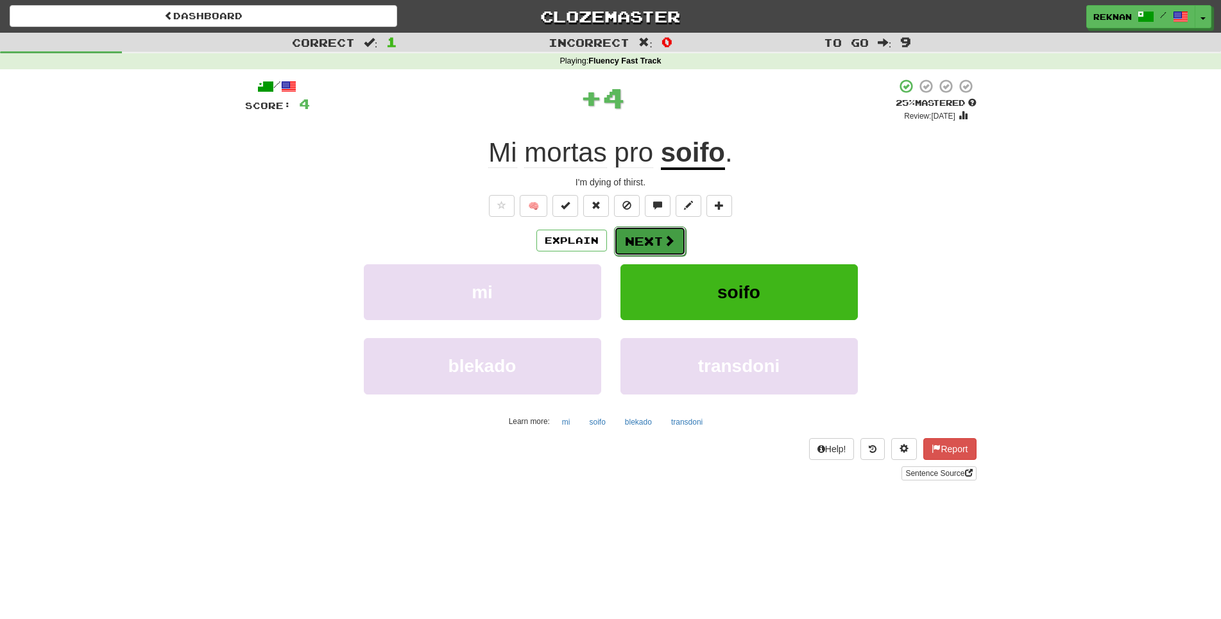
click at [648, 256] on button "Next" at bounding box center [650, 242] width 72 height 30
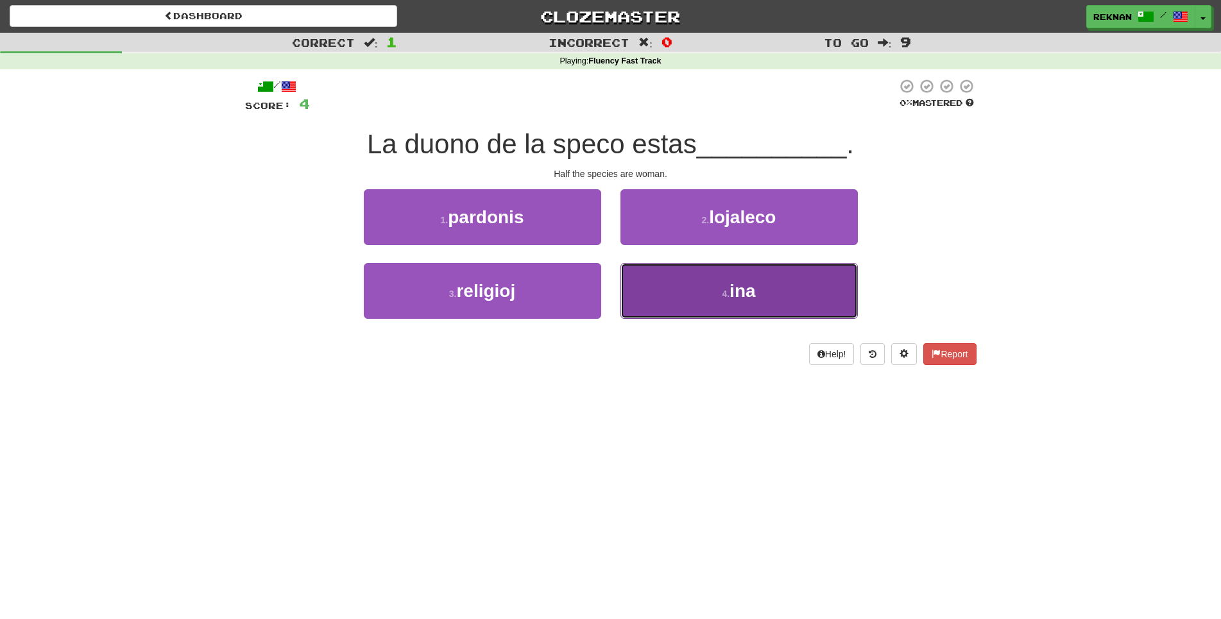
click at [666, 312] on button "4 . ina" at bounding box center [739, 291] width 237 height 56
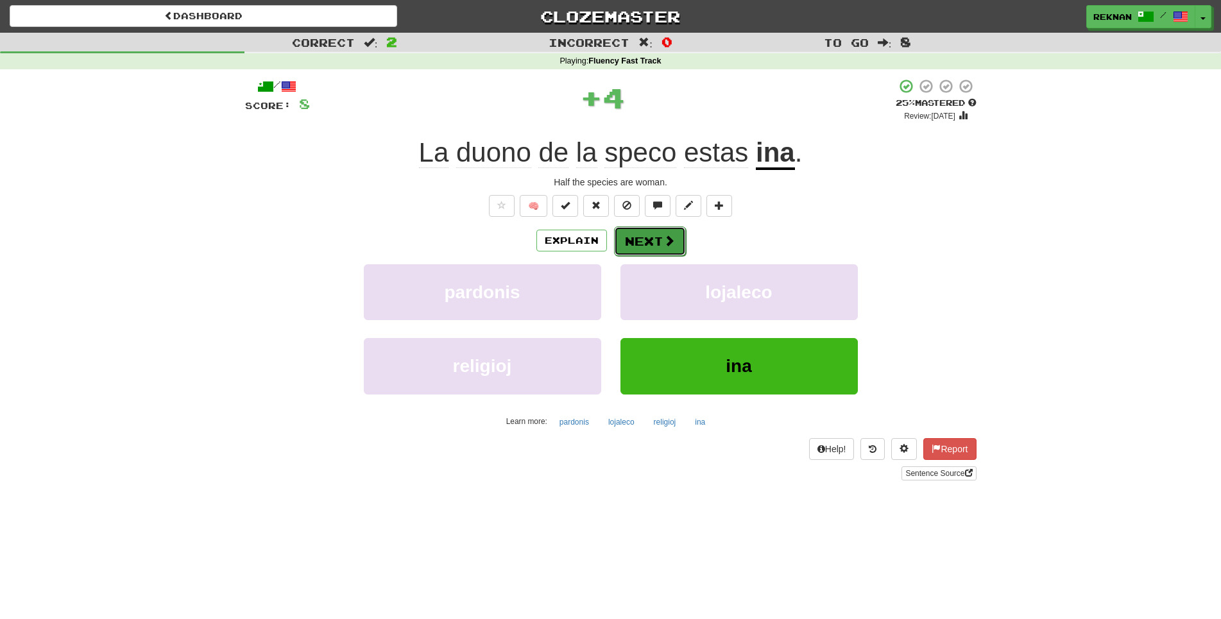
click at [686, 253] on button "Next" at bounding box center [650, 242] width 72 height 30
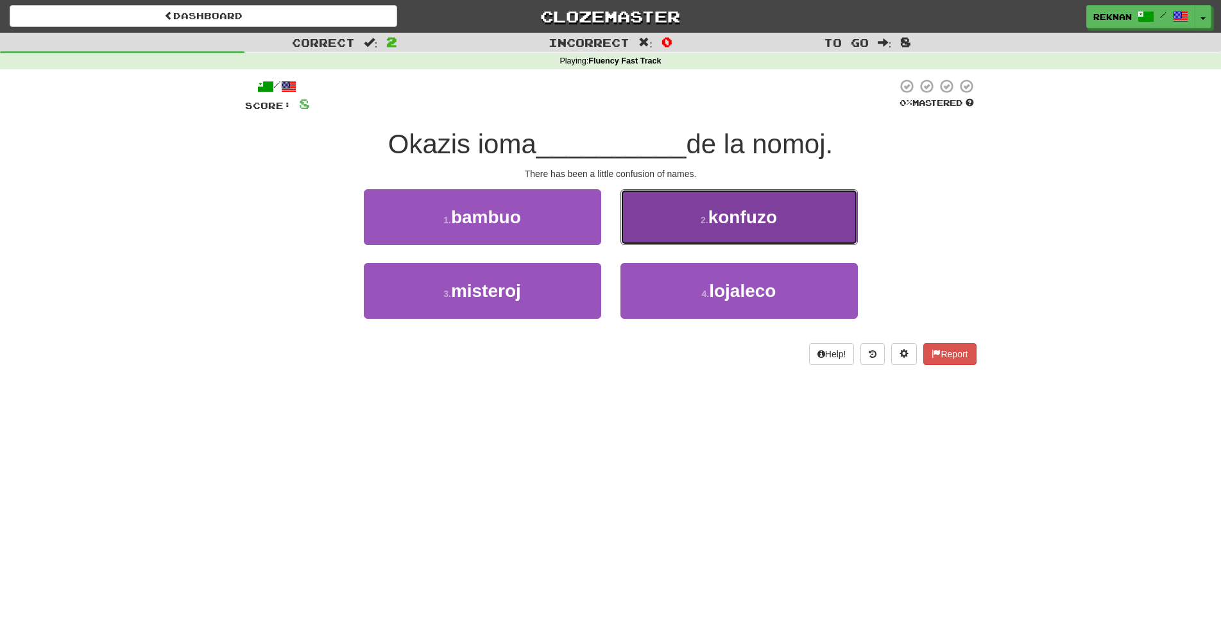
click at [687, 245] on button "2 . konfuzo" at bounding box center [739, 217] width 237 height 56
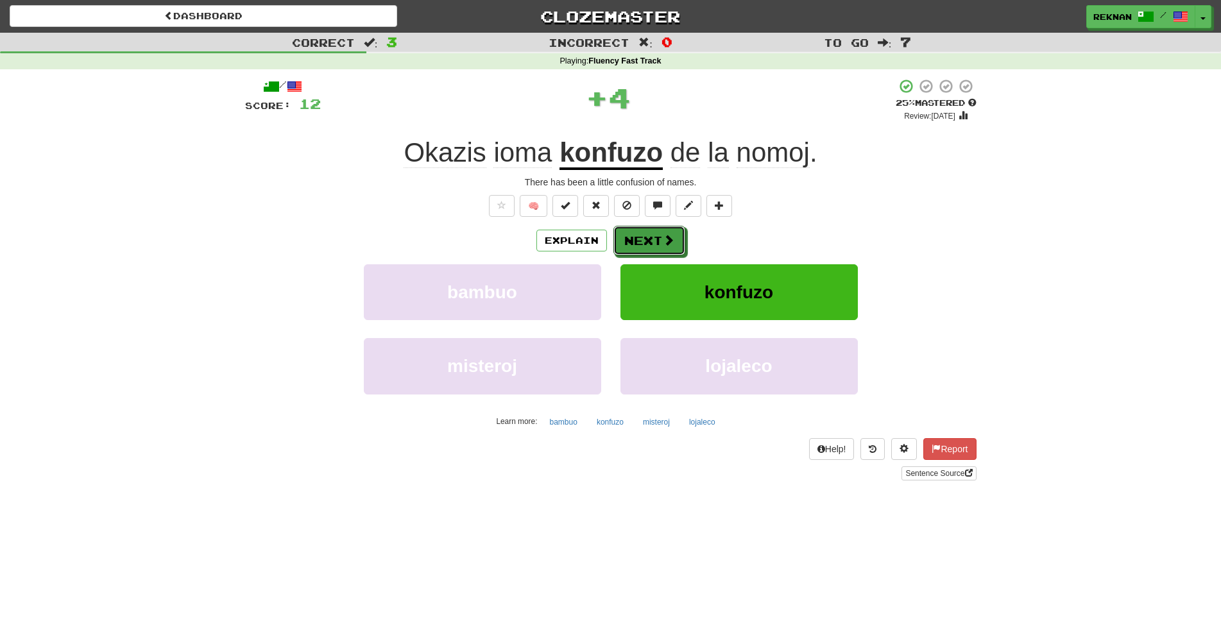
click at [685, 252] on button "Next" at bounding box center [650, 241] width 72 height 30
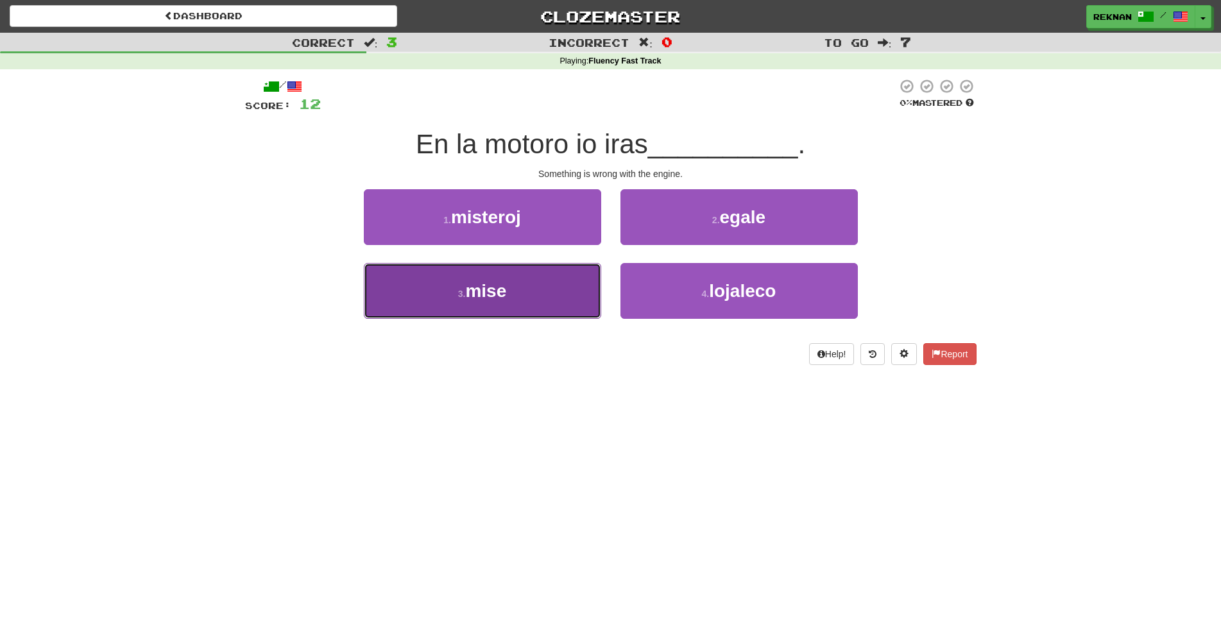
click at [547, 319] on button "3 . mise" at bounding box center [482, 291] width 237 height 56
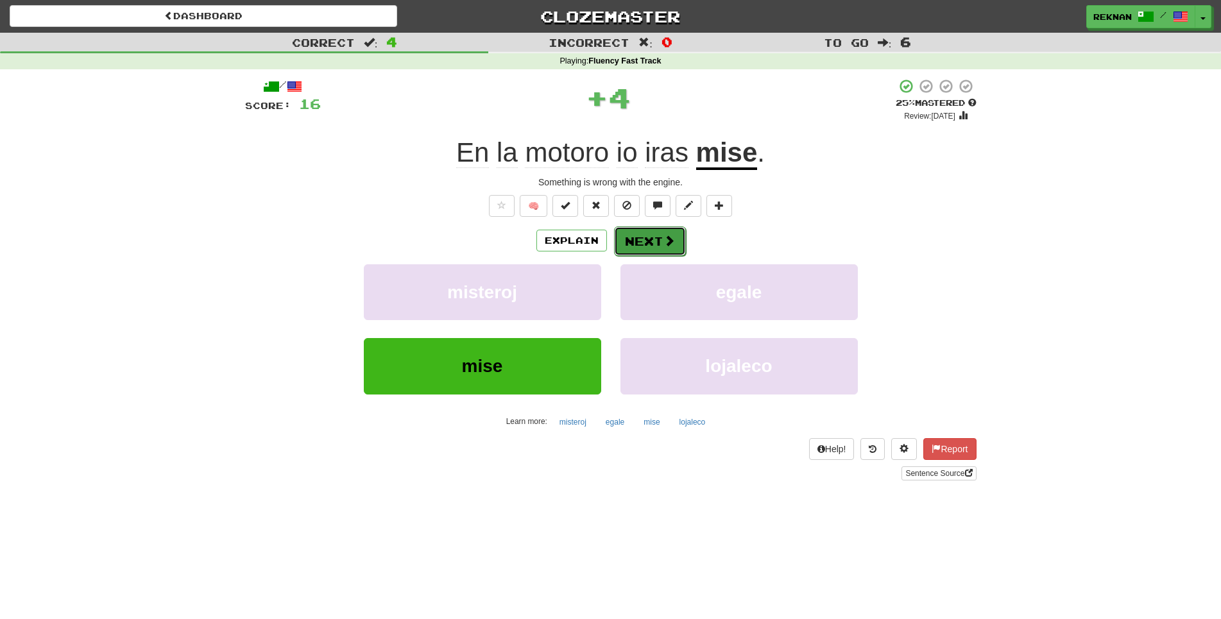
click at [646, 256] on button "Next" at bounding box center [650, 242] width 72 height 30
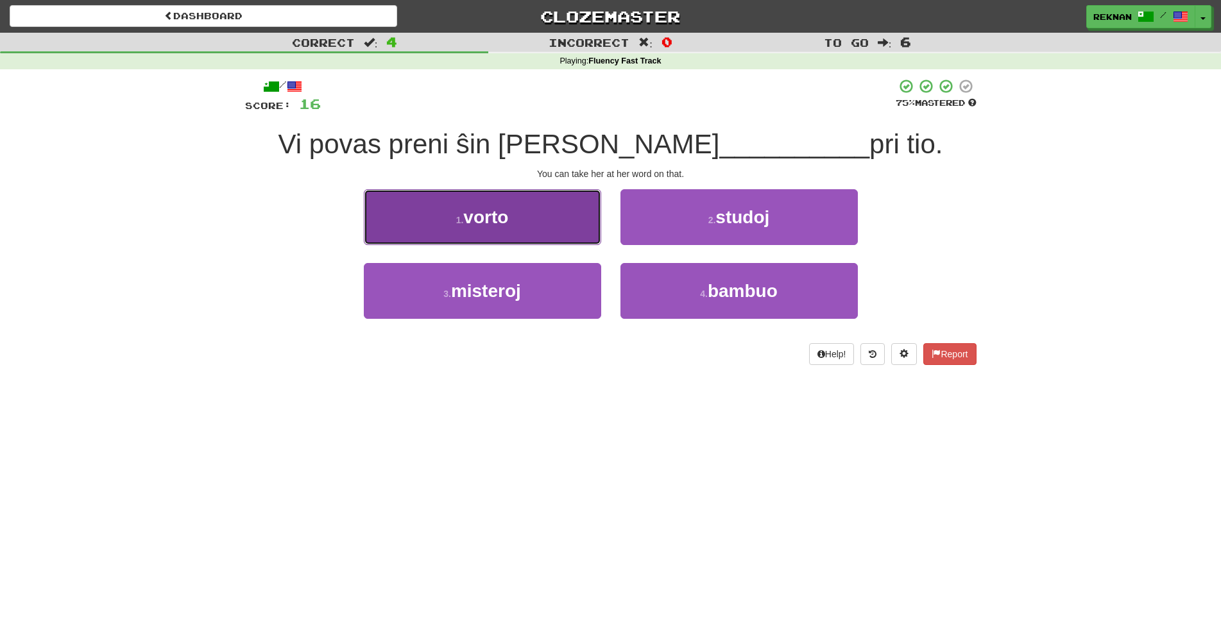
click at [521, 245] on button "1 . vorto" at bounding box center [482, 217] width 237 height 56
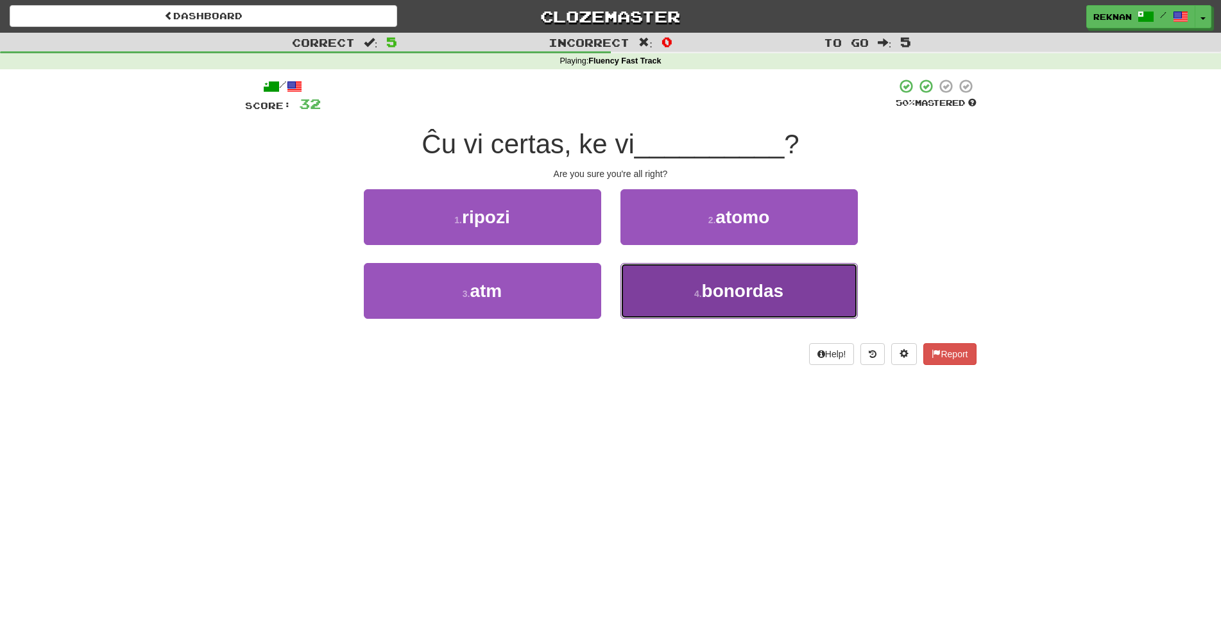
click at [739, 301] on span "bonordas" at bounding box center [743, 291] width 82 height 20
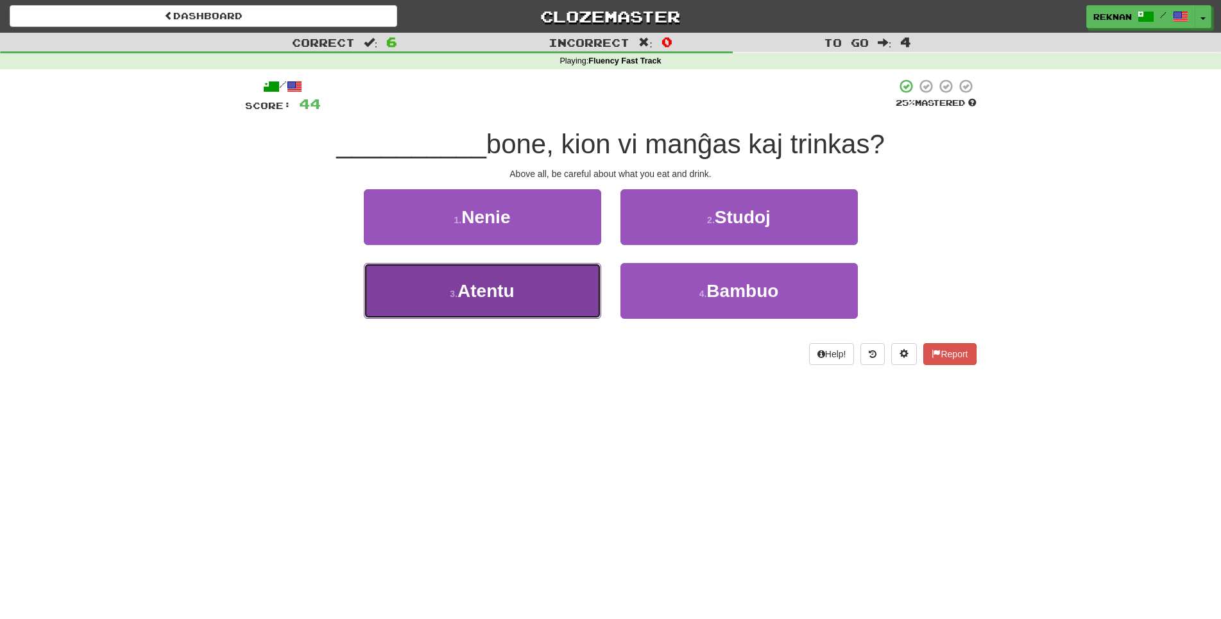
click at [458, 319] on button "3 . Atentu" at bounding box center [482, 291] width 237 height 56
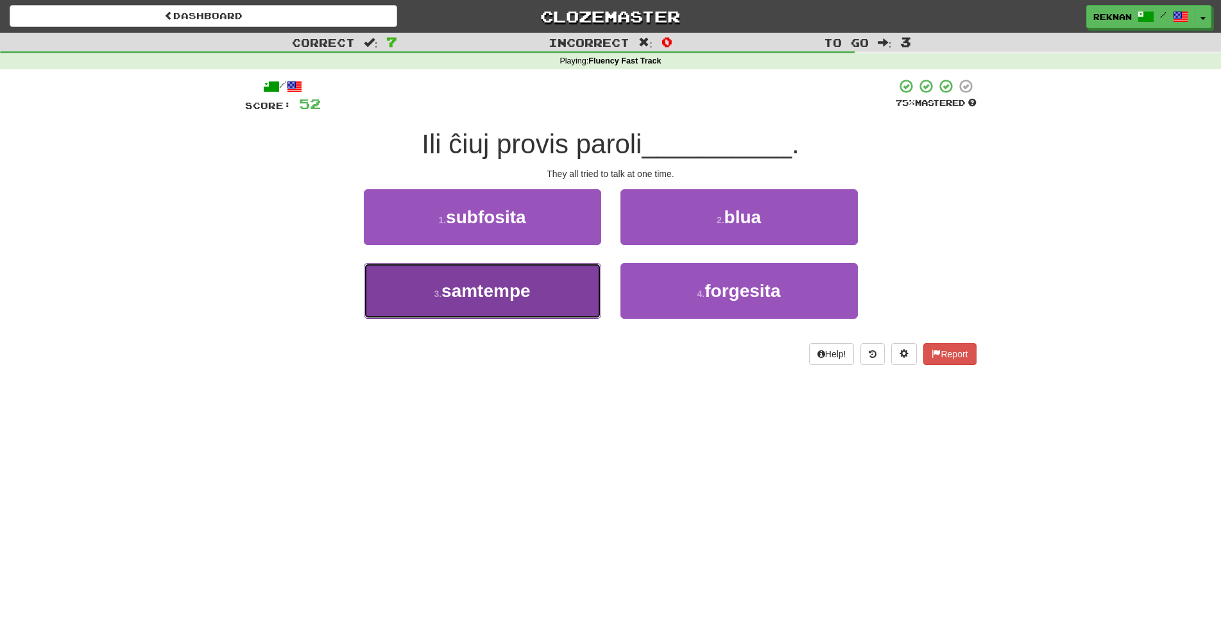
click at [590, 313] on button "3 . samtempe" at bounding box center [482, 291] width 237 height 56
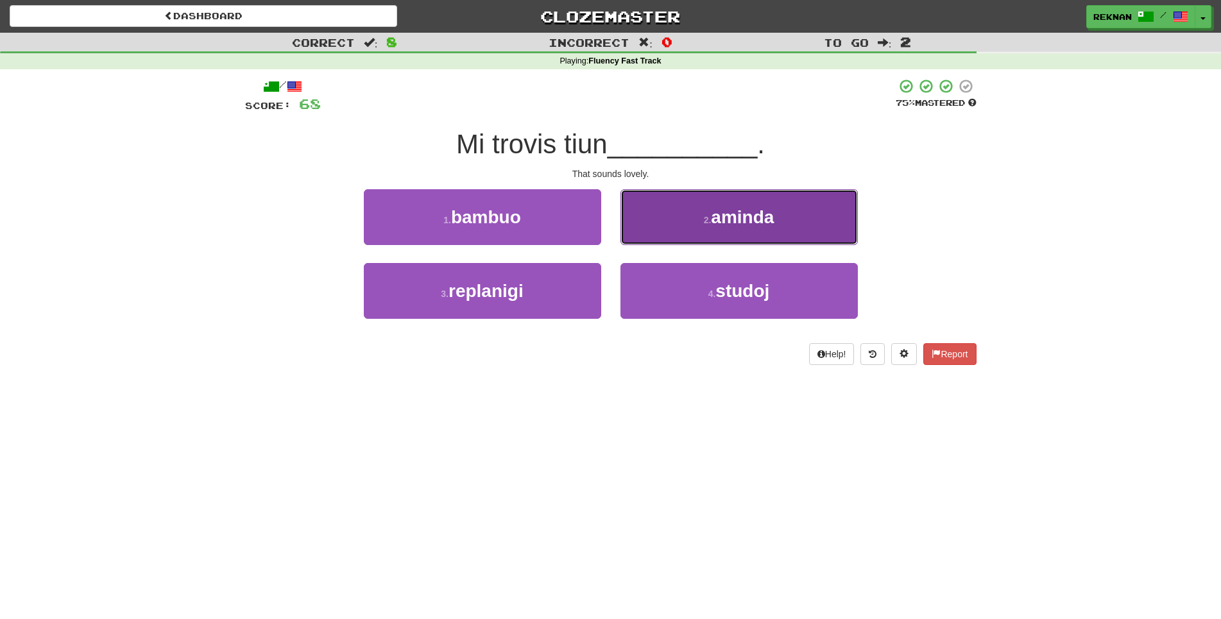
click at [739, 227] on span "aminda" at bounding box center [742, 217] width 63 height 20
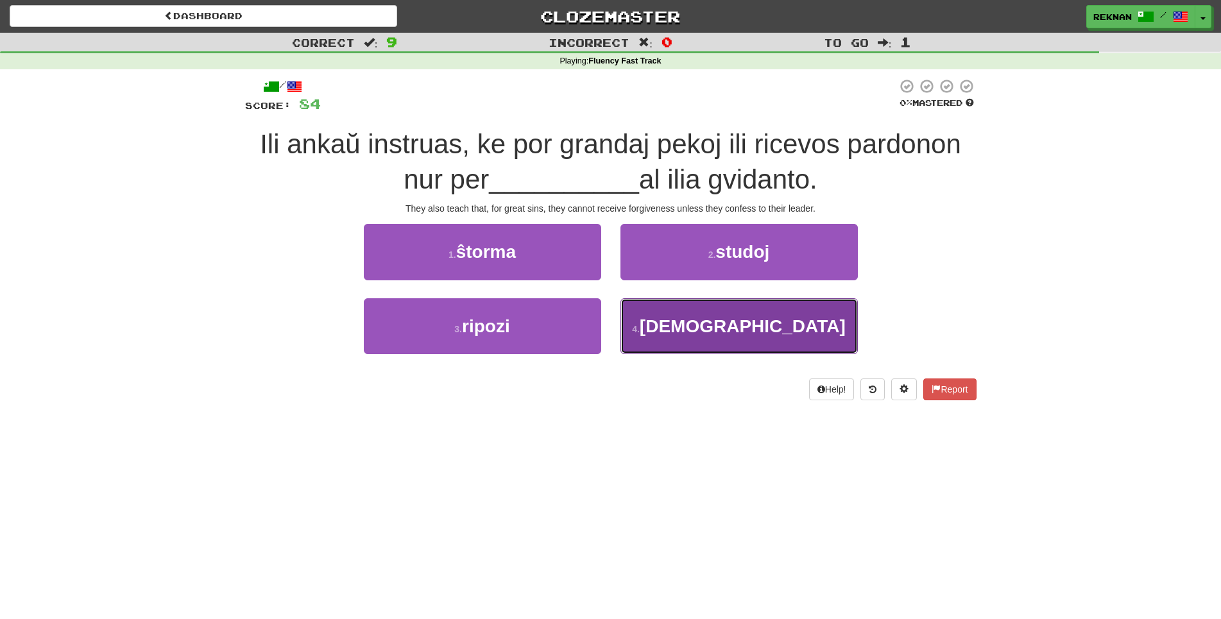
click at [660, 349] on button "4 . konfeso" at bounding box center [739, 326] width 237 height 56
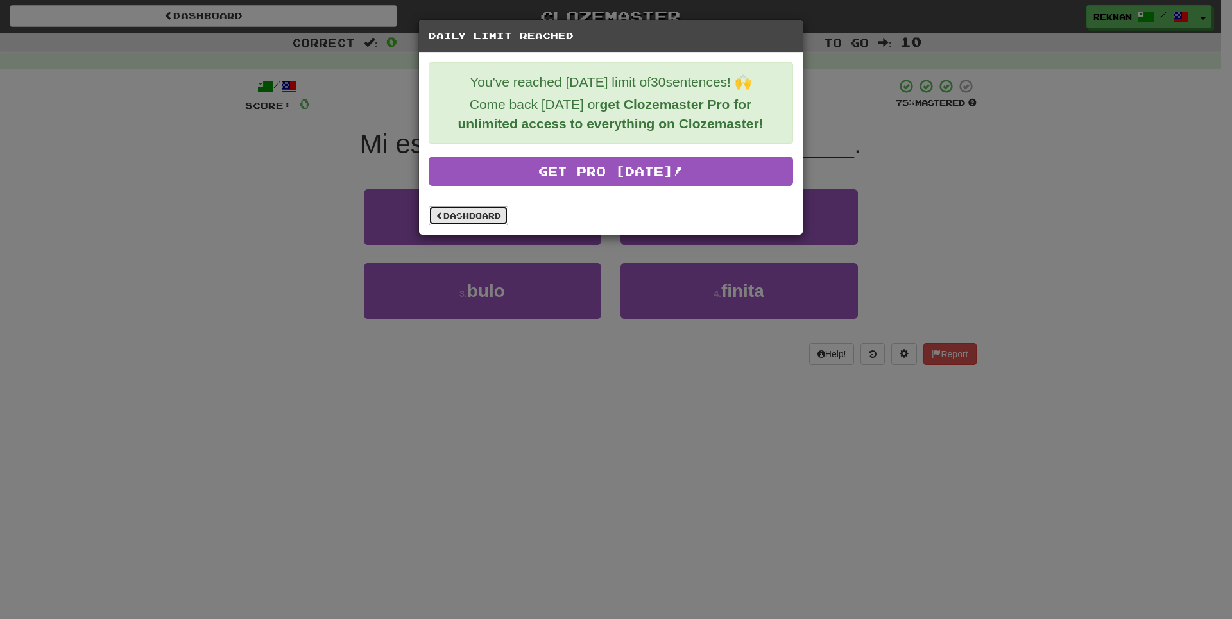
click at [461, 223] on link "Dashboard" at bounding box center [469, 215] width 80 height 19
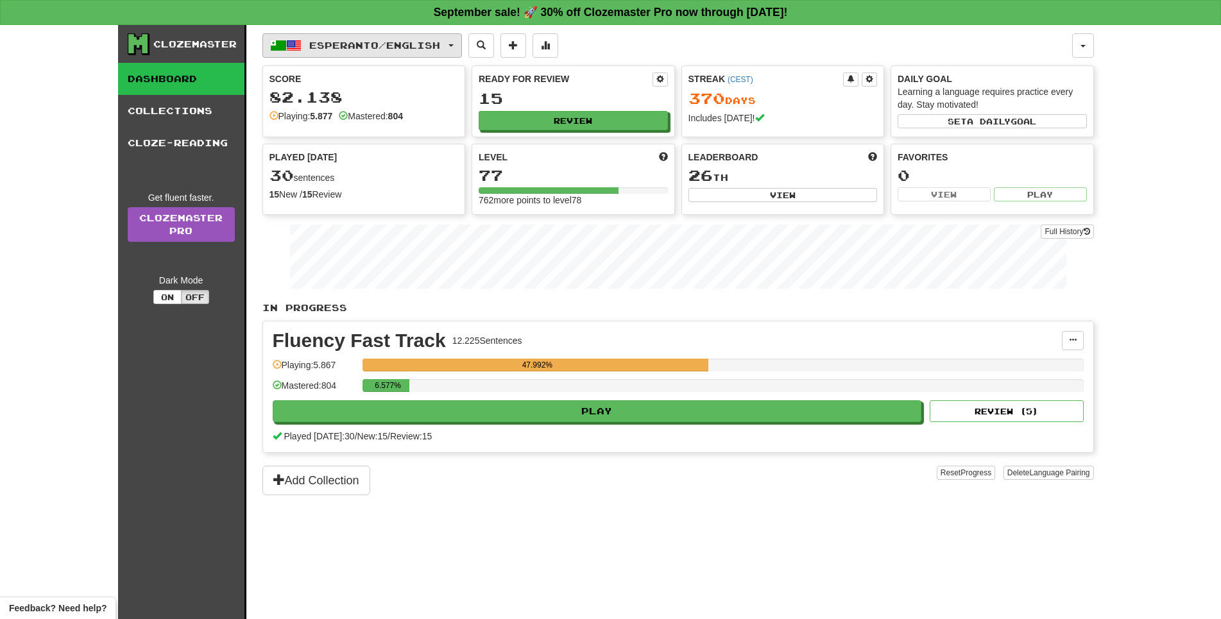
click at [358, 38] on button "Esperanto / English" at bounding box center [363, 45] width 200 height 24
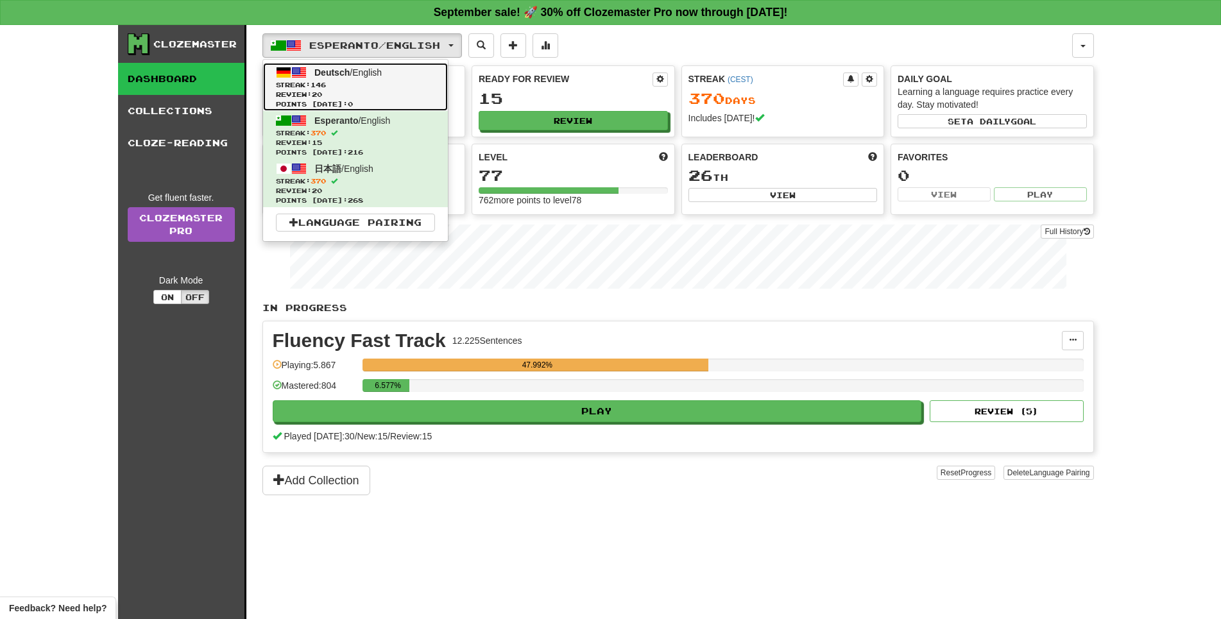
click at [374, 88] on span "Streak: 146" at bounding box center [355, 85] width 159 height 10
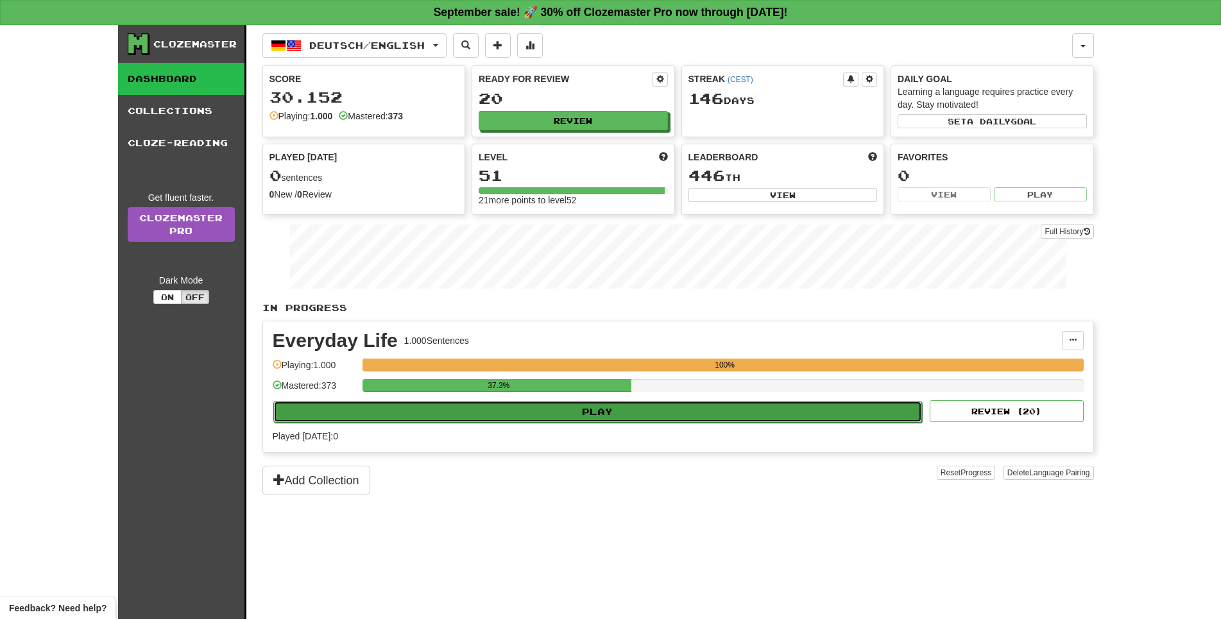
click at [607, 423] on button "Play" at bounding box center [598, 412] width 650 height 22
select select "**"
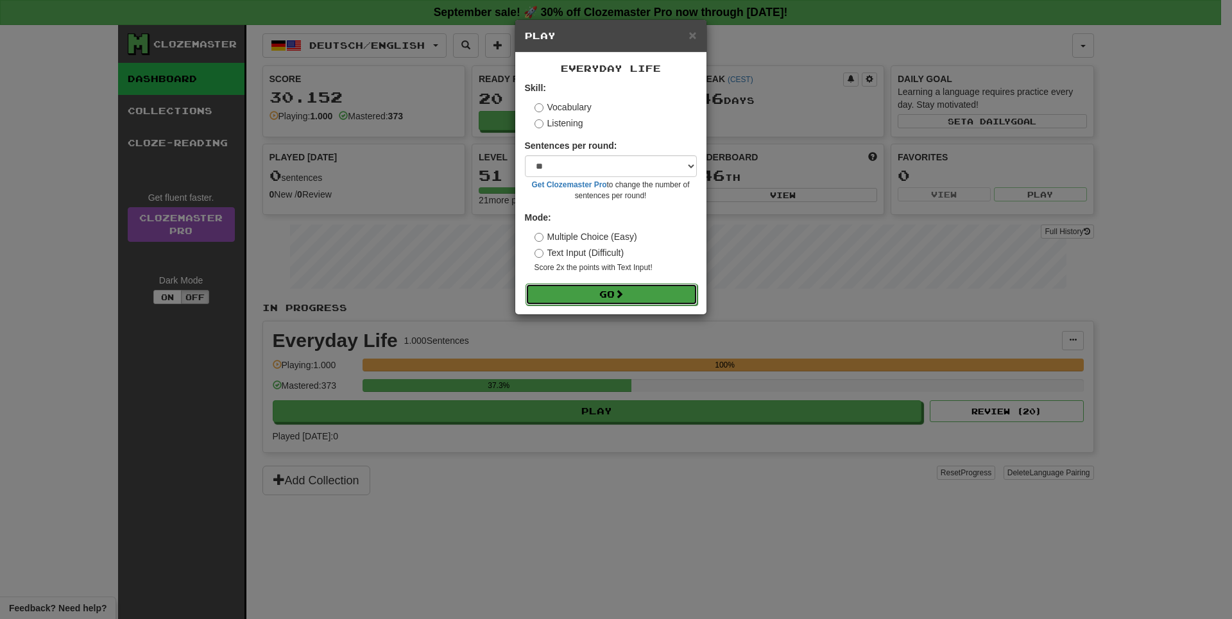
click at [639, 303] on button "Go" at bounding box center [612, 295] width 172 height 22
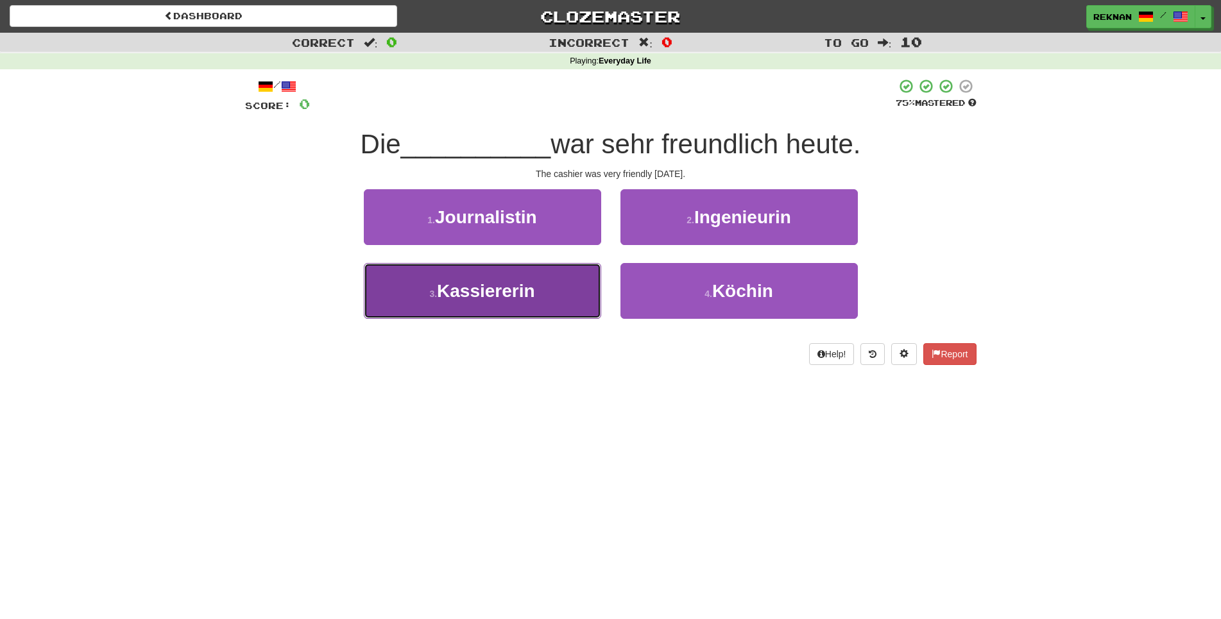
click at [551, 309] on button "3 . Kassiererin" at bounding box center [482, 291] width 237 height 56
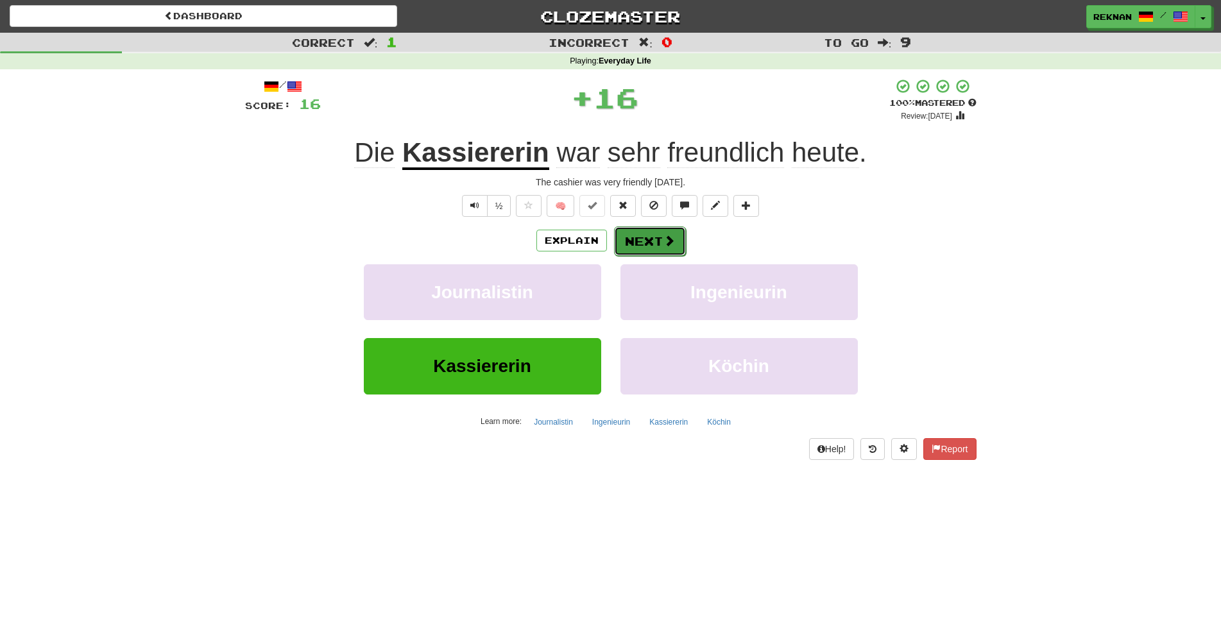
click at [638, 256] on button "Next" at bounding box center [650, 242] width 72 height 30
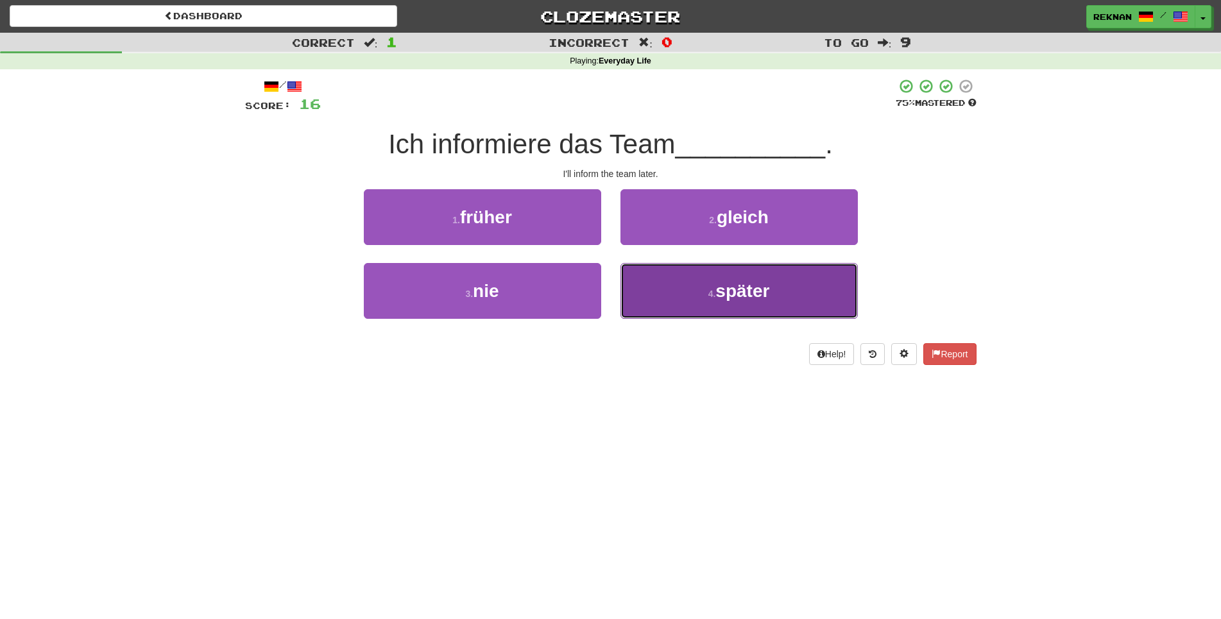
click at [642, 319] on button "4 . später" at bounding box center [739, 291] width 237 height 56
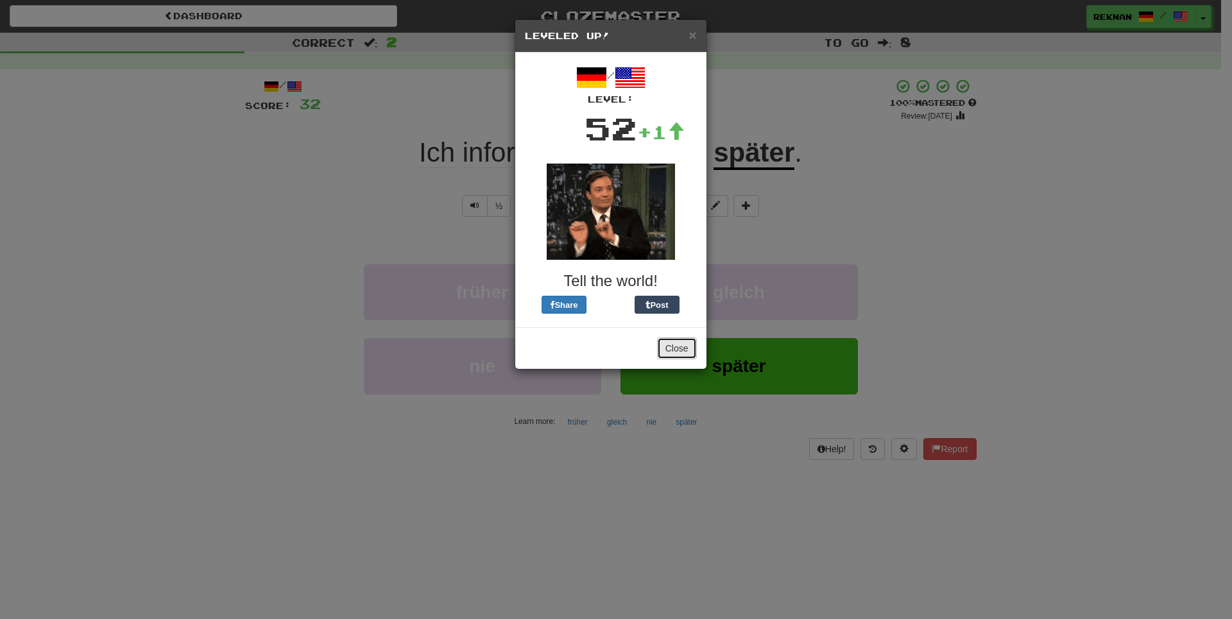
click at [689, 359] on button "Close" at bounding box center [677, 349] width 40 height 22
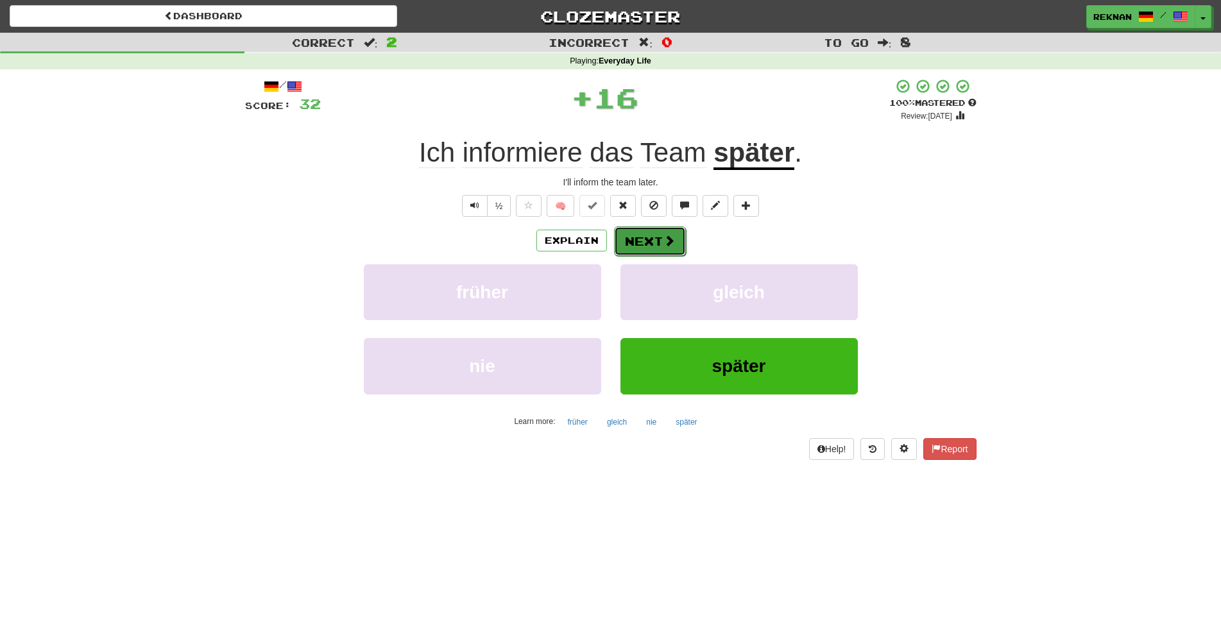
click at [650, 254] on button "Next" at bounding box center [650, 242] width 72 height 30
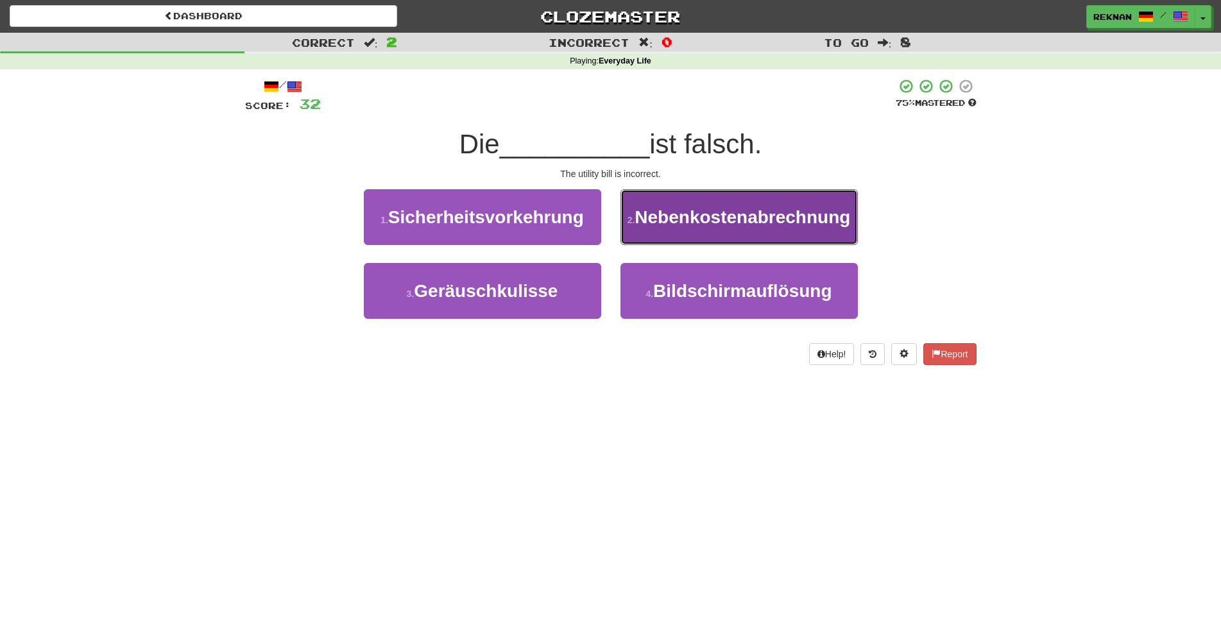
click at [644, 245] on button "2 . Nebenkostenabrechnung" at bounding box center [739, 217] width 237 height 56
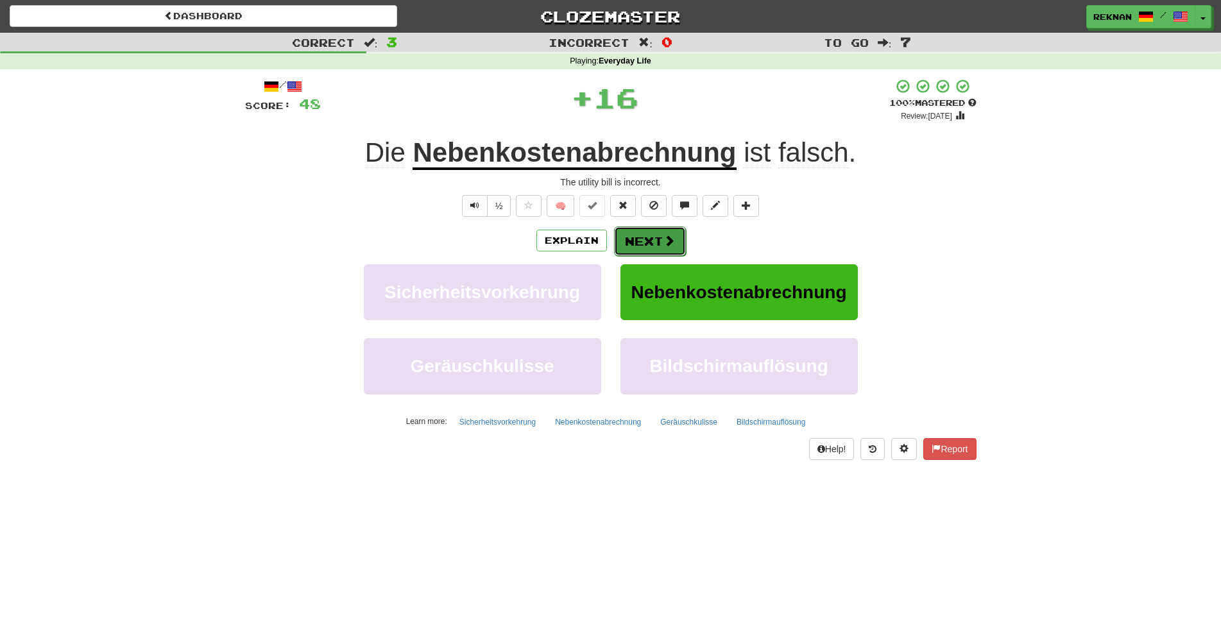
click at [659, 250] on button "Next" at bounding box center [650, 242] width 72 height 30
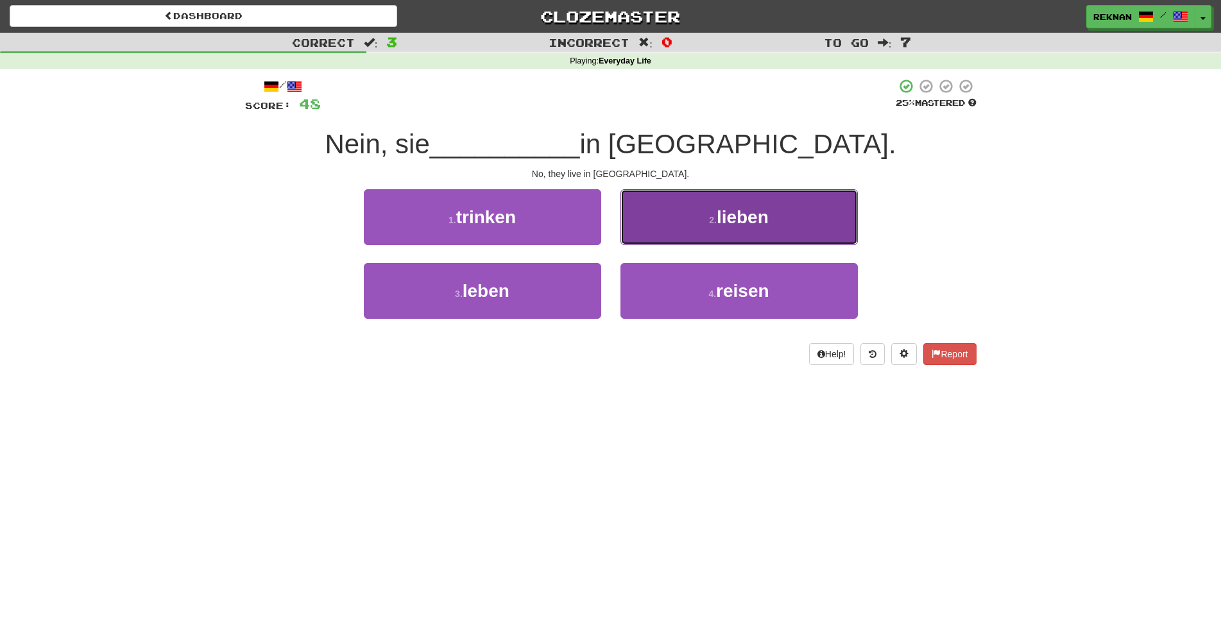
click at [659, 245] on button "2 . lieben" at bounding box center [739, 217] width 237 height 56
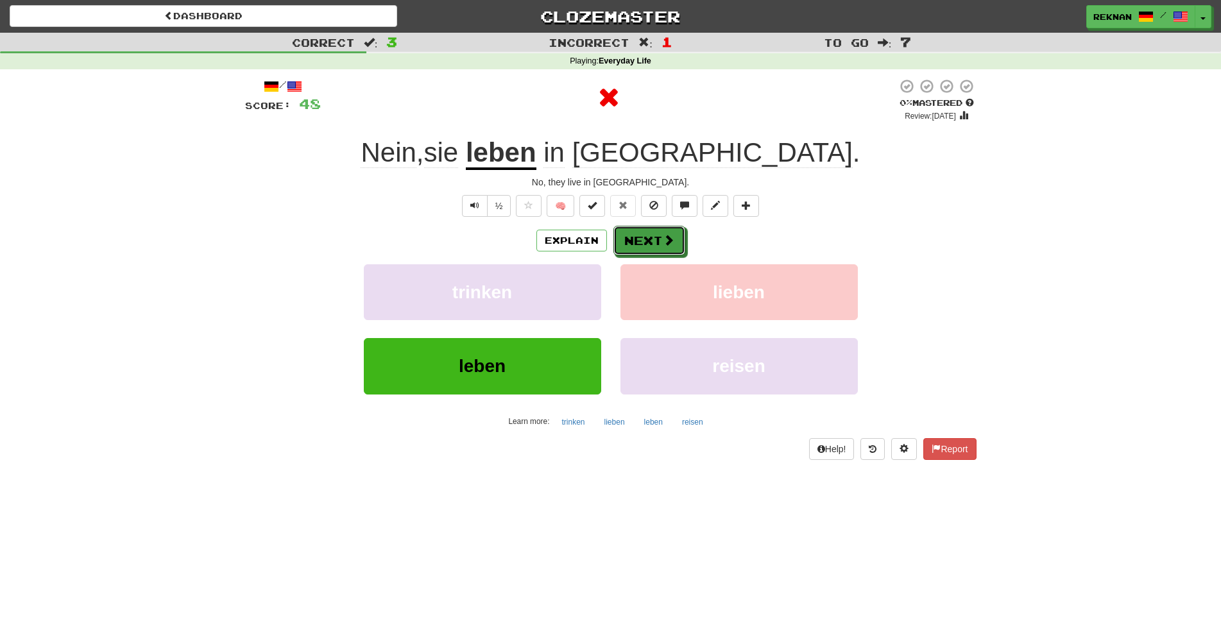
click at [659, 250] on button "Next" at bounding box center [650, 241] width 72 height 30
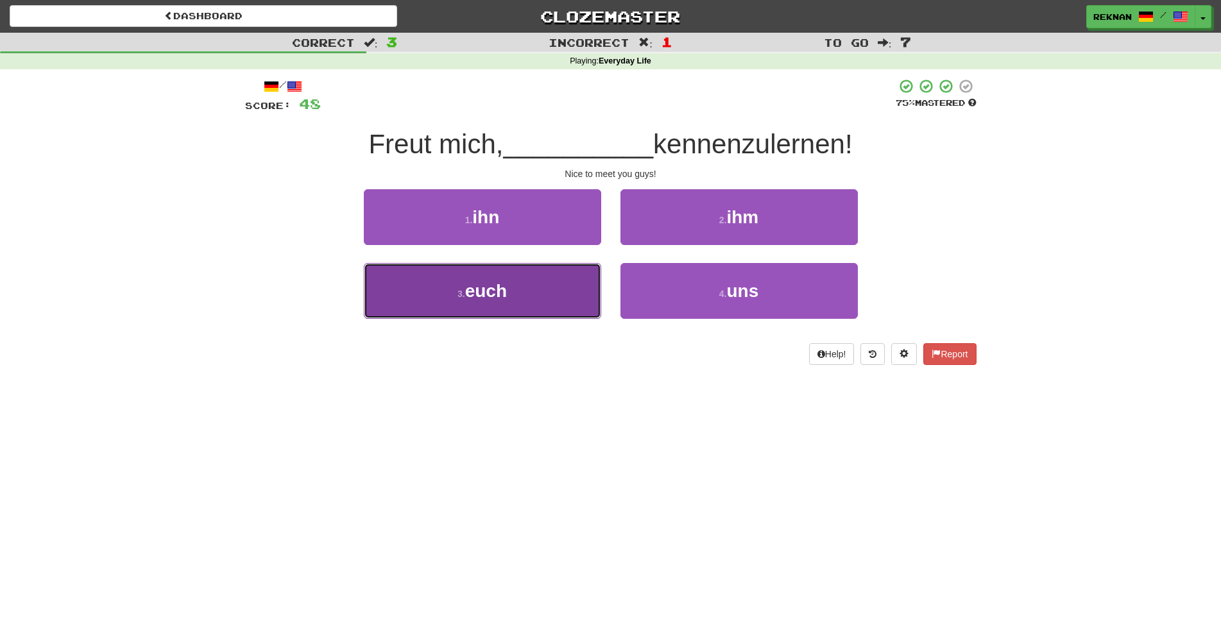
click at [558, 308] on button "3 . euch" at bounding box center [482, 291] width 237 height 56
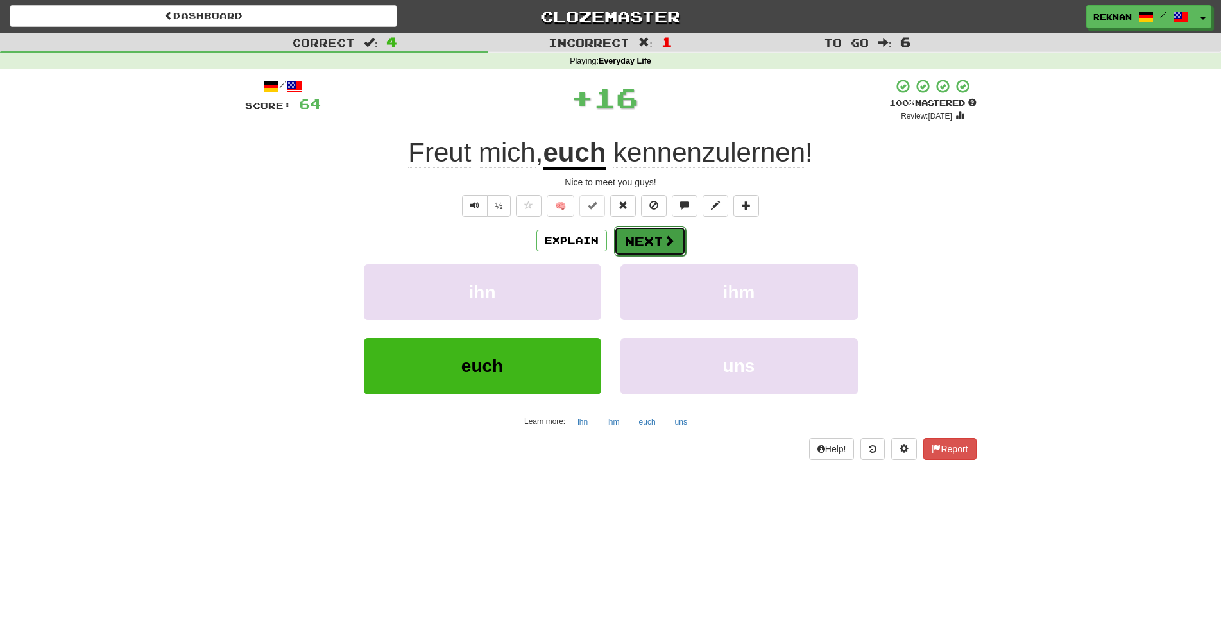
click at [686, 256] on button "Next" at bounding box center [650, 242] width 72 height 30
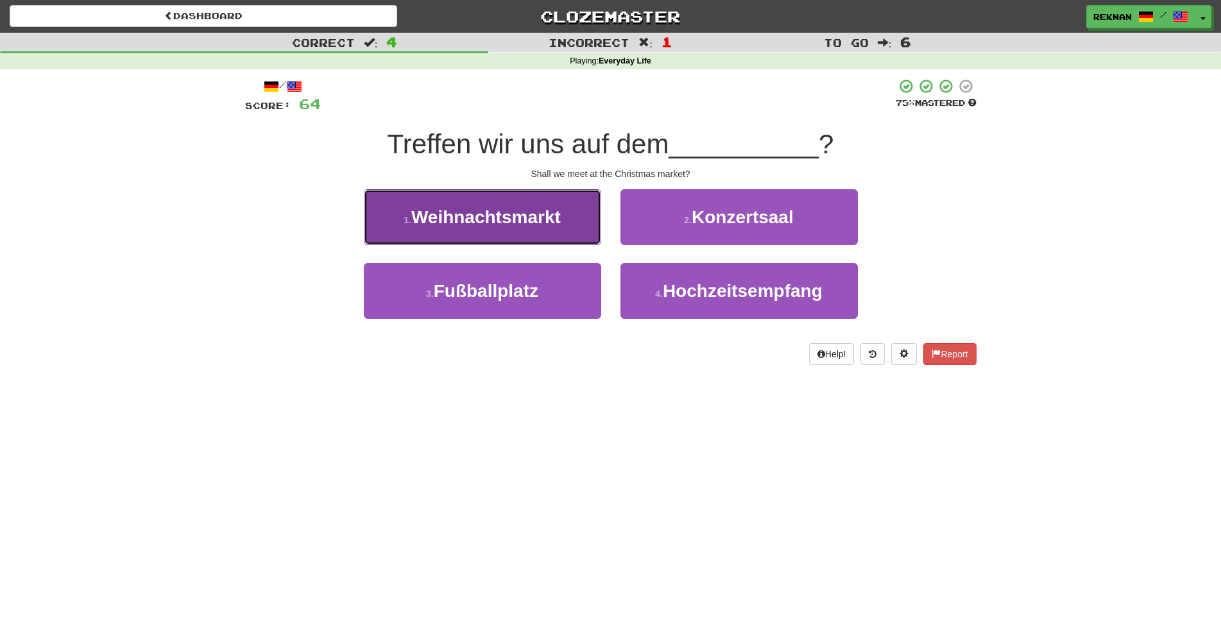
click at [441, 245] on button "1 . Weihnachtsmarkt" at bounding box center [482, 217] width 237 height 56
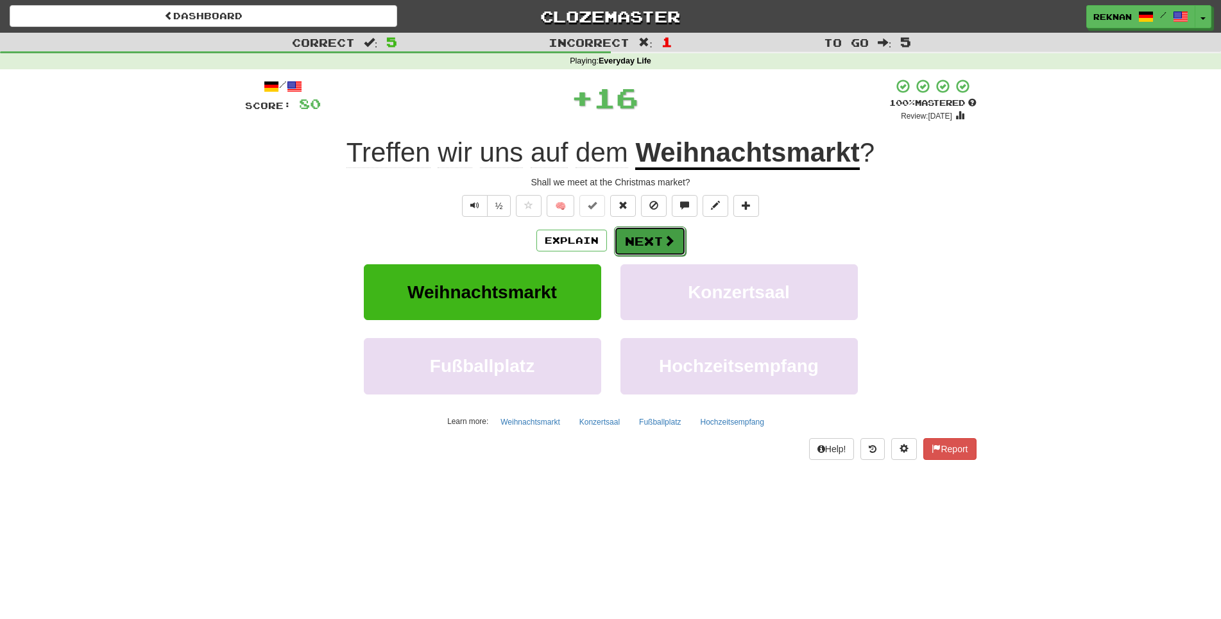
click at [665, 256] on button "Next" at bounding box center [650, 242] width 72 height 30
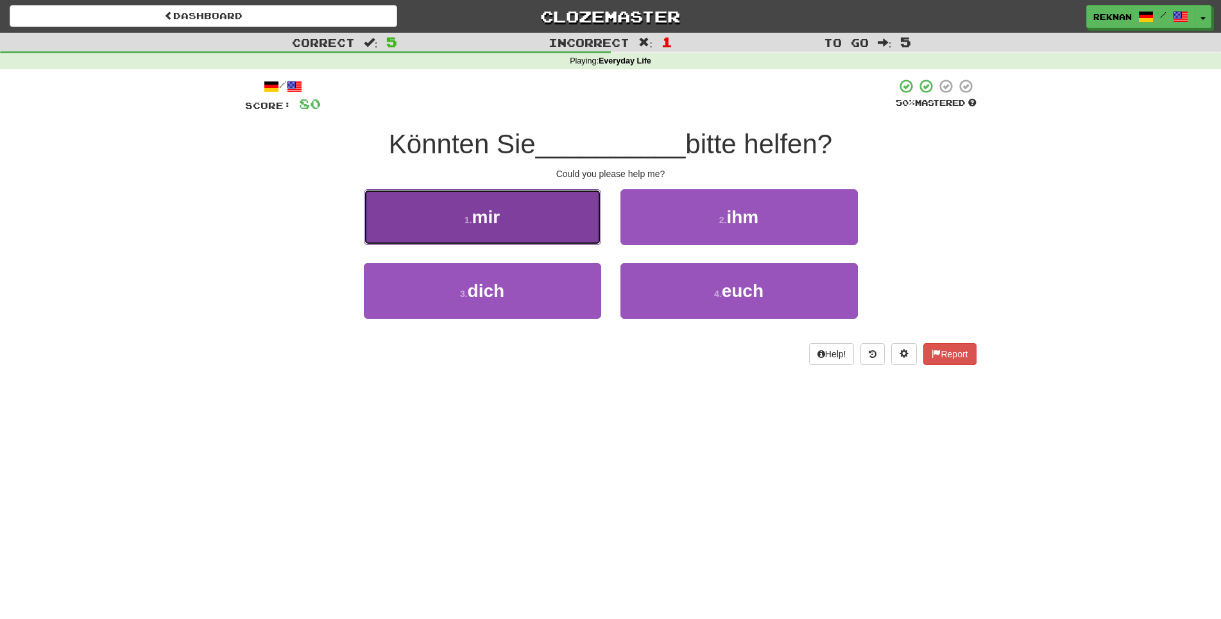
click at [470, 225] on small "1 ." at bounding box center [469, 220] width 8 height 10
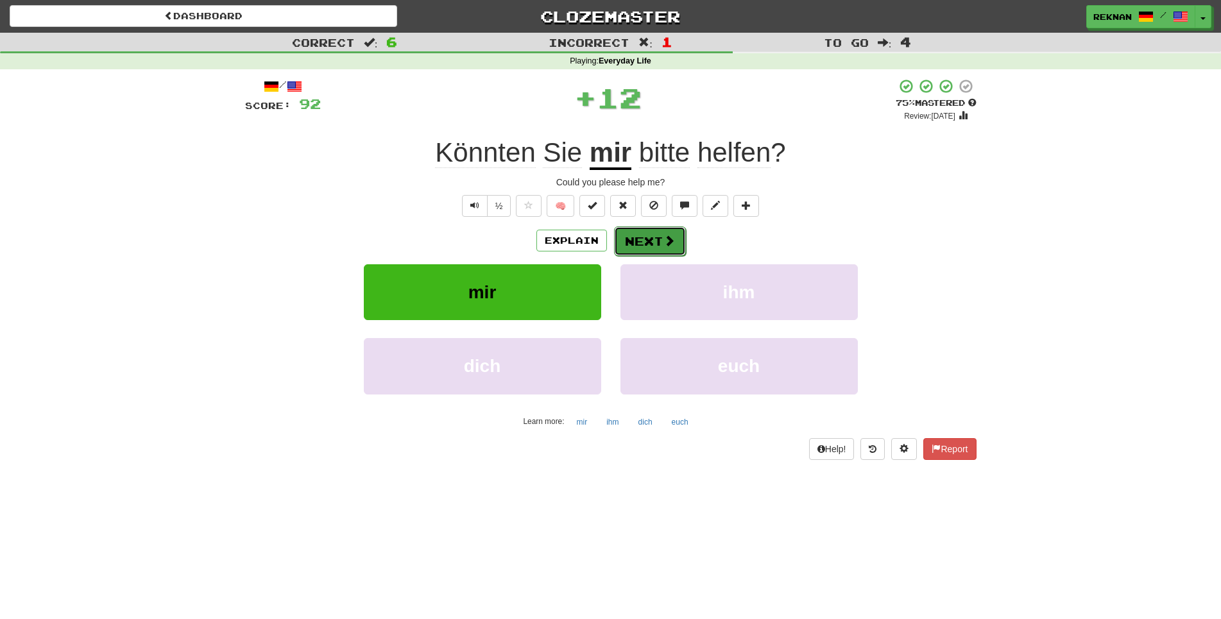
click at [653, 256] on button "Next" at bounding box center [650, 242] width 72 height 30
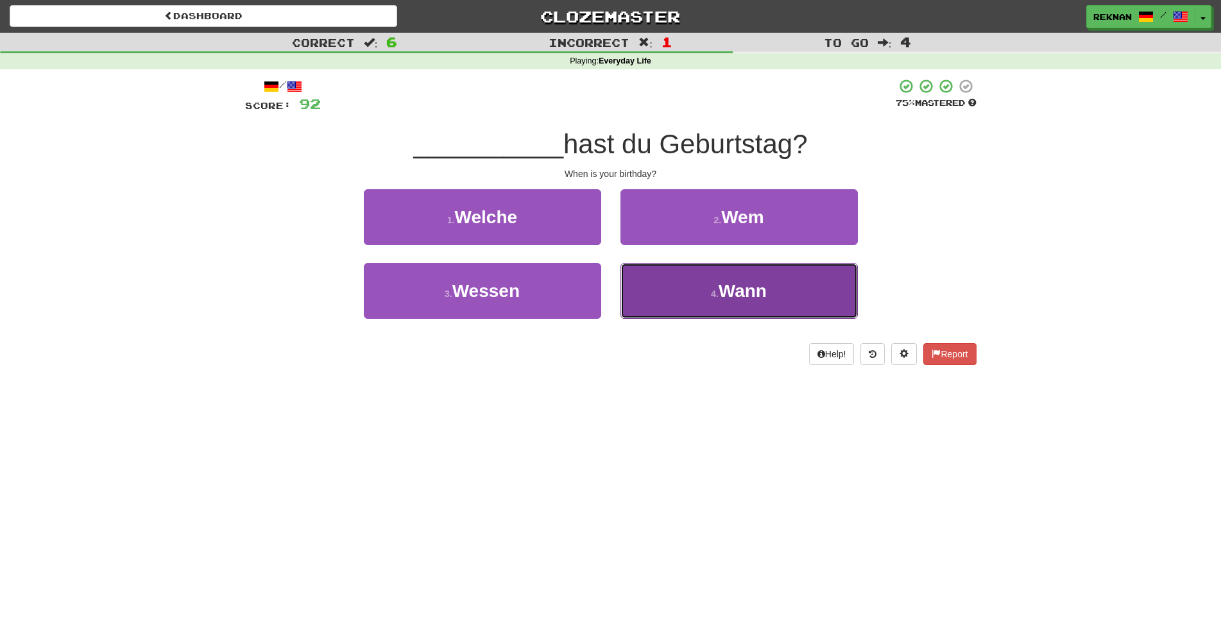
click at [705, 302] on button "4 . Wann" at bounding box center [739, 291] width 237 height 56
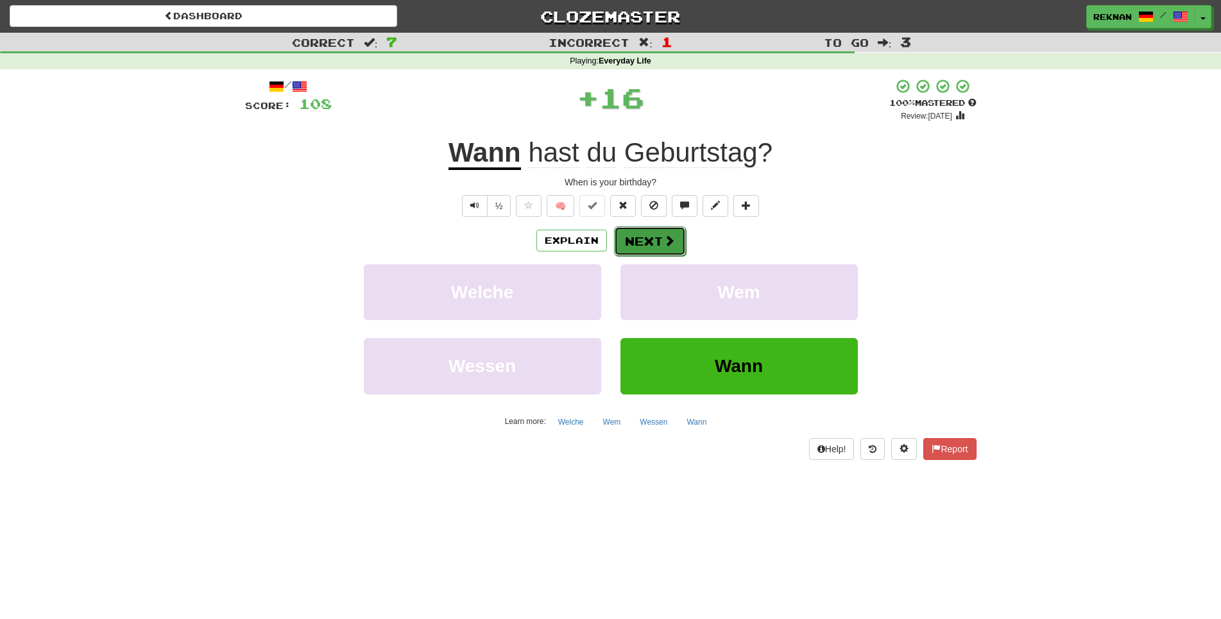
click at [675, 246] on span at bounding box center [670, 241] width 12 height 12
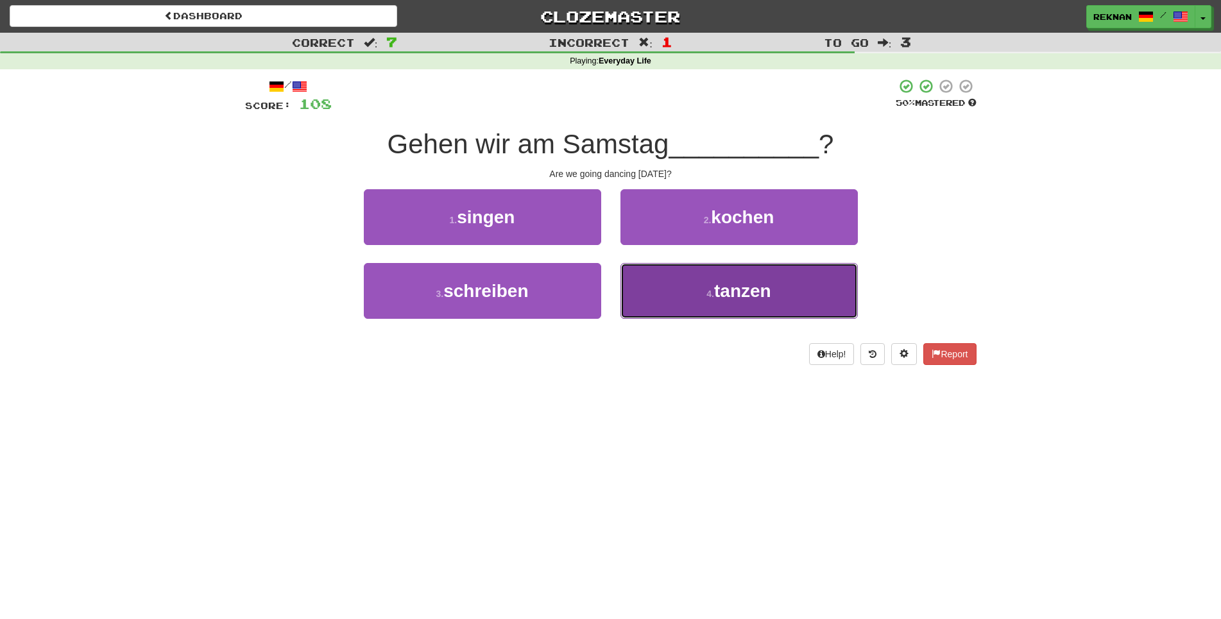
click at [700, 306] on button "4 . tanzen" at bounding box center [739, 291] width 237 height 56
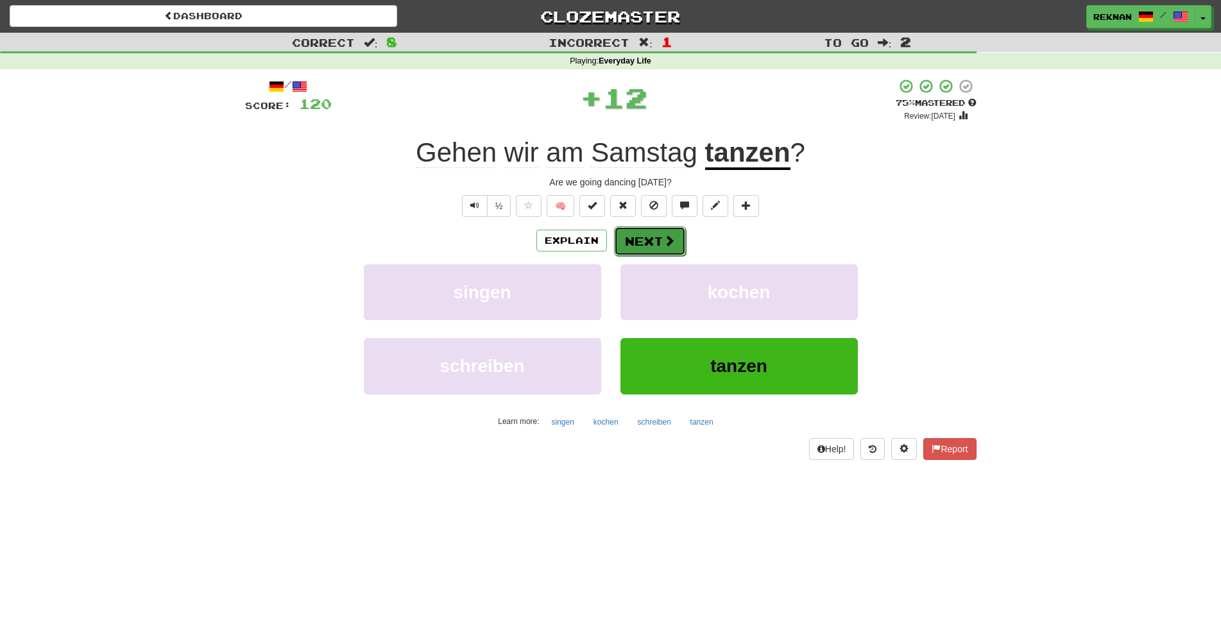
click at [665, 256] on button "Next" at bounding box center [650, 242] width 72 height 30
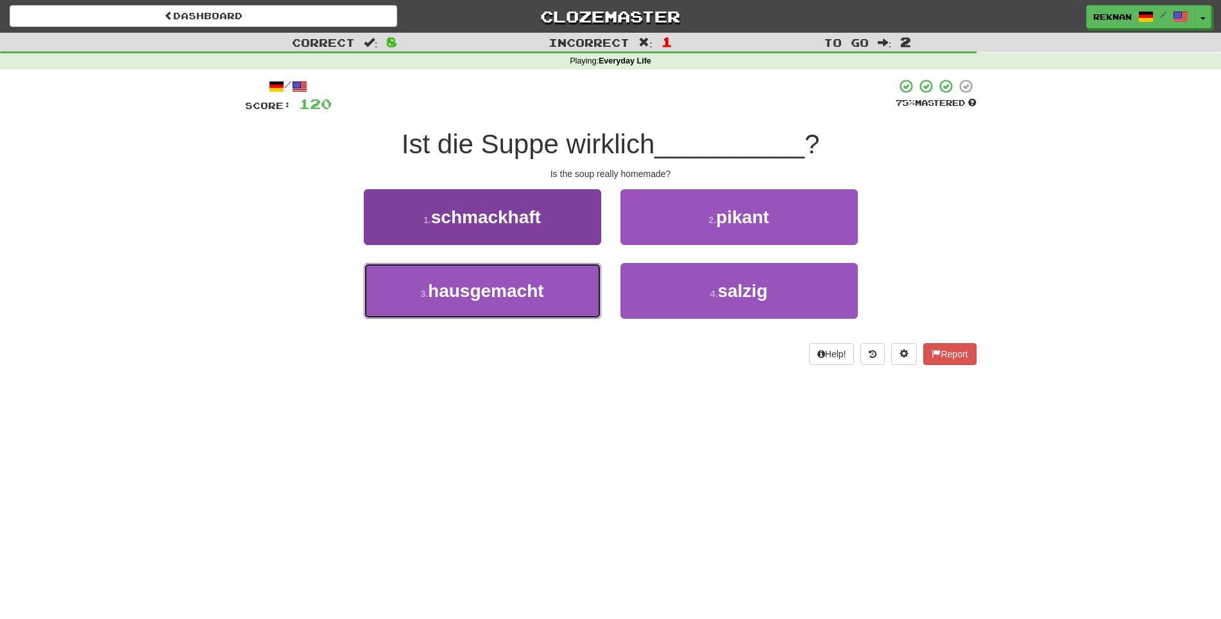
drag, startPoint x: 571, startPoint y: 295, endPoint x: 582, endPoint y: 334, distance: 40.6
click at [571, 306] on button "3 . hausgemacht" at bounding box center [482, 291] width 237 height 56
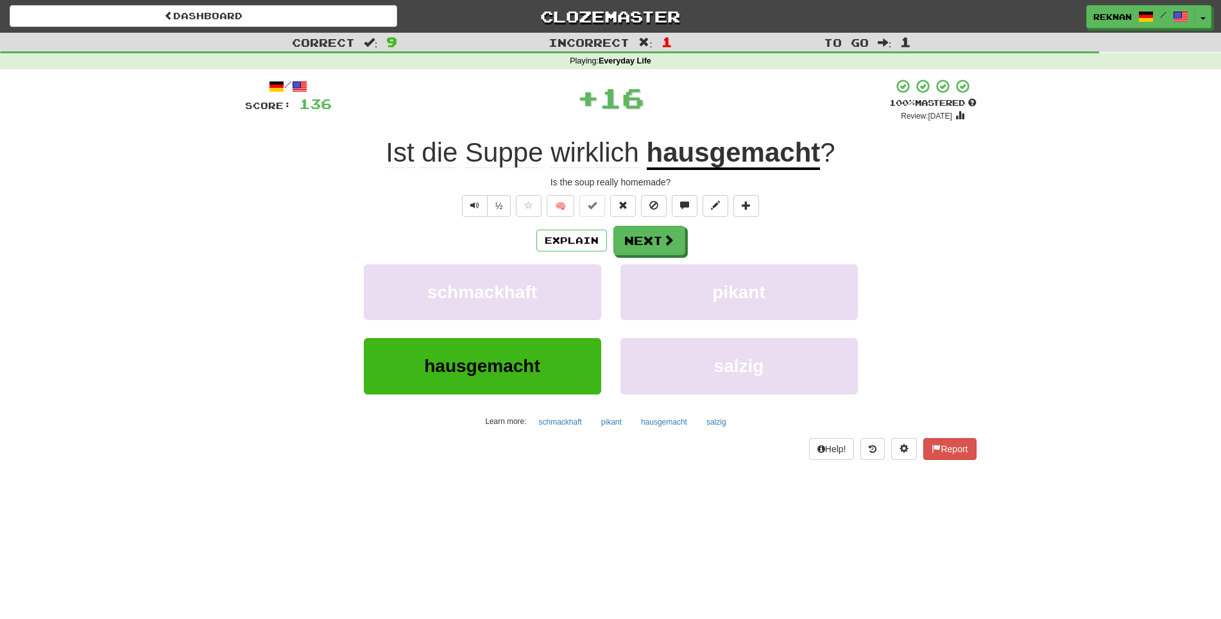
click at [643, 277] on div "Explain Next schmackhaft pikant hausgemacht salzig Learn more: schmackhaft pika…" at bounding box center [611, 329] width 732 height 206
click at [646, 256] on button "Next" at bounding box center [650, 242] width 72 height 30
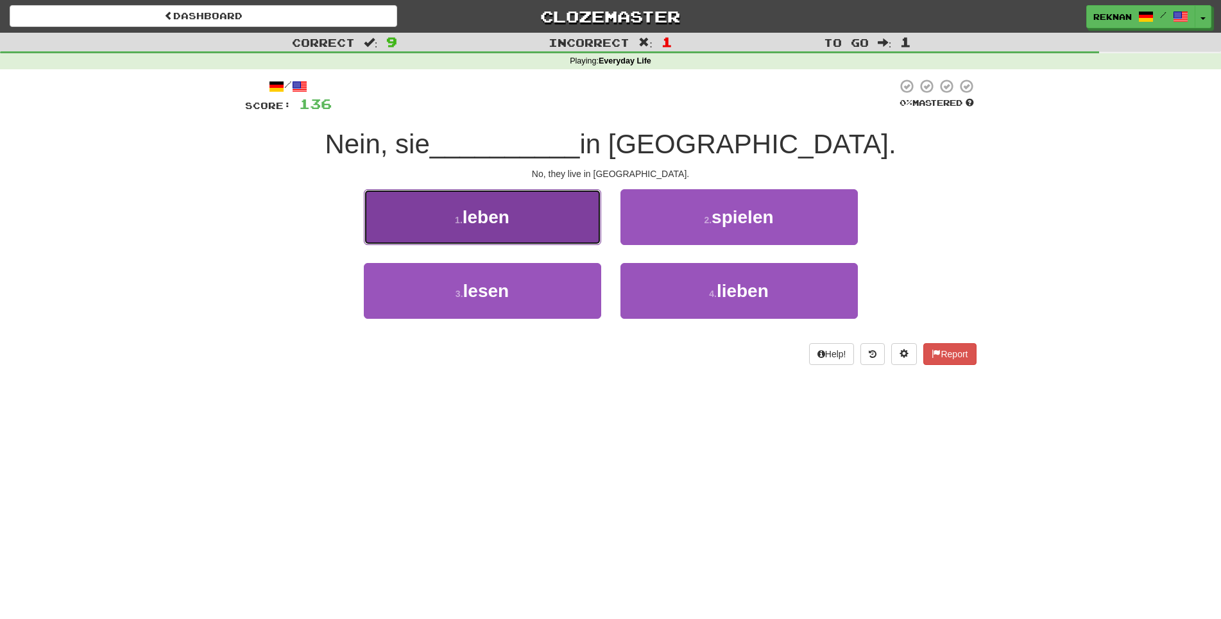
click at [519, 225] on button "1 . leben" at bounding box center [482, 217] width 237 height 56
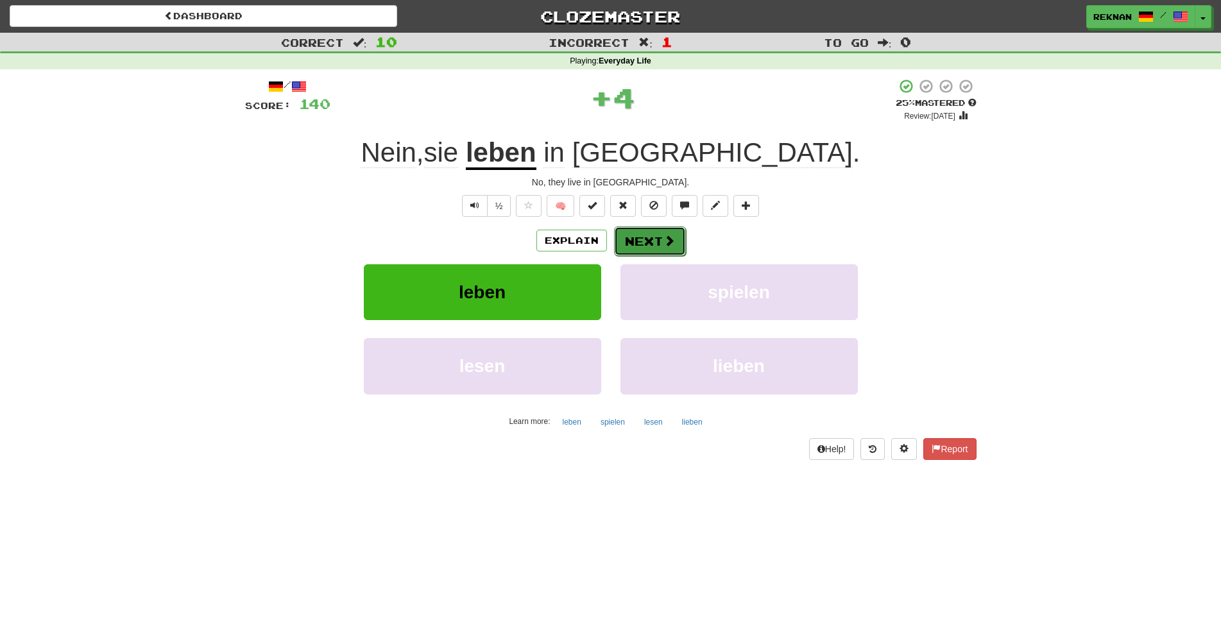
click at [652, 256] on button "Next" at bounding box center [650, 242] width 72 height 30
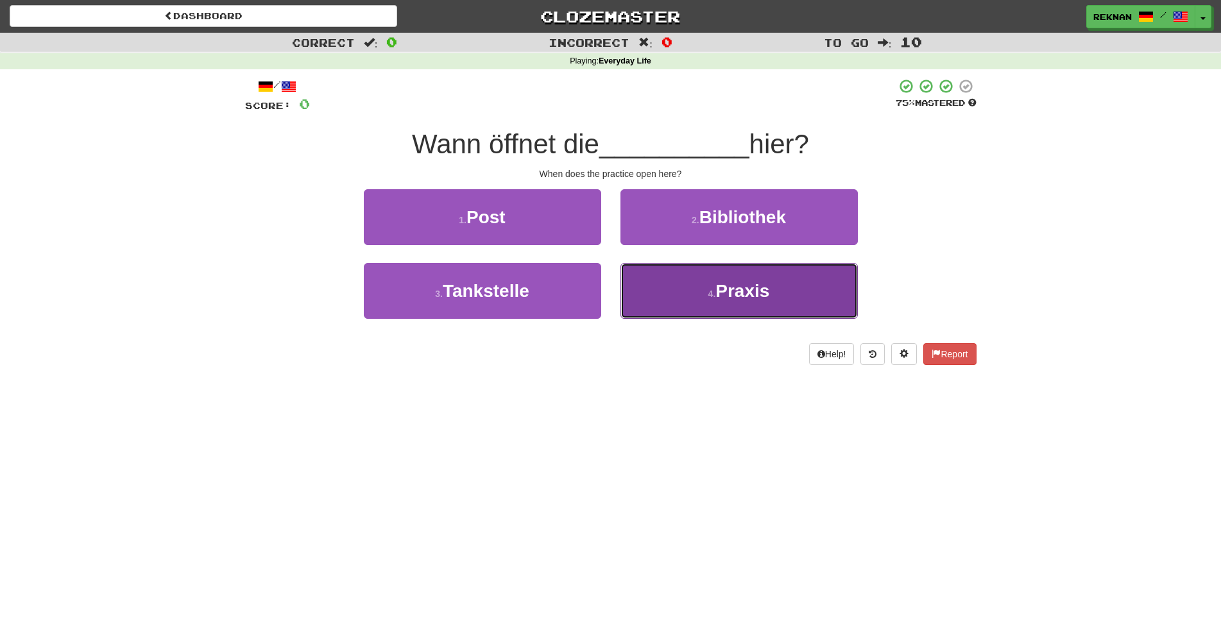
click at [712, 299] on small "4 ." at bounding box center [713, 294] width 8 height 10
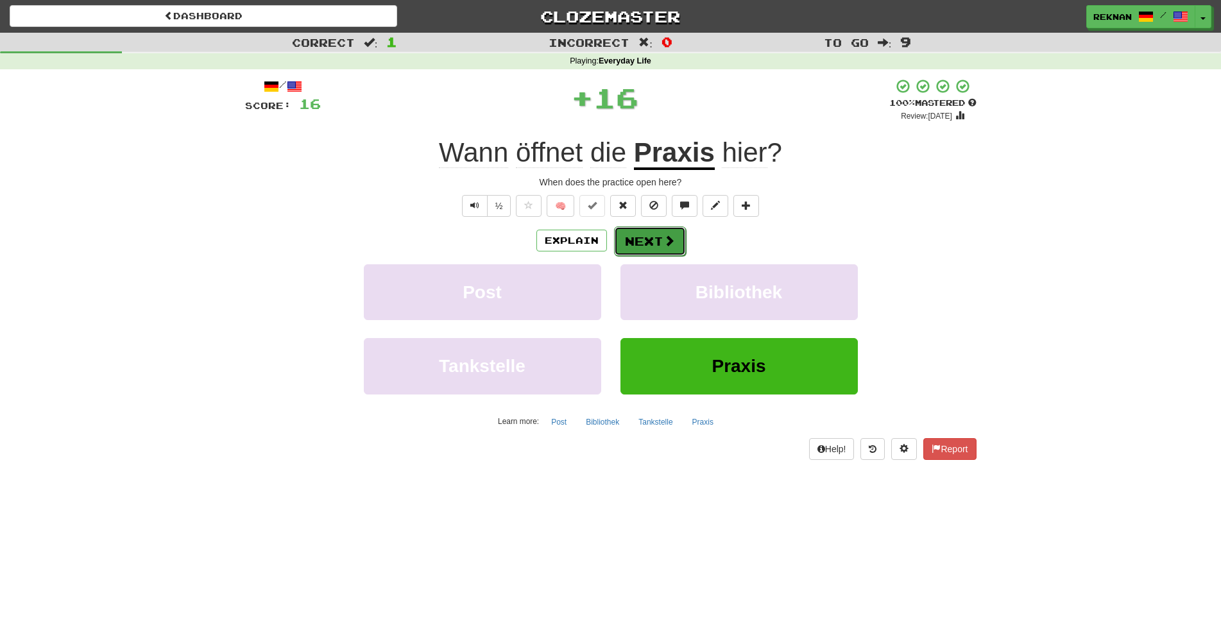
click at [673, 246] on button "Next" at bounding box center [650, 242] width 72 height 30
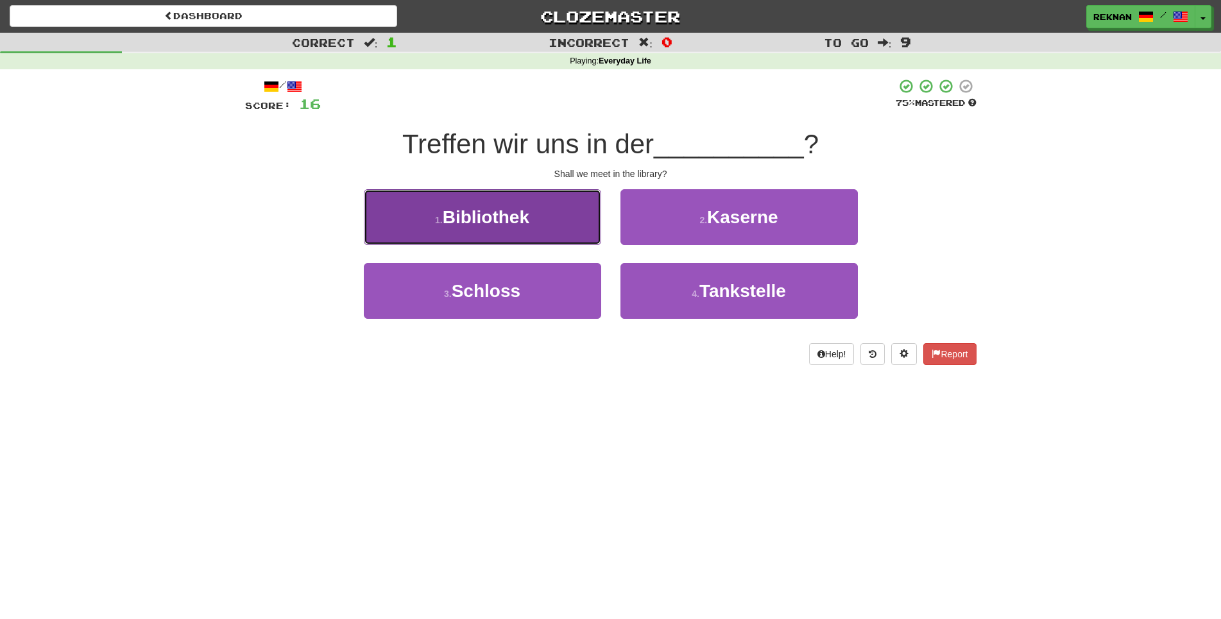
click at [454, 227] on span "Bibliothek" at bounding box center [486, 217] width 87 height 20
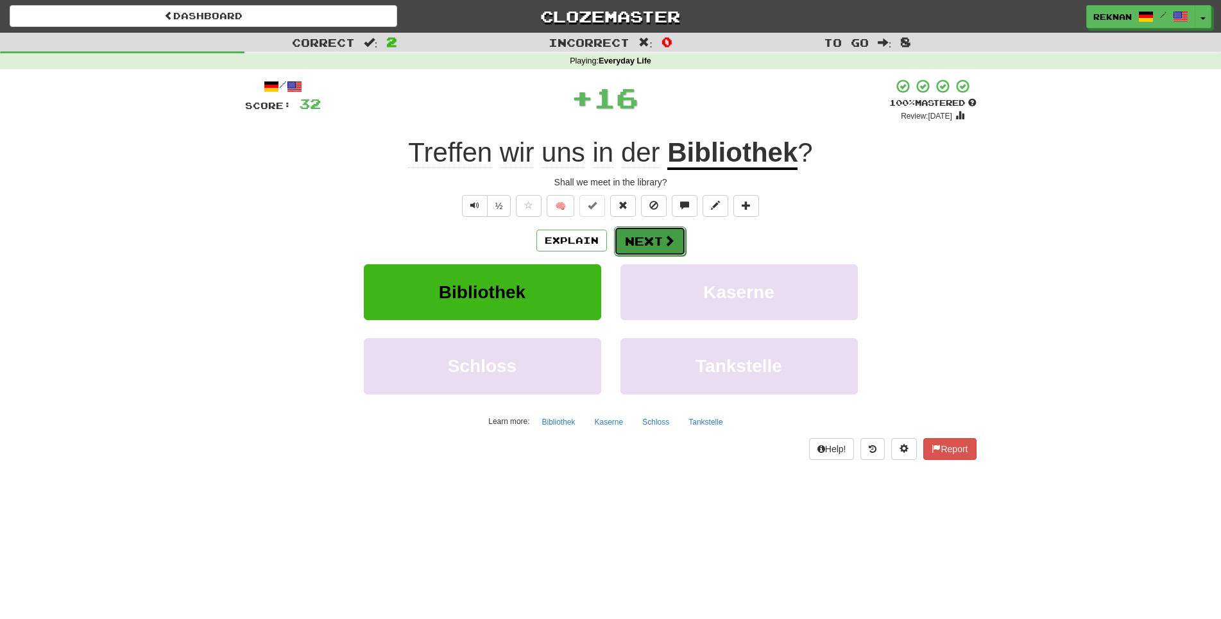
click at [645, 256] on button "Next" at bounding box center [650, 242] width 72 height 30
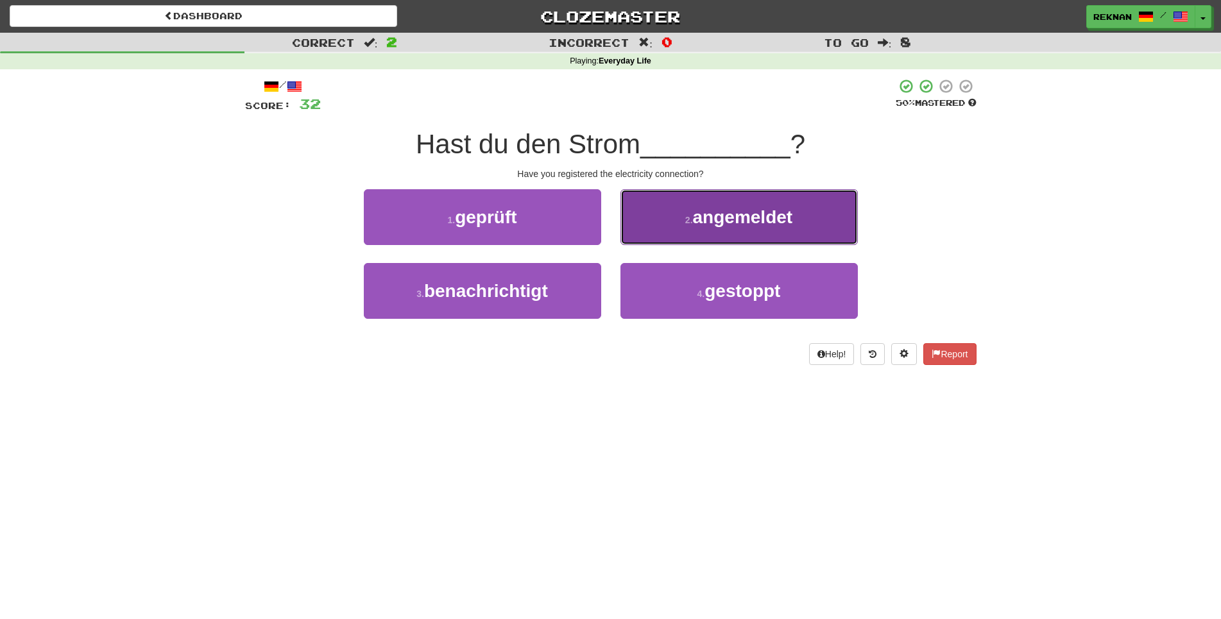
click at [677, 238] on button "2 . angemeldet" at bounding box center [739, 217] width 237 height 56
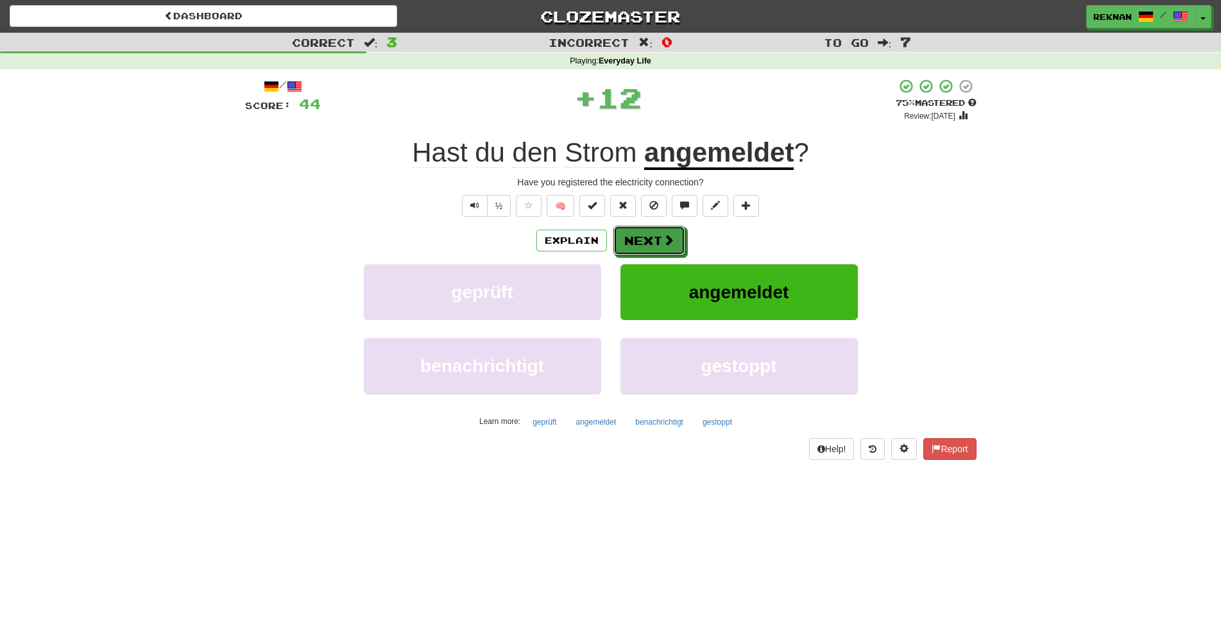
click at [664, 255] on button "Next" at bounding box center [650, 241] width 72 height 30
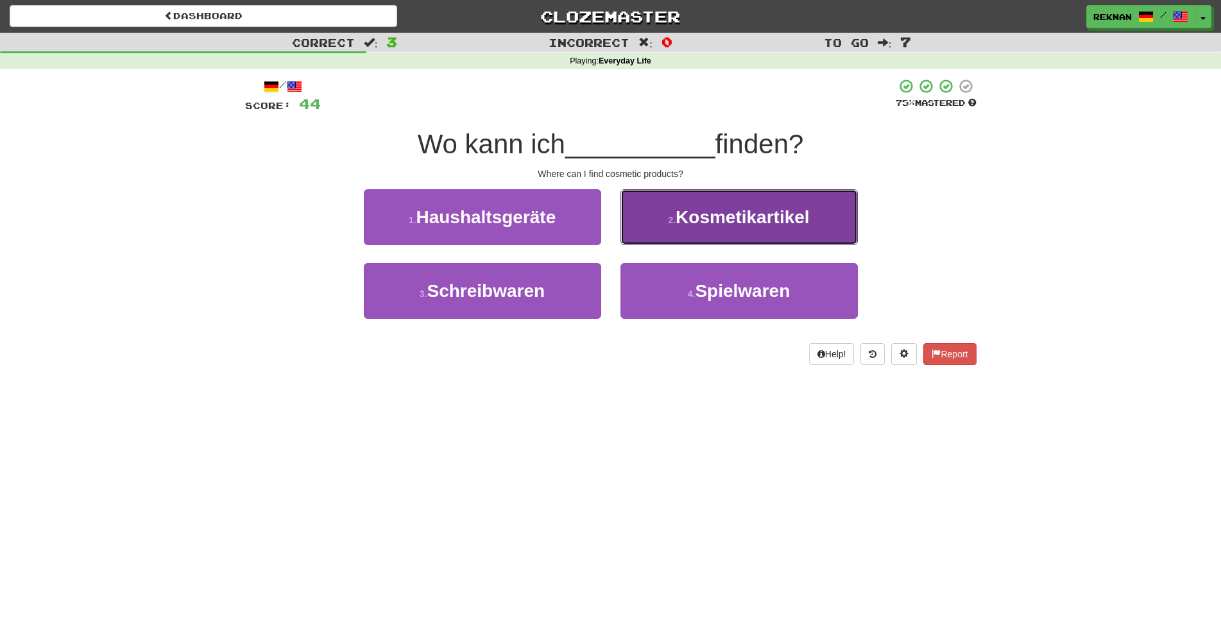
click at [664, 245] on button "2 . Kosmetikartikel" at bounding box center [739, 217] width 237 height 56
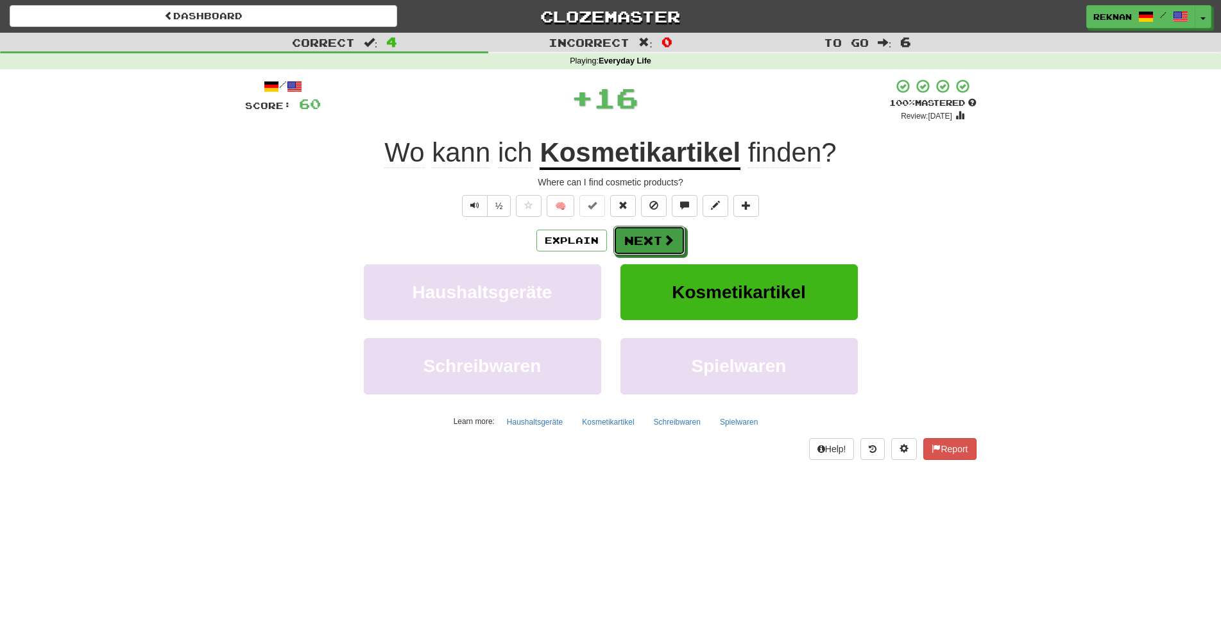
click at [664, 255] on button "Next" at bounding box center [650, 241] width 72 height 30
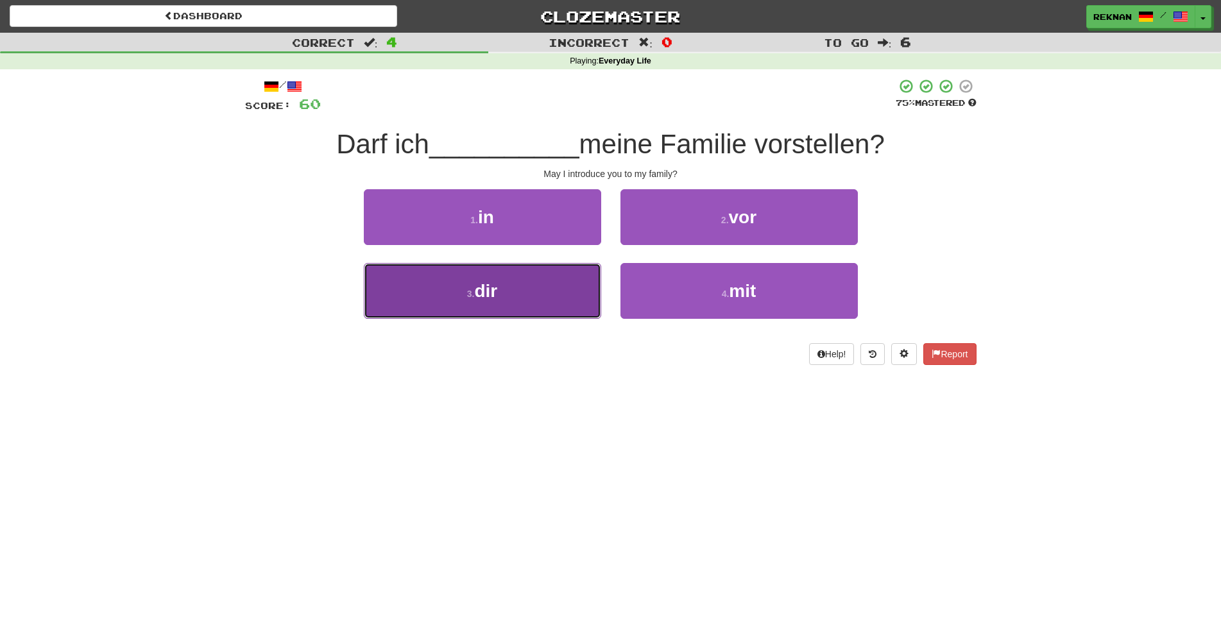
click at [481, 301] on span "dir" at bounding box center [485, 291] width 23 height 20
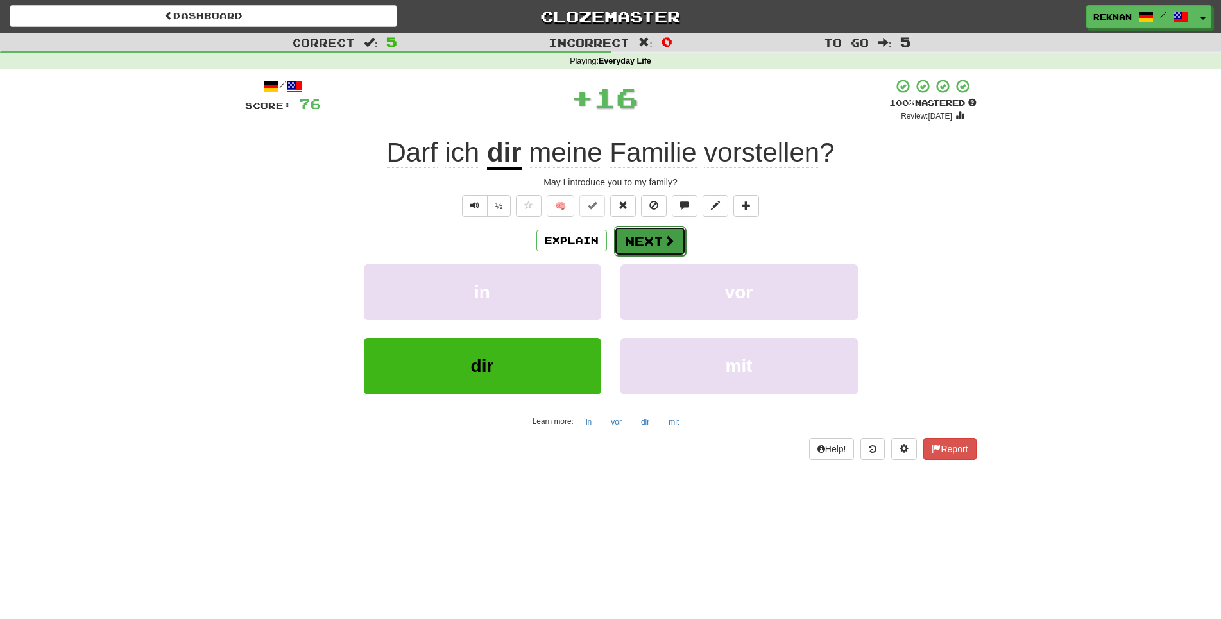
click at [658, 256] on button "Next" at bounding box center [650, 242] width 72 height 30
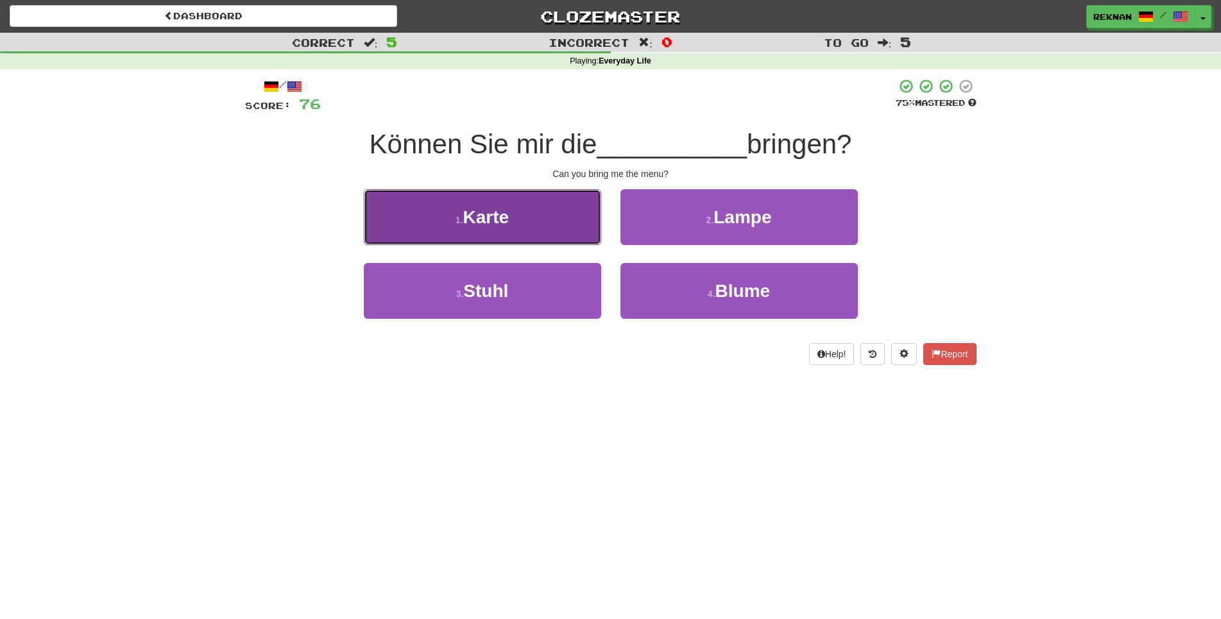
click at [461, 220] on button "1 . Karte" at bounding box center [482, 217] width 237 height 56
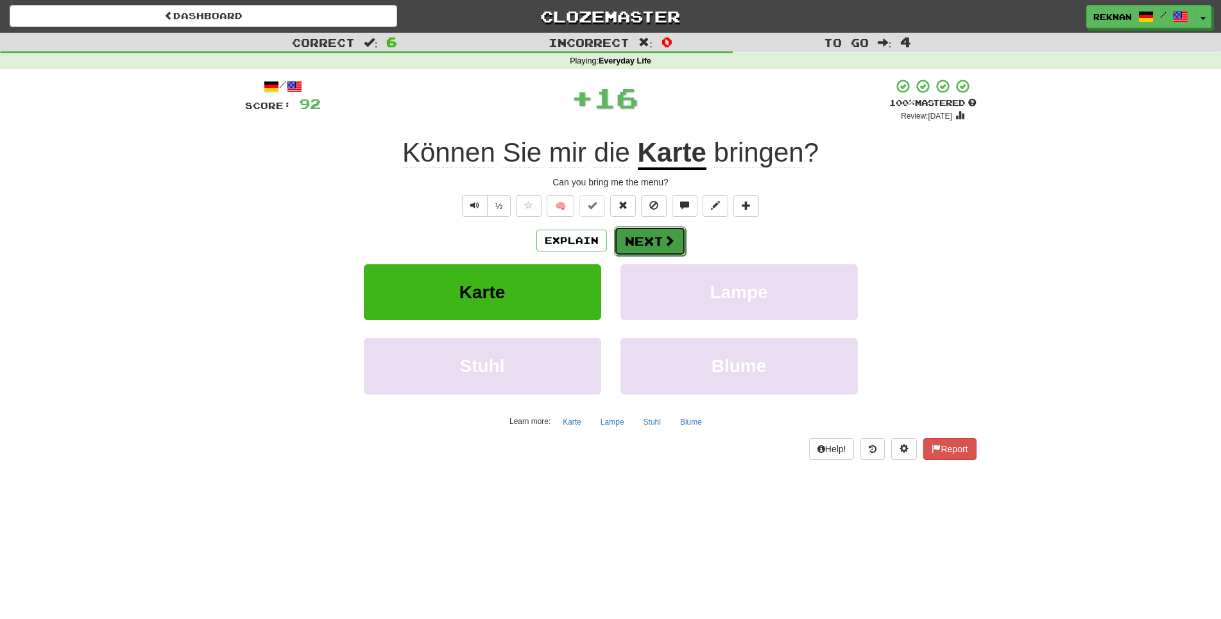
click at [682, 256] on button "Next" at bounding box center [650, 242] width 72 height 30
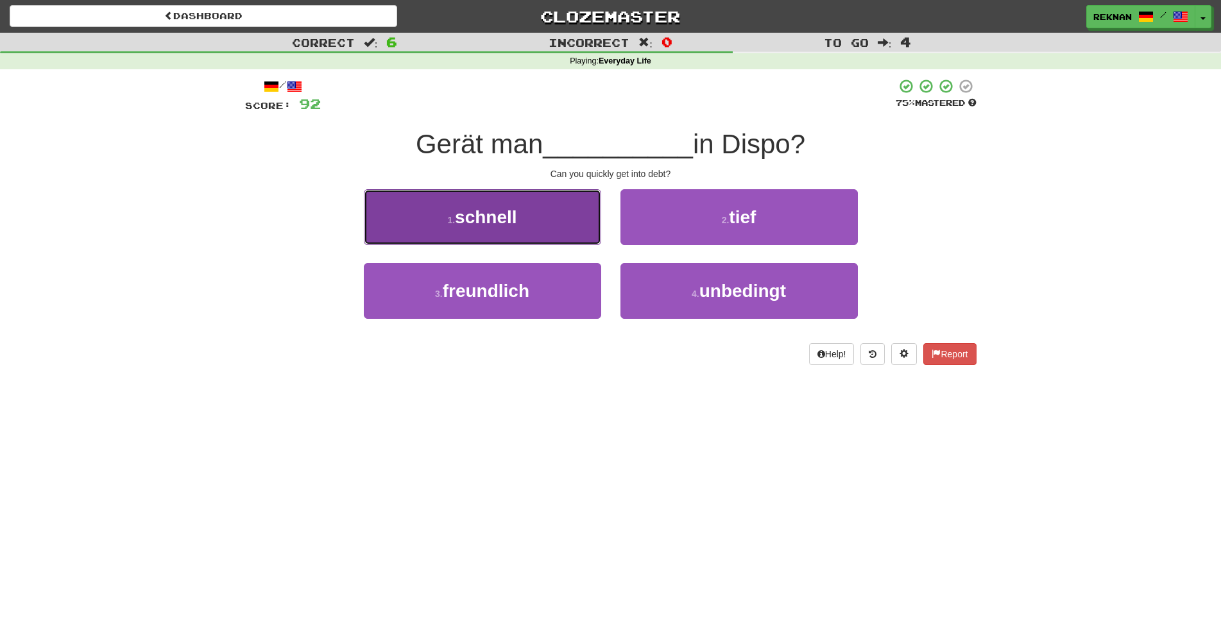
click at [517, 227] on span "schnell" at bounding box center [486, 217] width 62 height 20
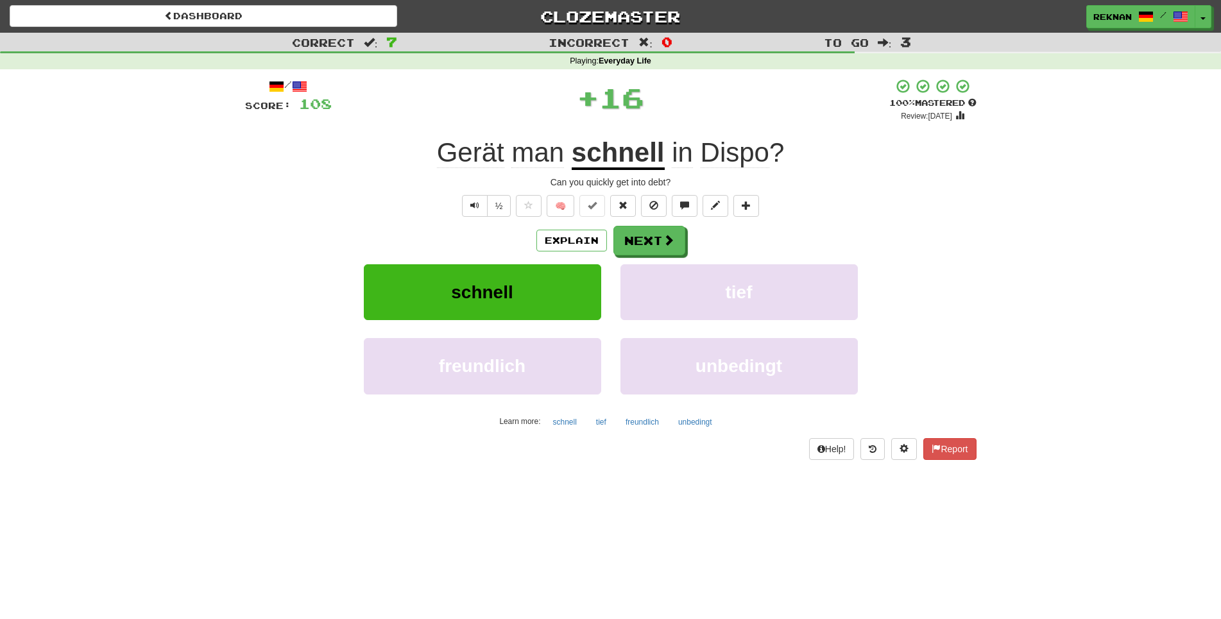
click at [689, 255] on div "Explain Next" at bounding box center [611, 241] width 732 height 30
click at [671, 246] on span at bounding box center [670, 241] width 12 height 12
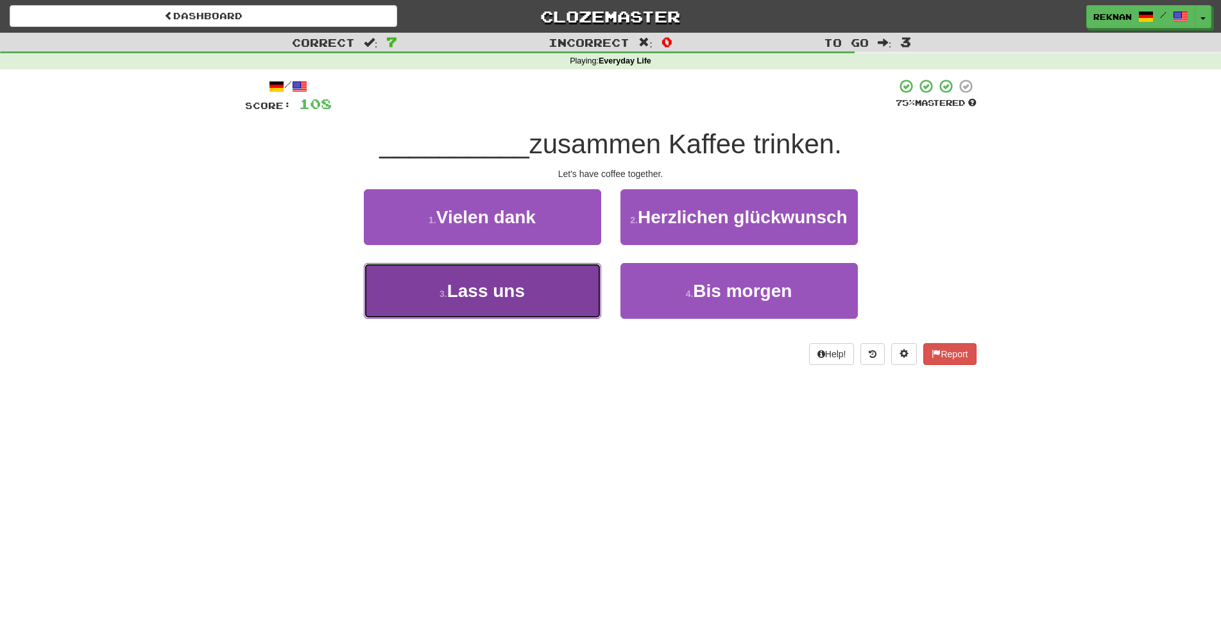
click at [525, 301] on span "Lass uns" at bounding box center [486, 291] width 78 height 20
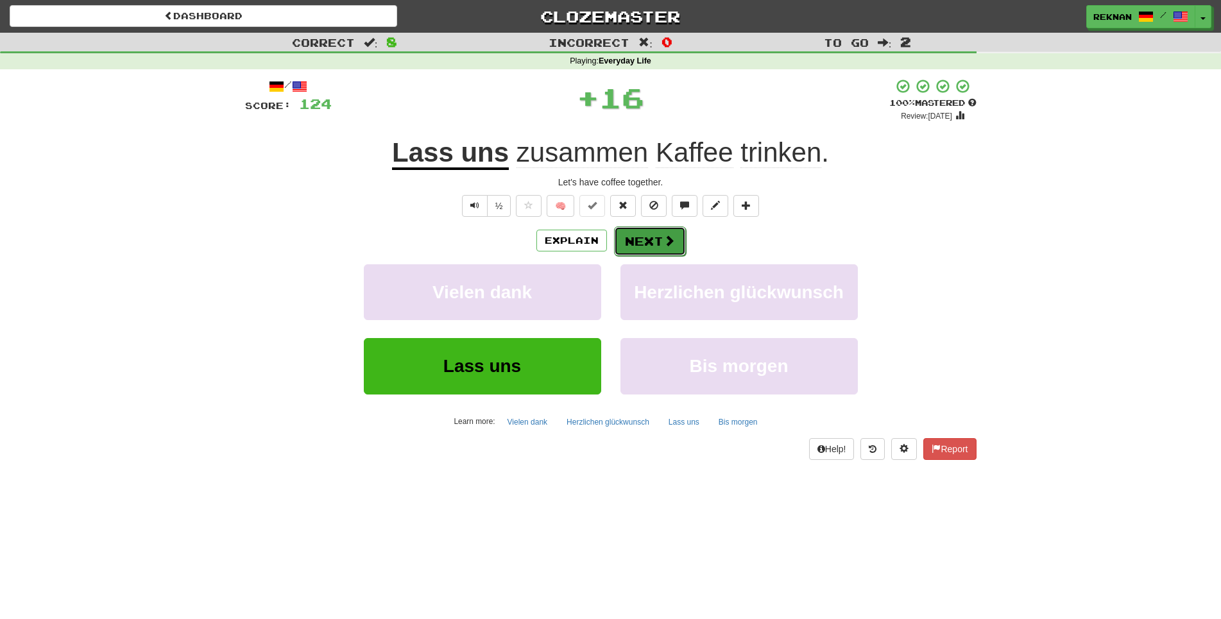
click at [659, 256] on button "Next" at bounding box center [650, 242] width 72 height 30
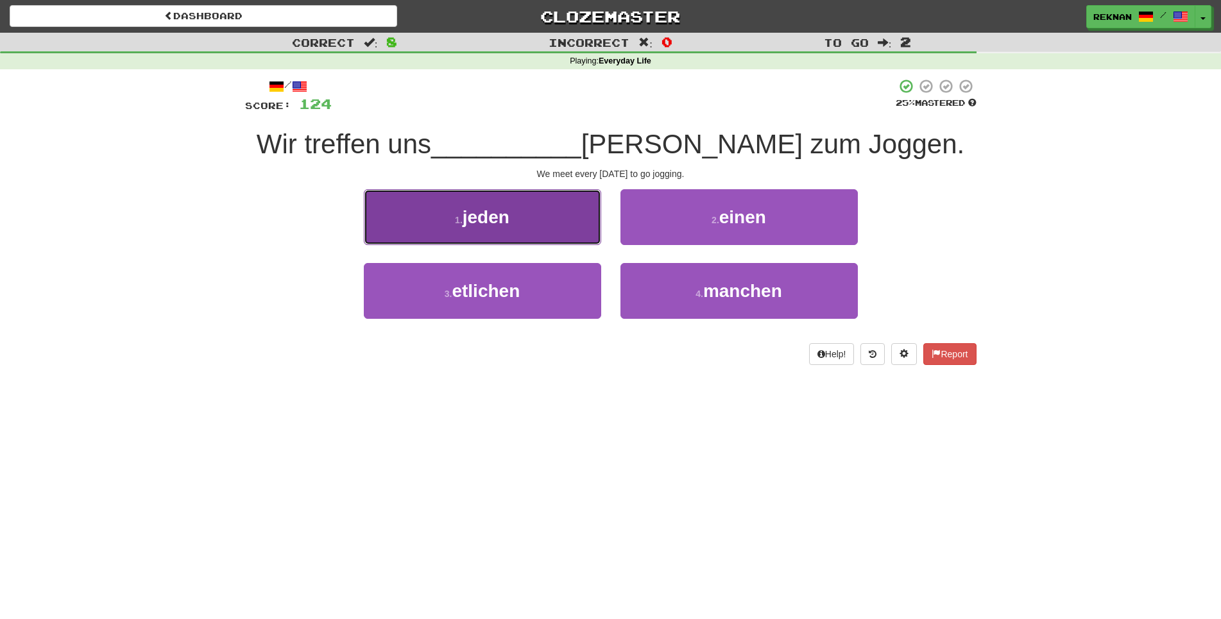
click at [500, 227] on span "jeden" at bounding box center [486, 217] width 47 height 20
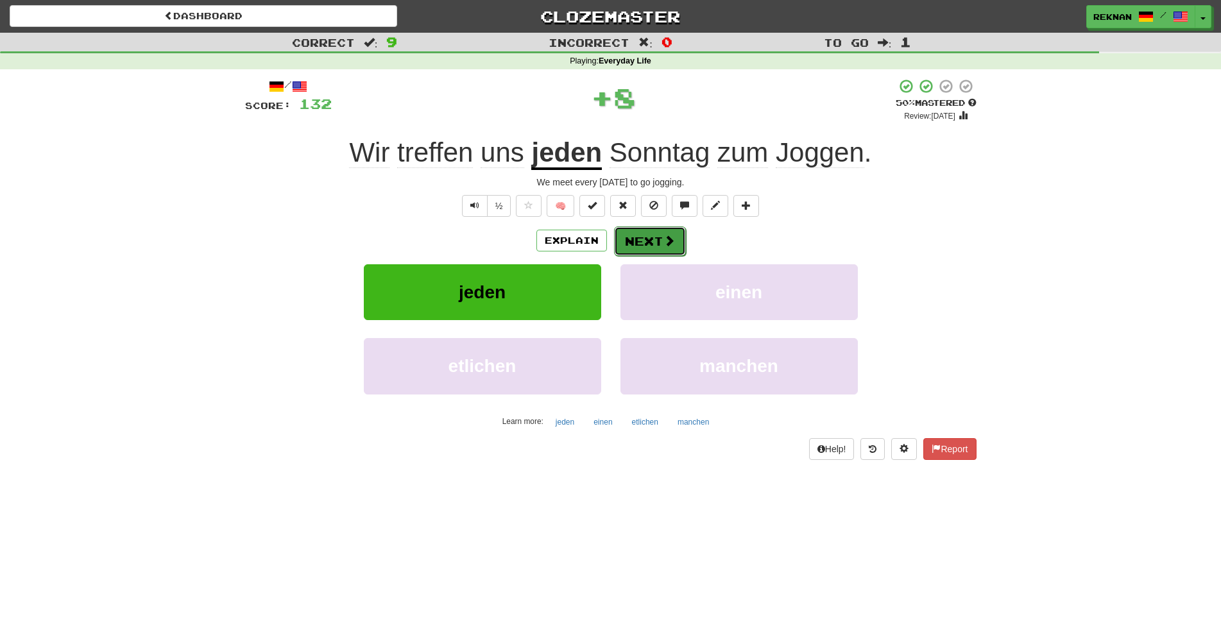
click at [659, 254] on button "Next" at bounding box center [650, 242] width 72 height 30
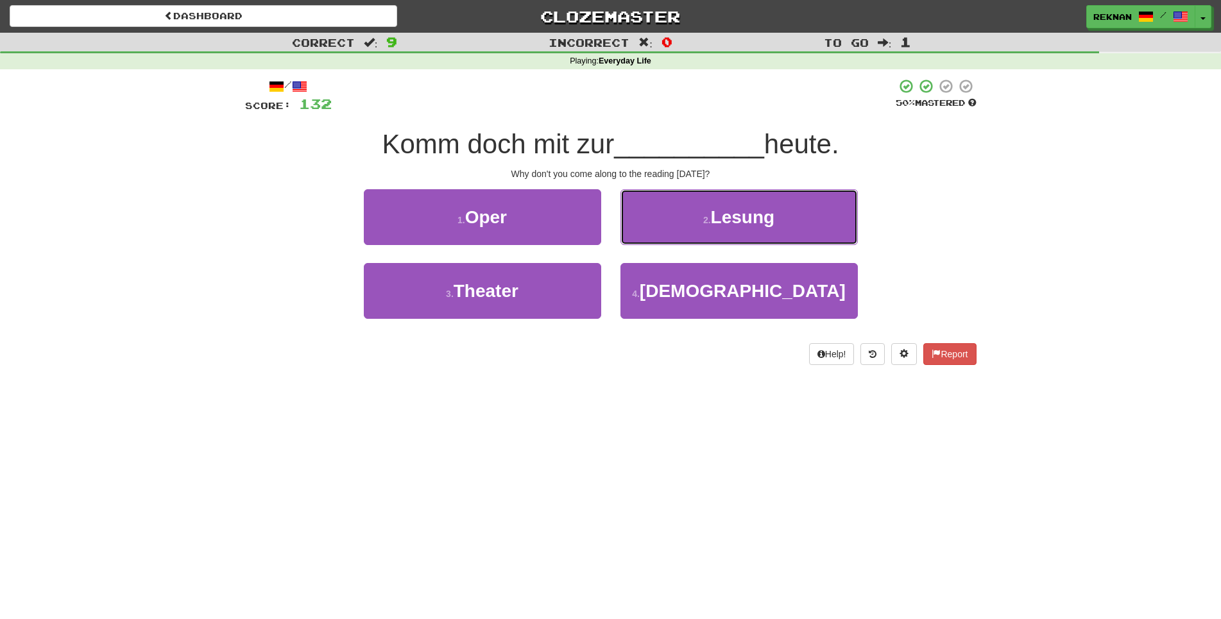
click at [659, 245] on button "2 . Lesung" at bounding box center [739, 217] width 237 height 56
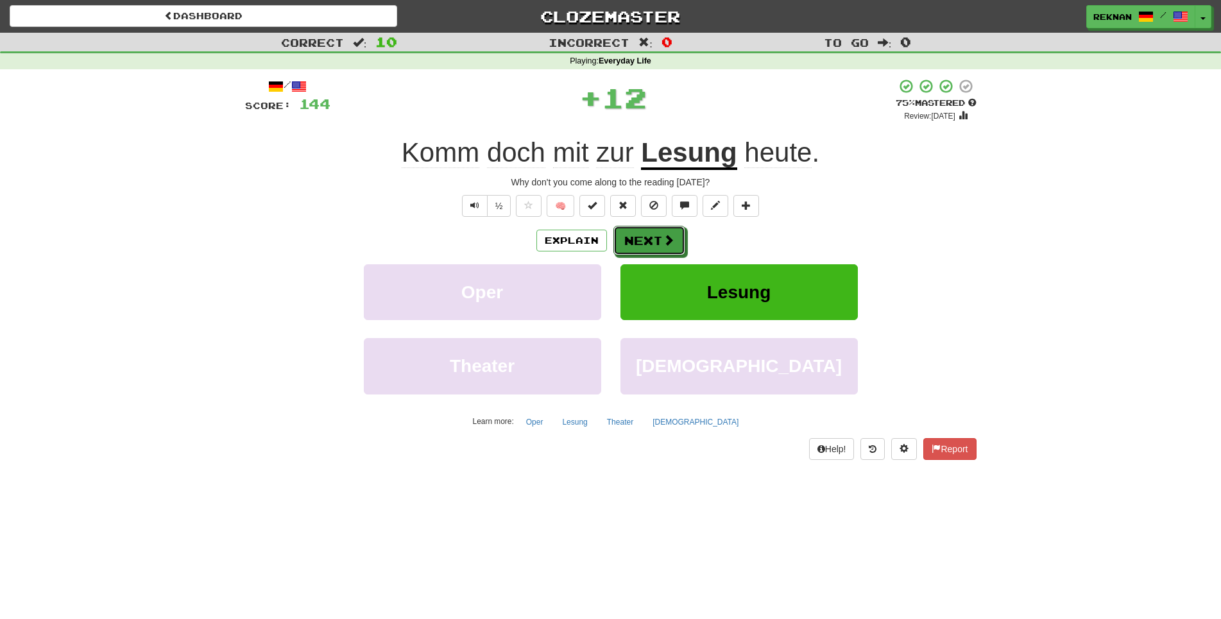
click at [659, 254] on button "Next" at bounding box center [650, 241] width 72 height 30
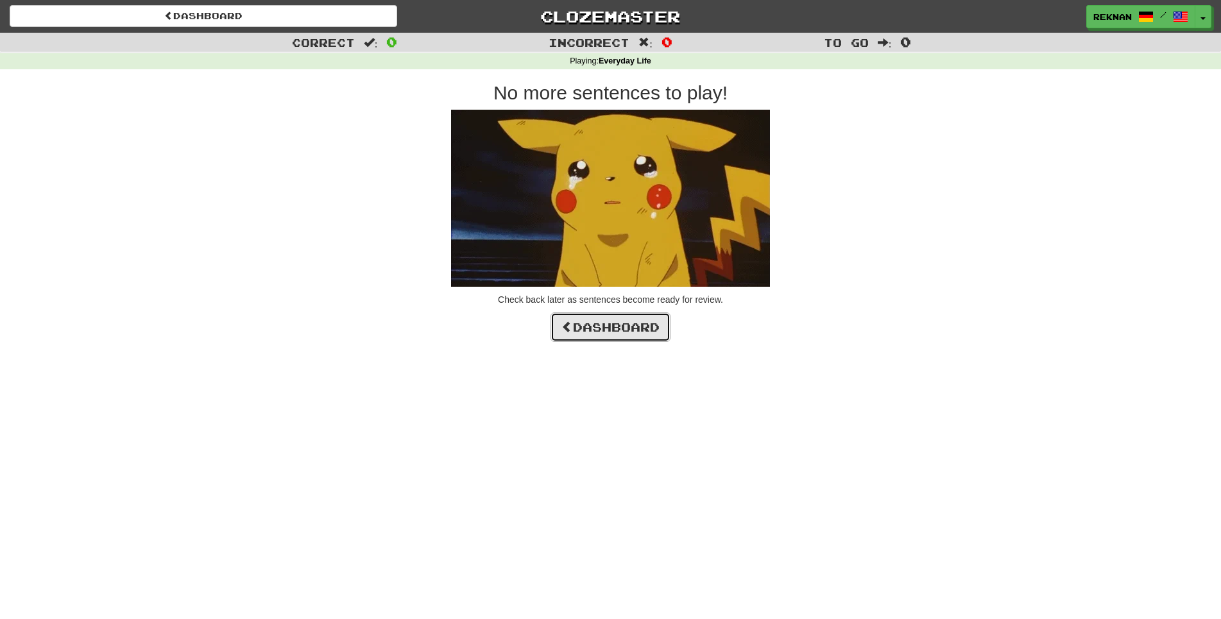
click at [671, 334] on link "Dashboard" at bounding box center [611, 328] width 120 height 30
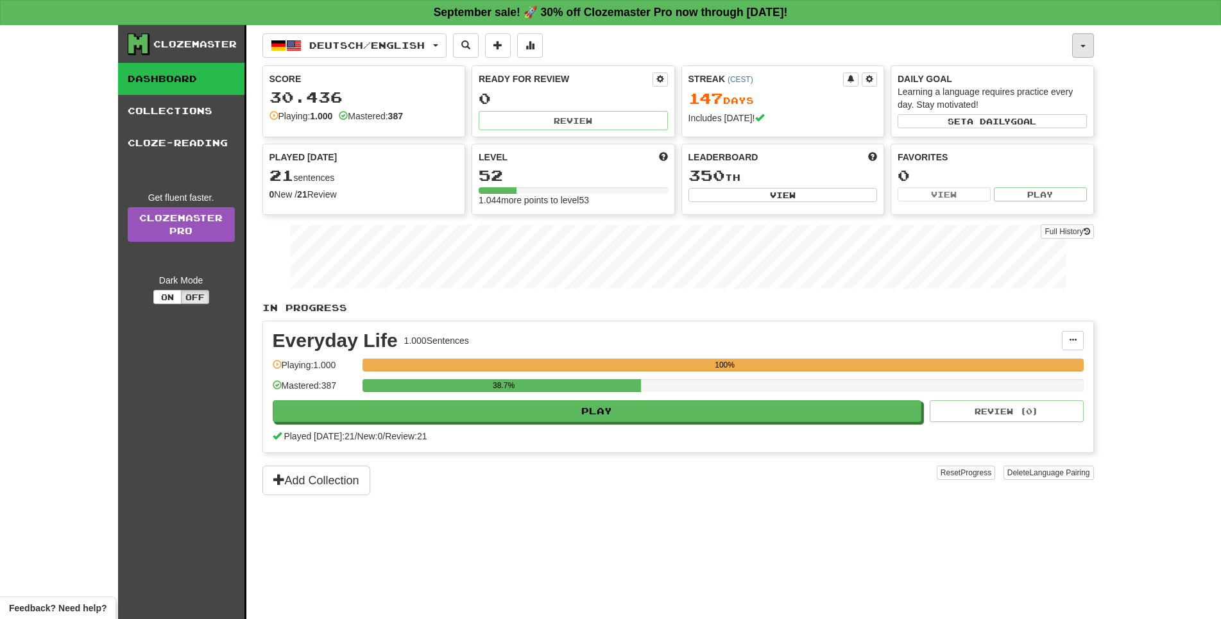
click at [1081, 47] on button "button" at bounding box center [1084, 45] width 22 height 24
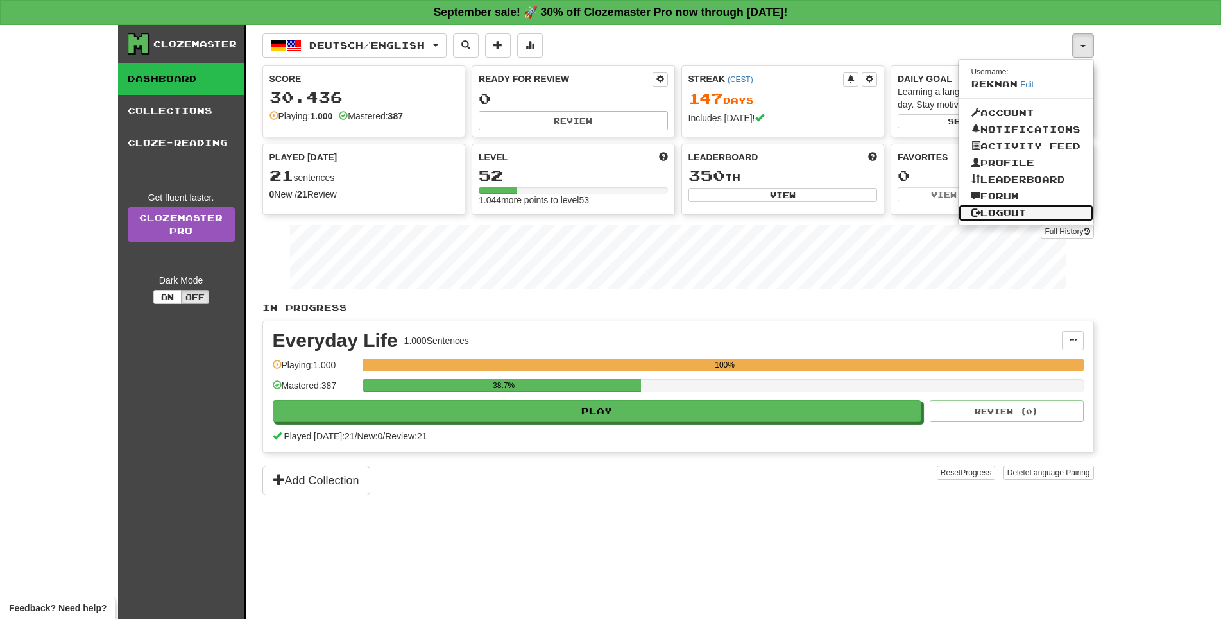
click at [1013, 221] on link "Logout" at bounding box center [1026, 213] width 135 height 17
